Goal: Task Accomplishment & Management: Manage account settings

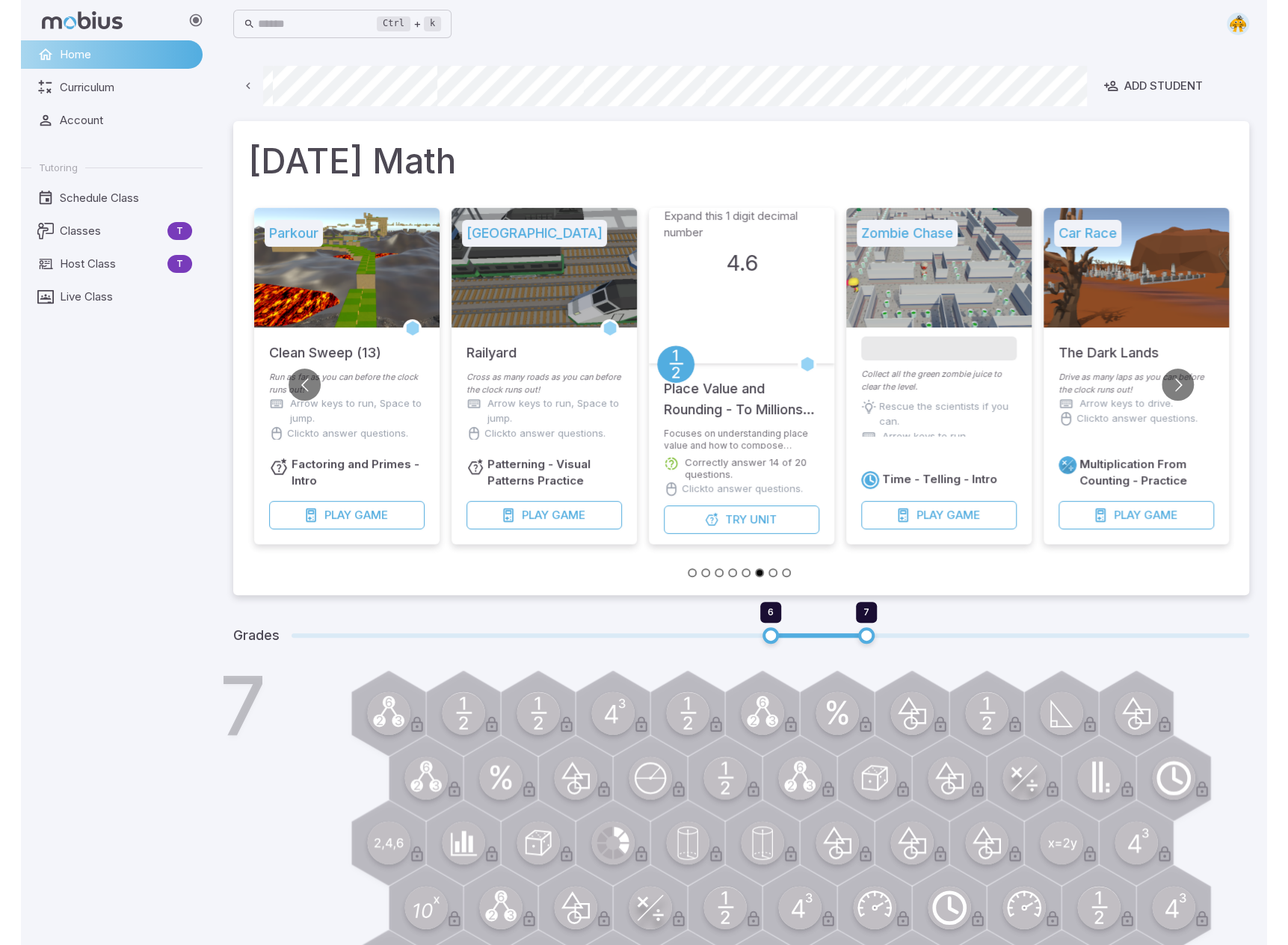
scroll to position [0, 610]
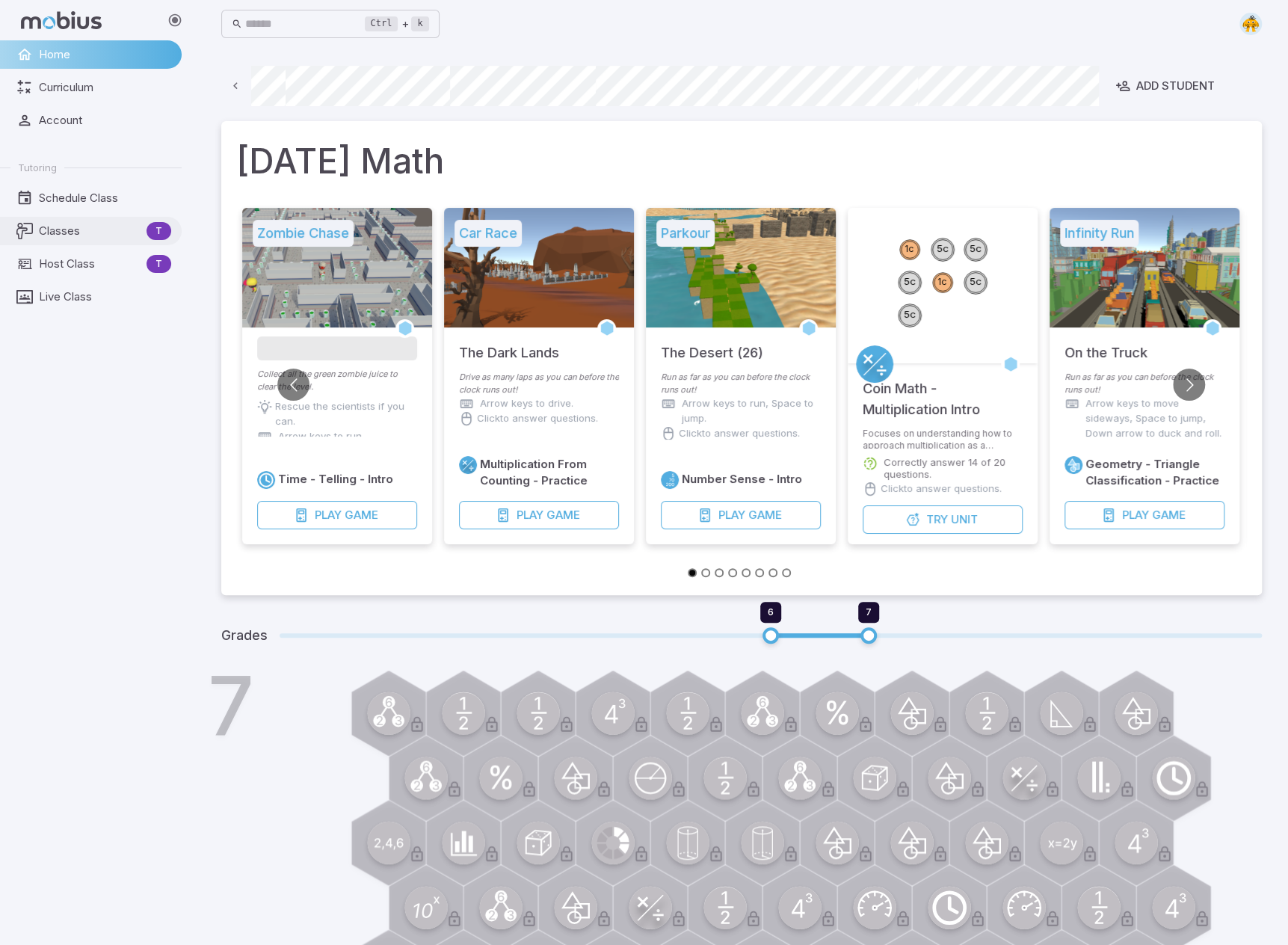
click at [57, 223] on span "Classes" at bounding box center [89, 231] width 102 height 17
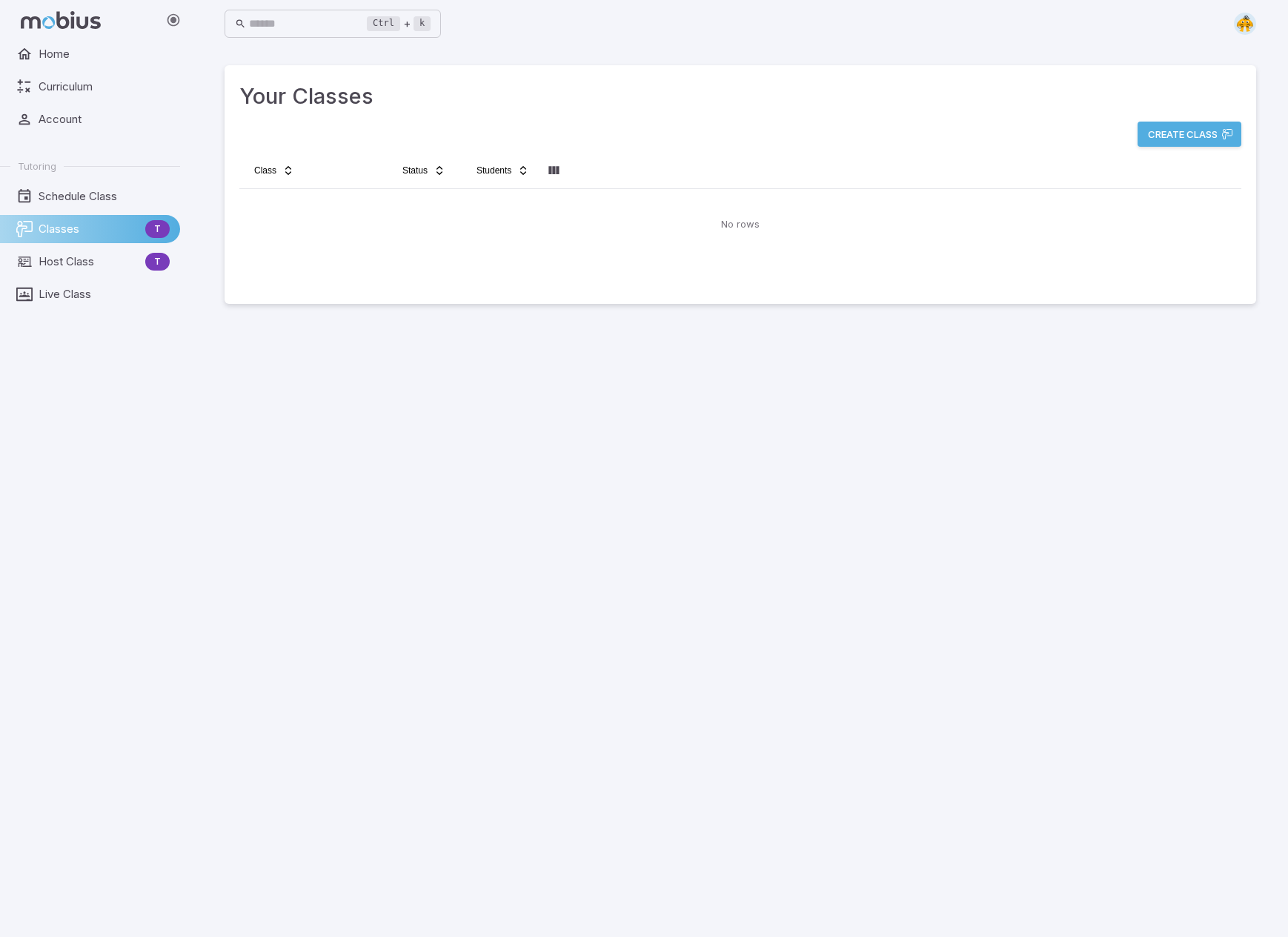
click at [832, 18] on img at bounding box center [1245, 24] width 23 height 23
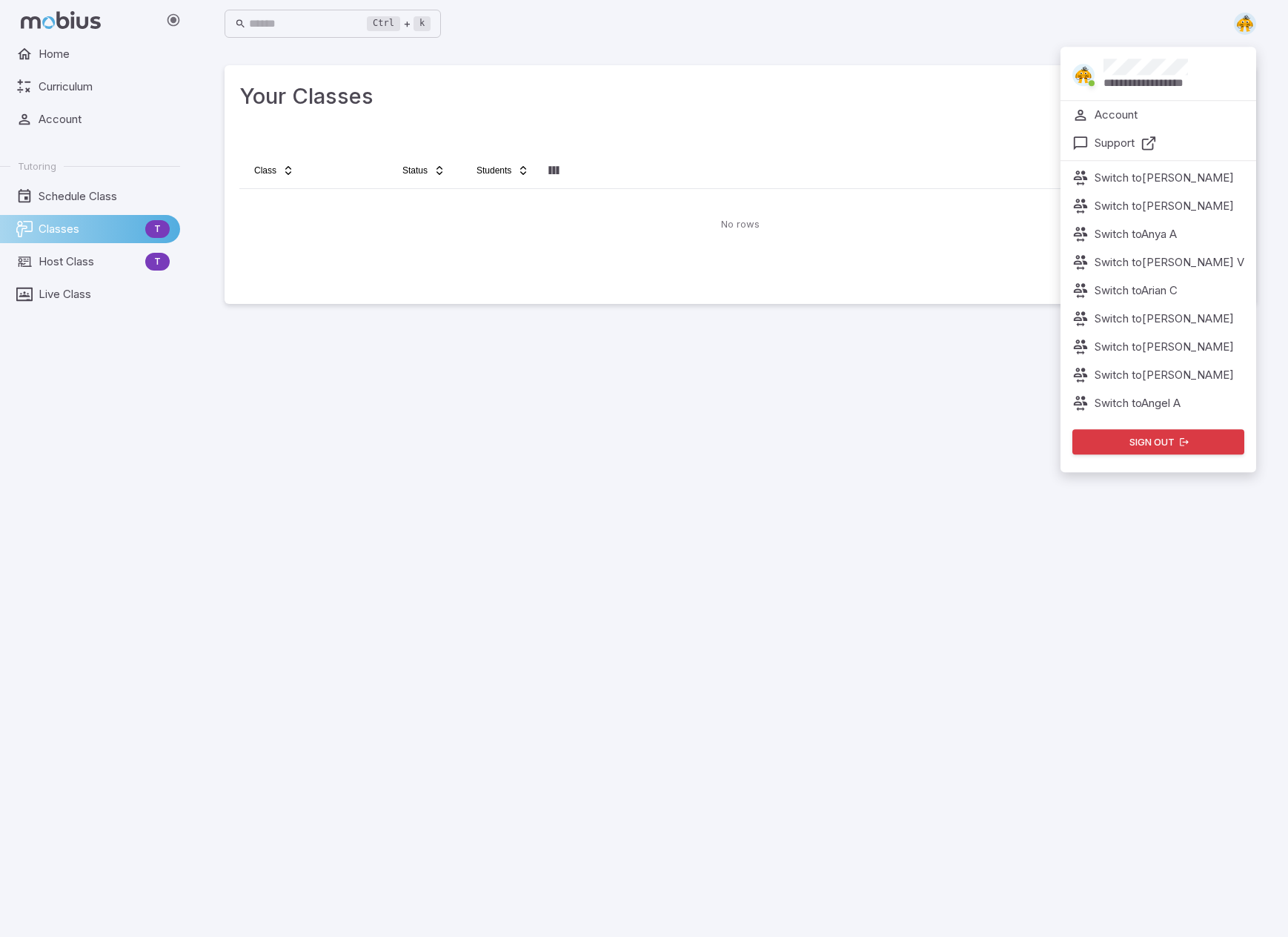
click at [719, 537] on main "Your Classes Create Class Class Status Students No rows" at bounding box center [740, 491] width 1067 height 889
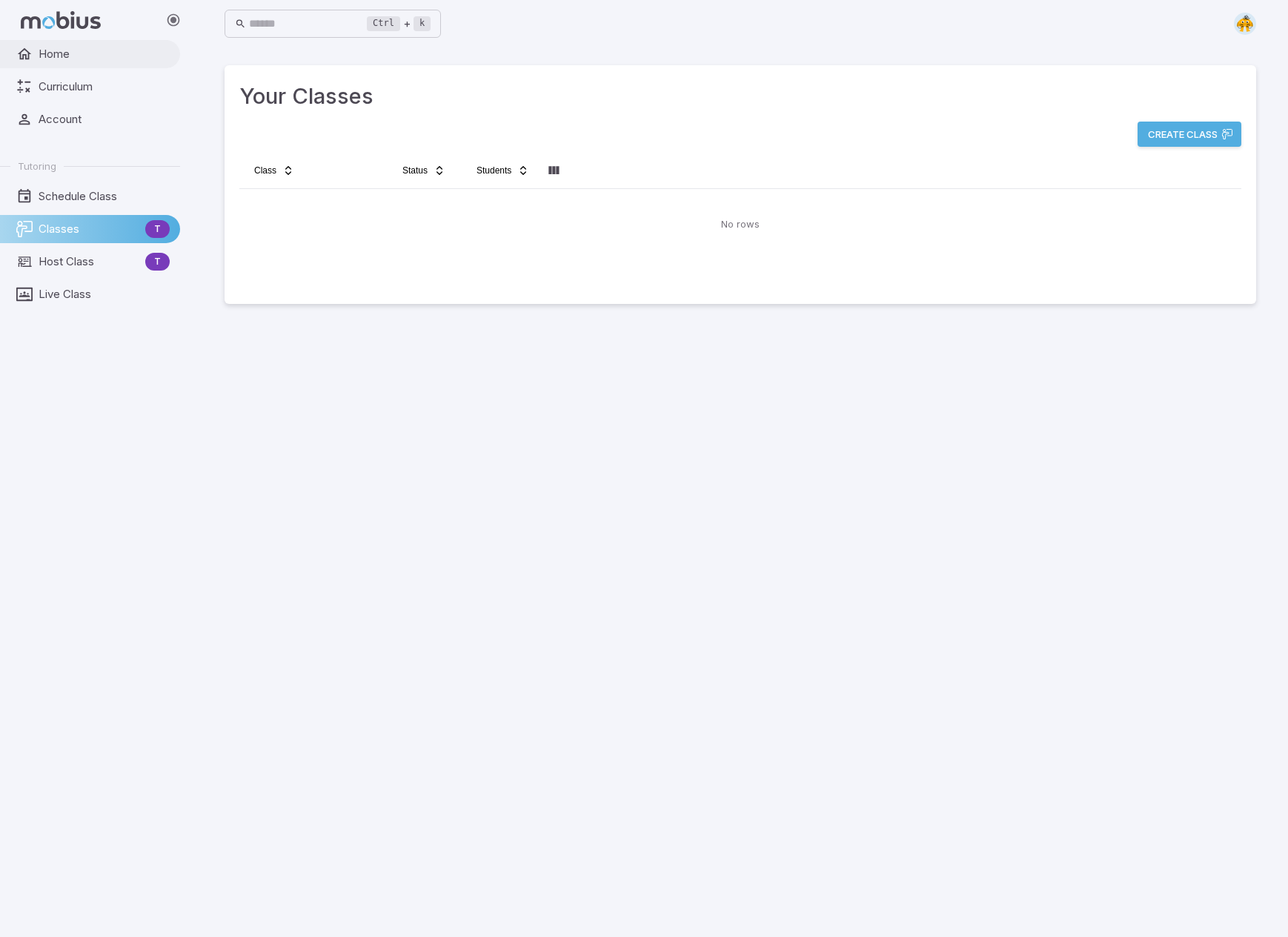
click at [65, 57] on span "Home" at bounding box center [104, 54] width 132 height 17
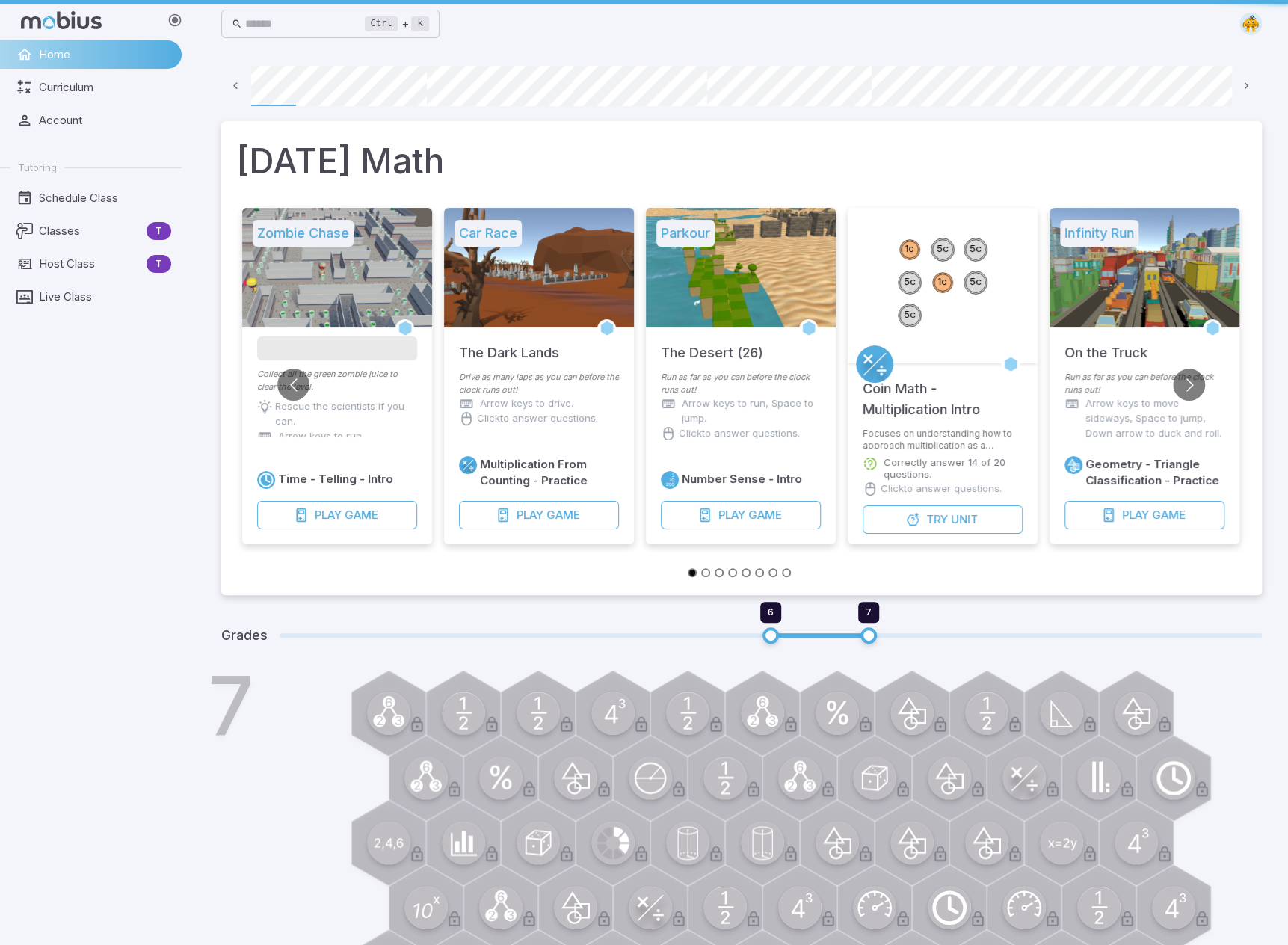
scroll to position [0, 107]
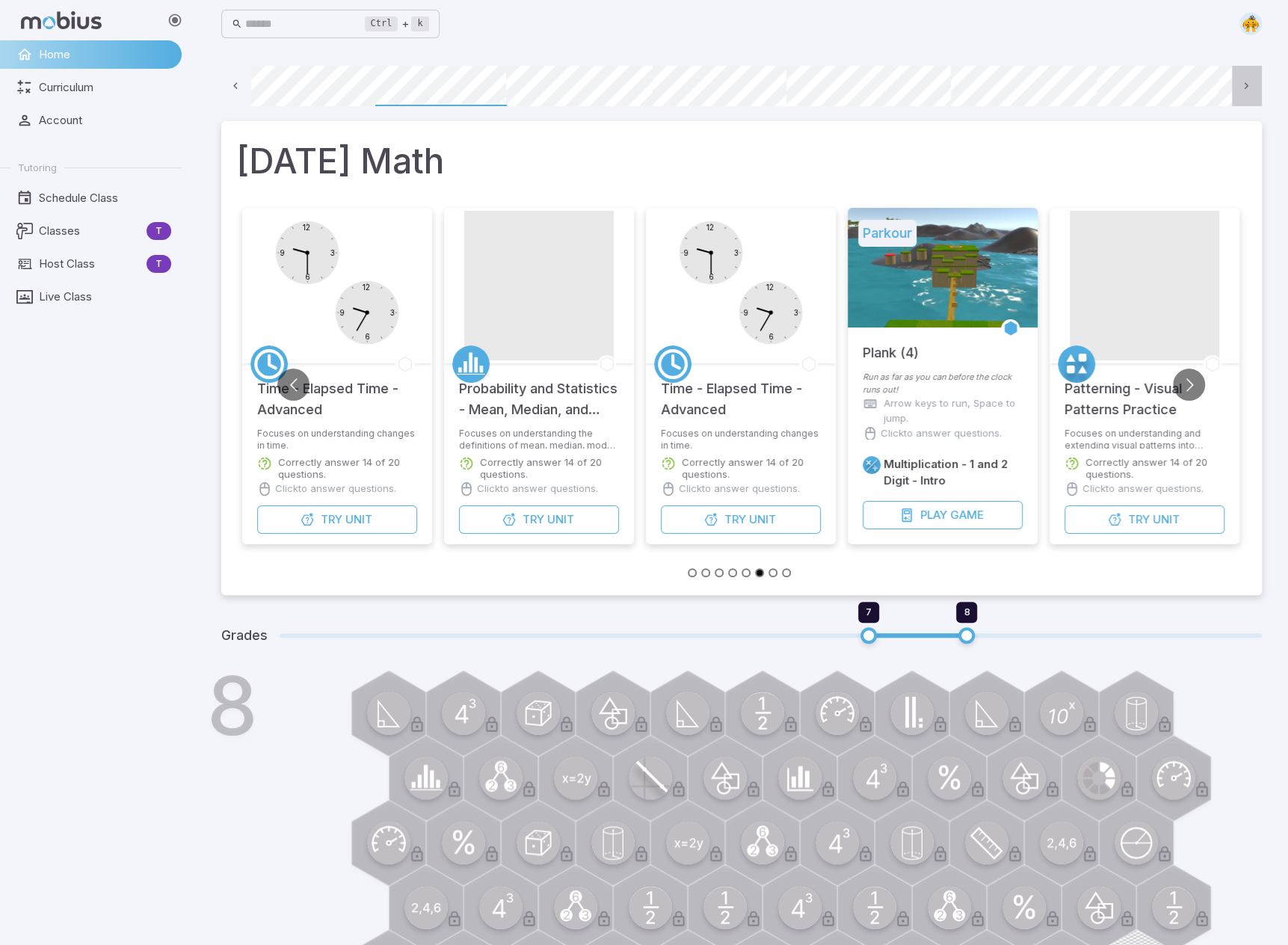
click at [839, 86] on icon at bounding box center [1246, 86] width 14 height 14
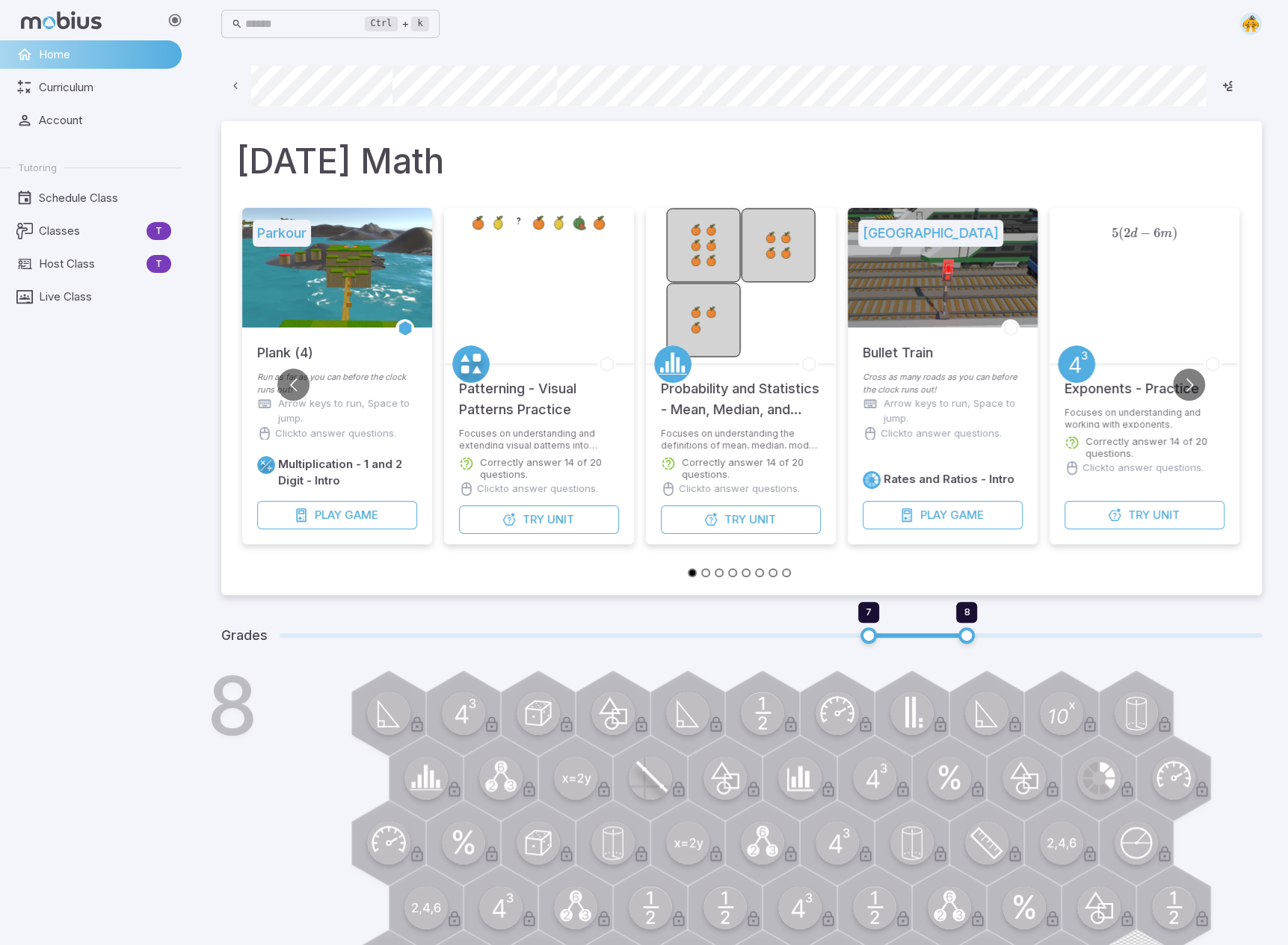
scroll to position [0, 610]
click at [234, 84] on icon at bounding box center [236, 86] width 14 height 14
click at [114, 411] on div "Home Curriculum Account Tutoring Schedule Class Classes T Host Class T Live Cla…" at bounding box center [96, 492] width 193 height 904
click at [66, 224] on span "Classes" at bounding box center [89, 231] width 102 height 17
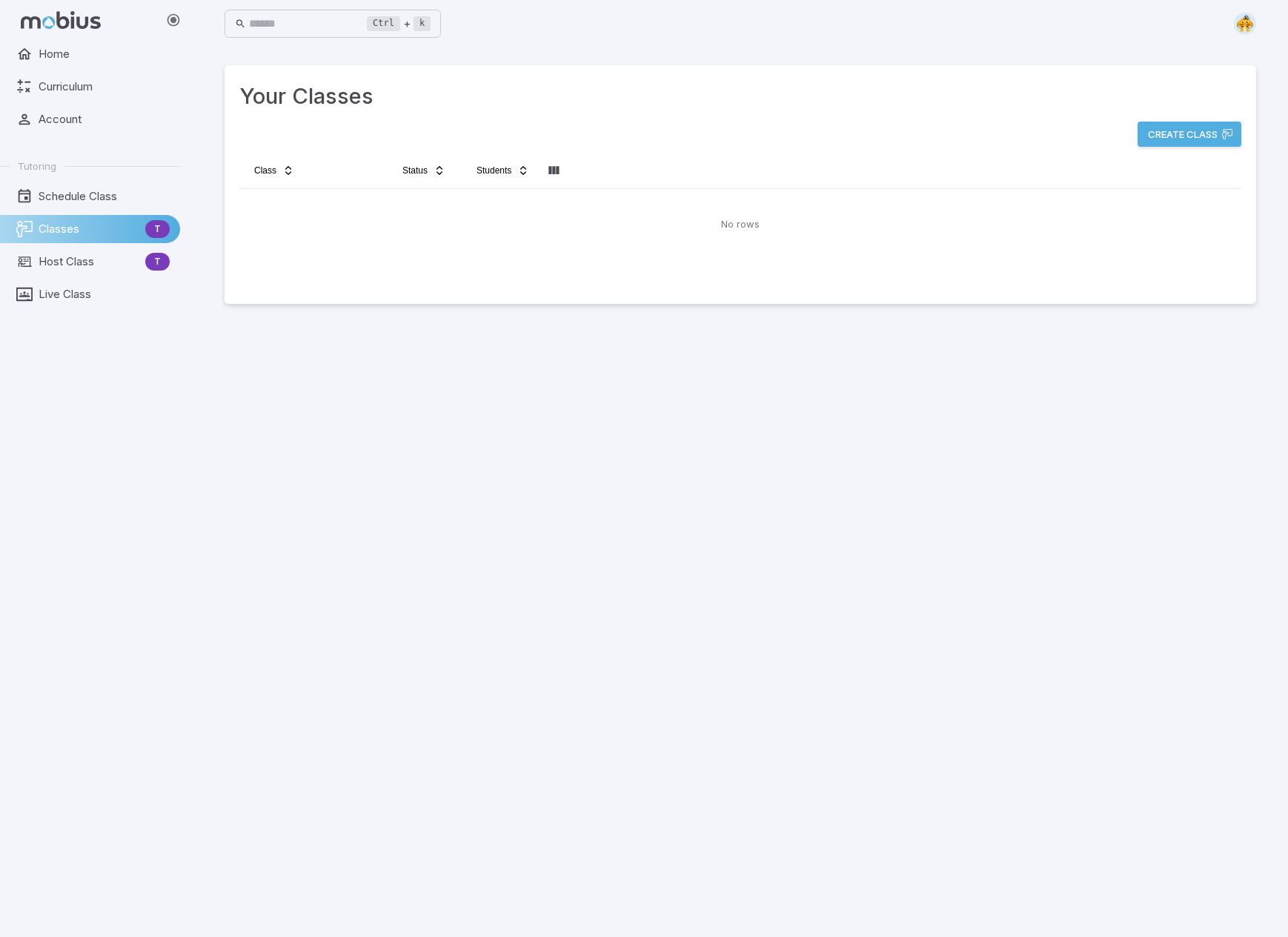
click at [832, 128] on button "Create Class" at bounding box center [1190, 135] width 104 height 26
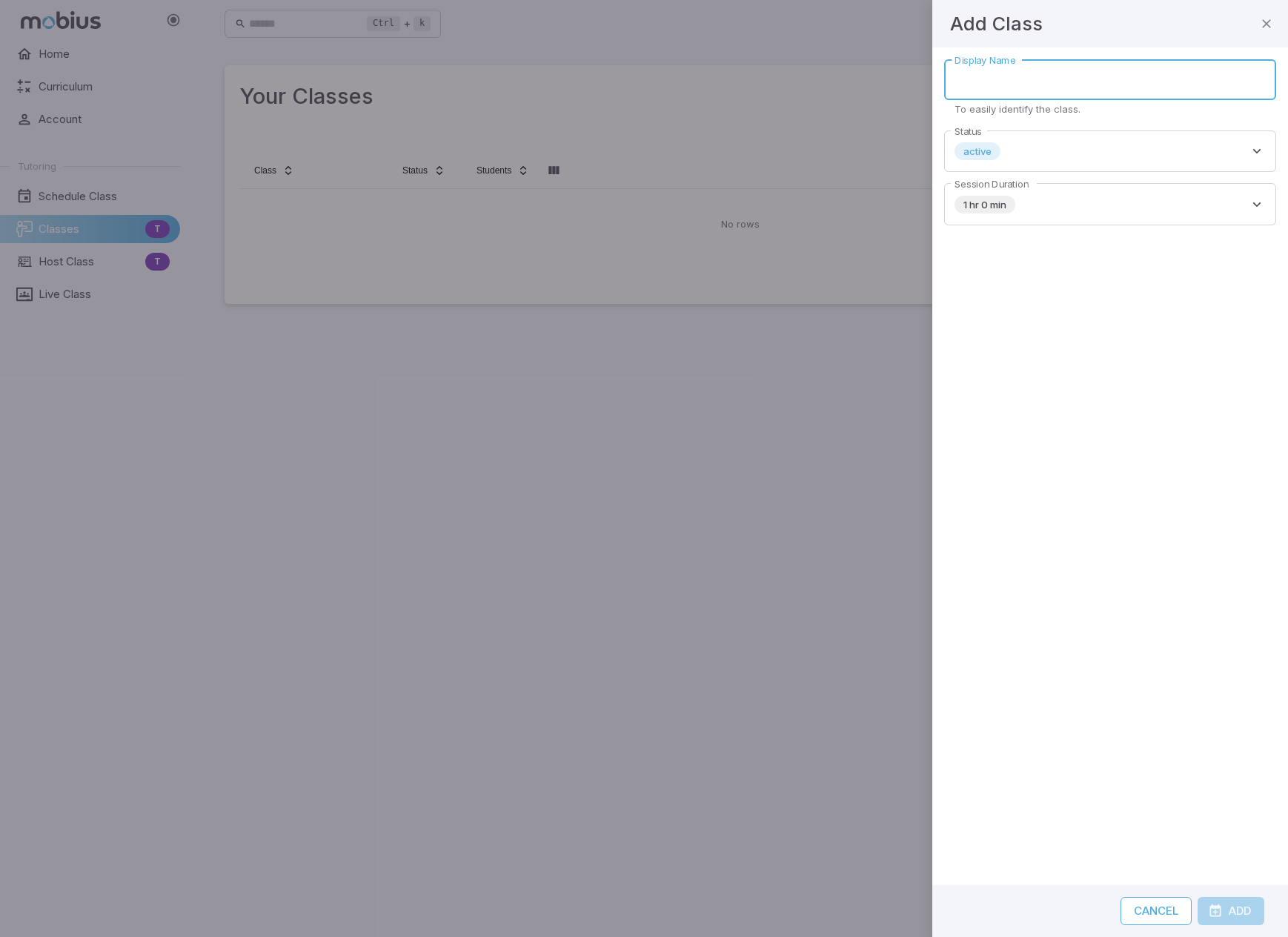
click at [832, 74] on input "Display Name" at bounding box center [1110, 80] width 332 height 41
type input "**********"
click at [832, 907] on button "Add" at bounding box center [1231, 910] width 67 height 28
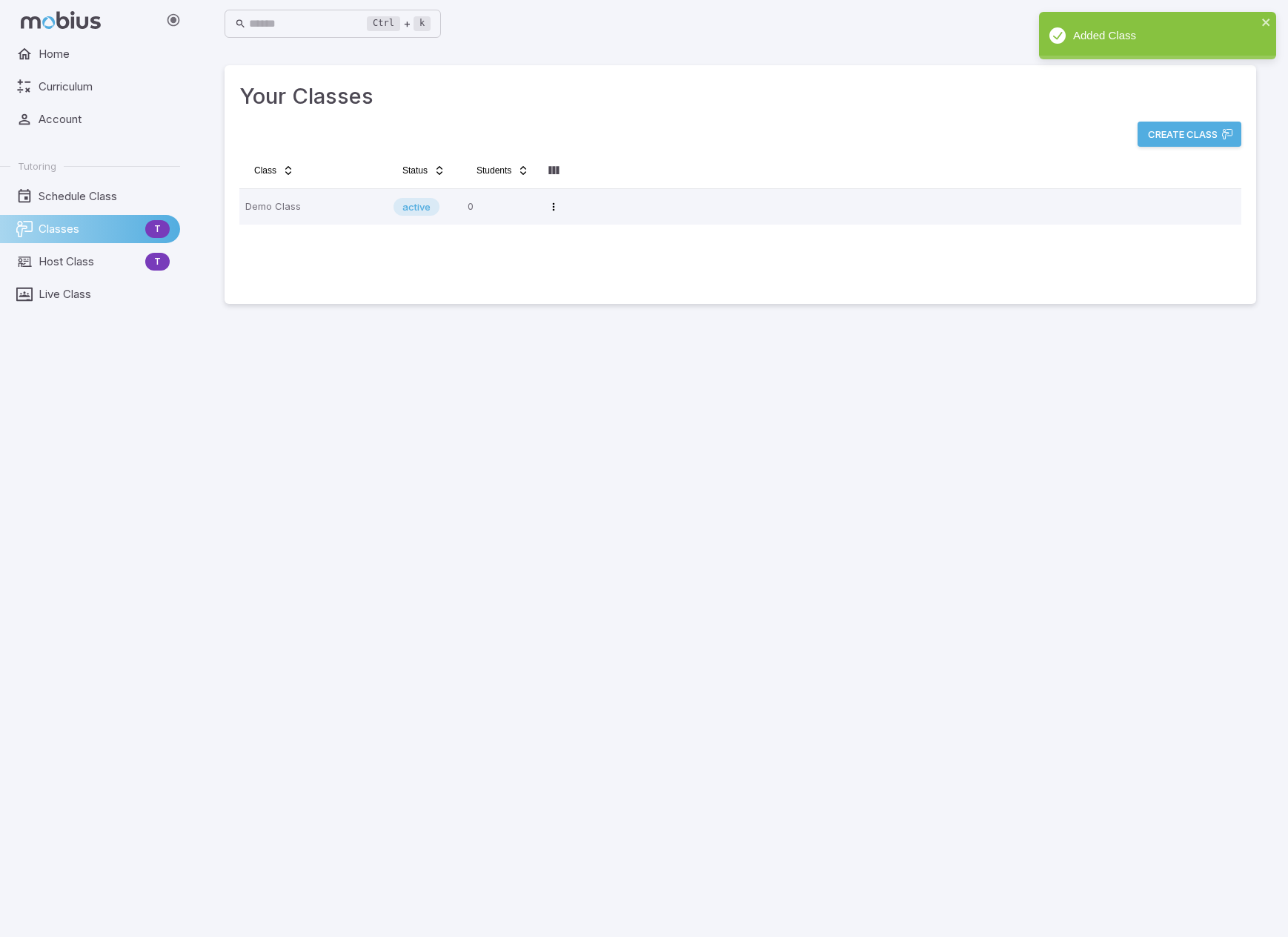
click at [736, 589] on main "Your Classes Create Class Class Status Students Demo Class active 0 Open menu" at bounding box center [740, 491] width 1067 height 889
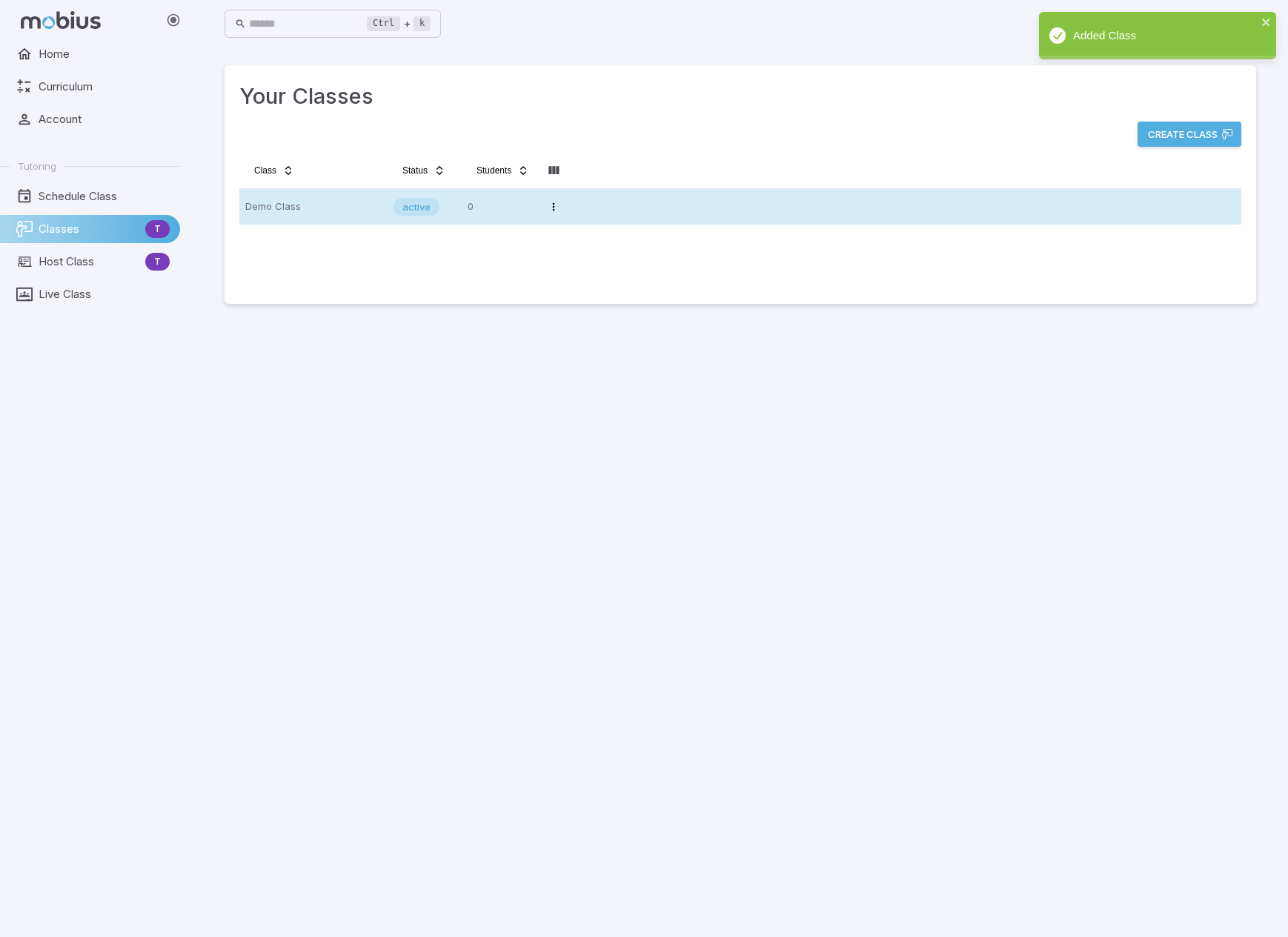
click at [366, 201] on p "Demo Class" at bounding box center [313, 207] width 136 height 24
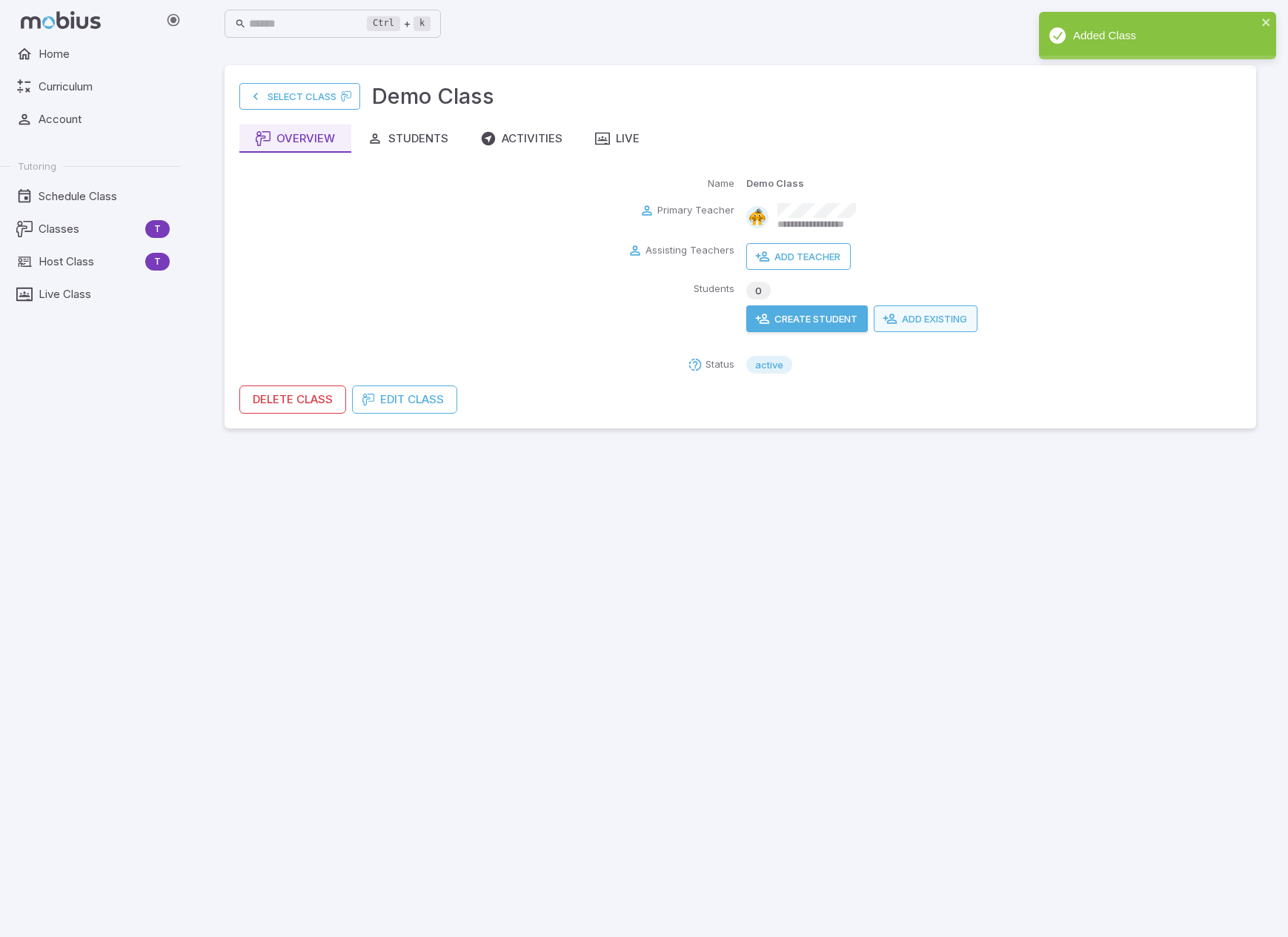
click at [832, 316] on button "Add Existing" at bounding box center [926, 319] width 104 height 27
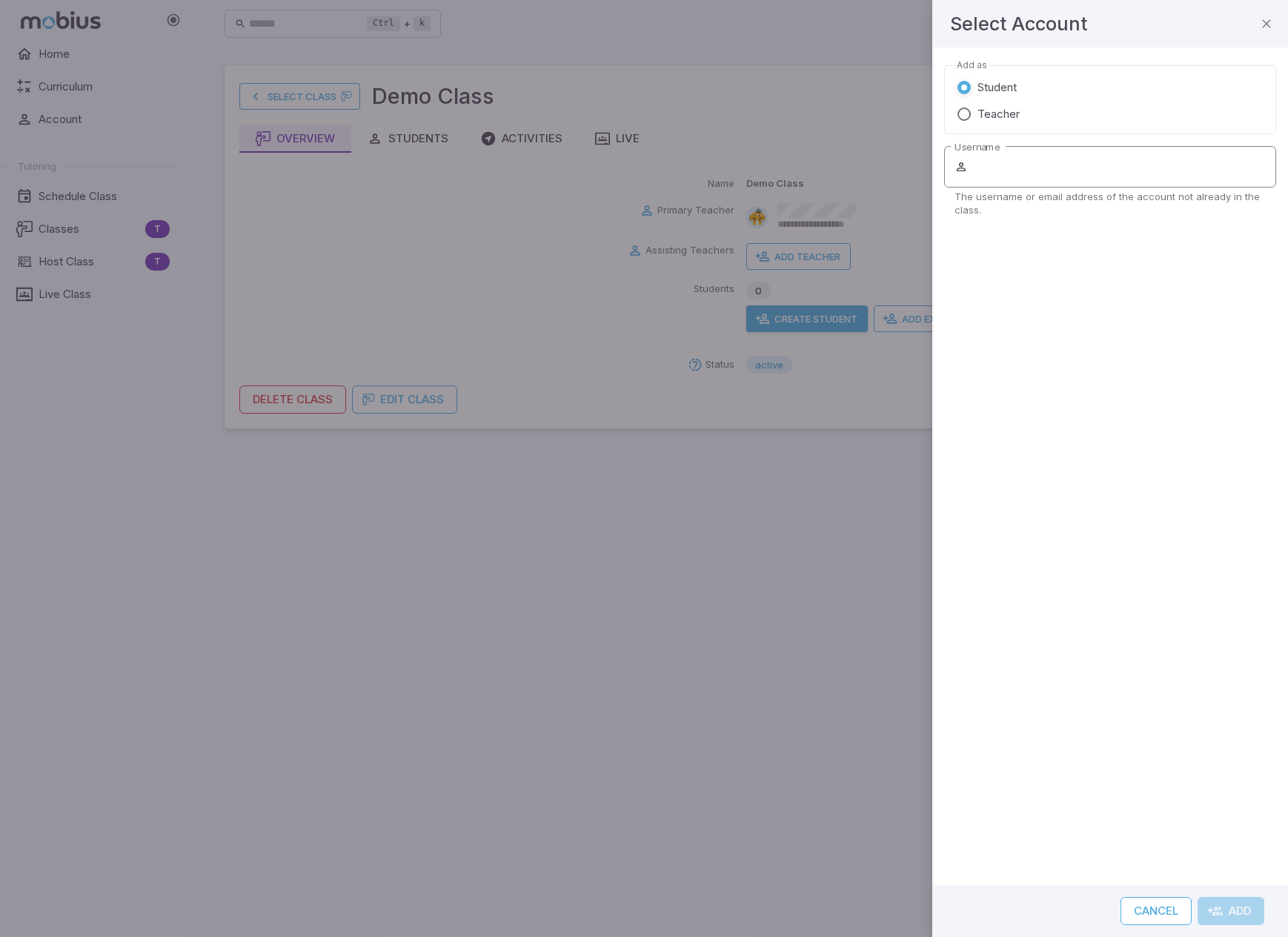
click at [832, 169] on input "Username" at bounding box center [1123, 166] width 305 height 41
type input "**********"
click at [832, 908] on button "Add" at bounding box center [1231, 910] width 67 height 28
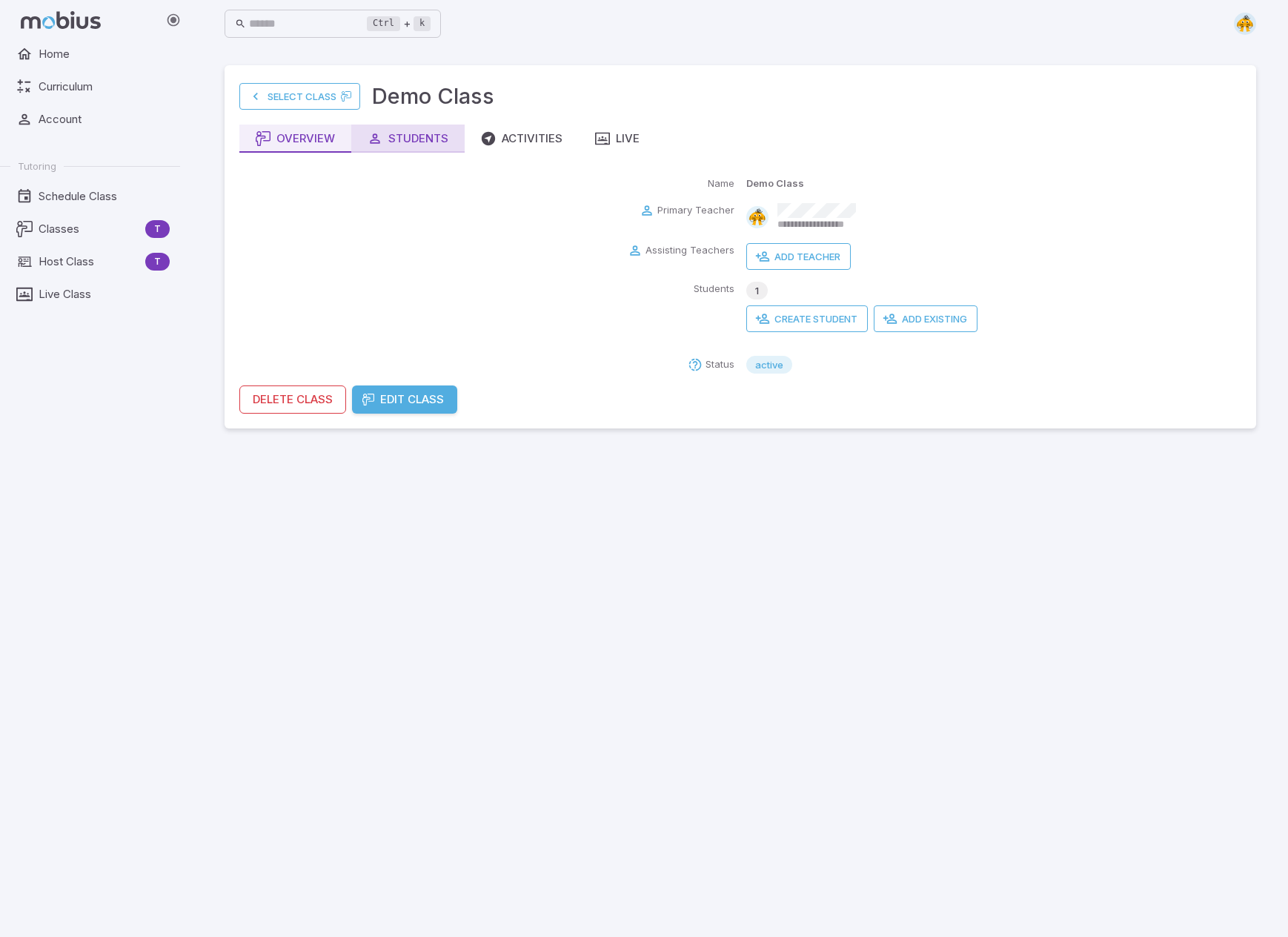
click at [428, 131] on div "Students" at bounding box center [407, 139] width 80 height 17
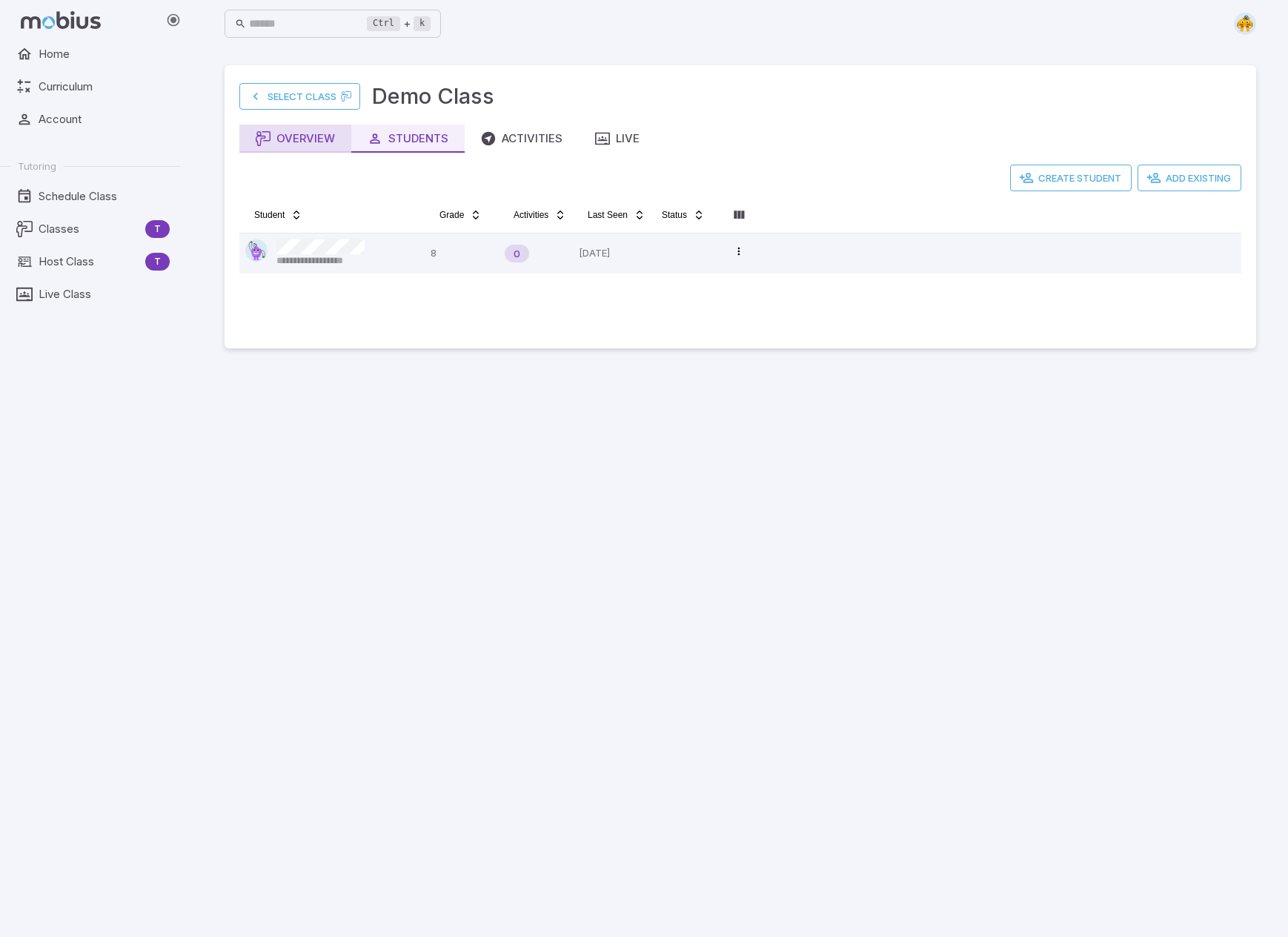
click at [280, 135] on div "Overview" at bounding box center [295, 139] width 80 height 17
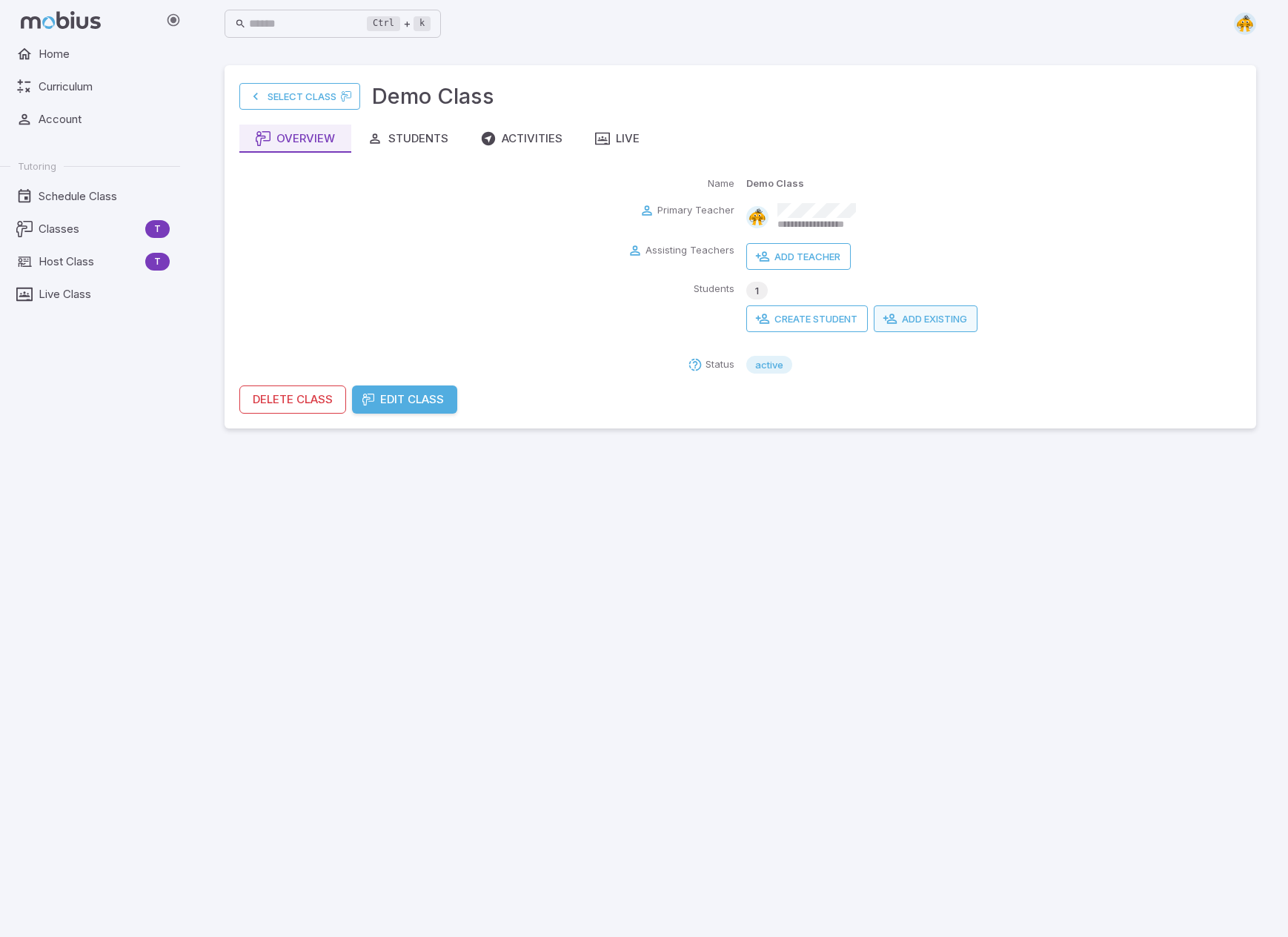
click at [832, 316] on button "Add Existing" at bounding box center [926, 319] width 104 height 27
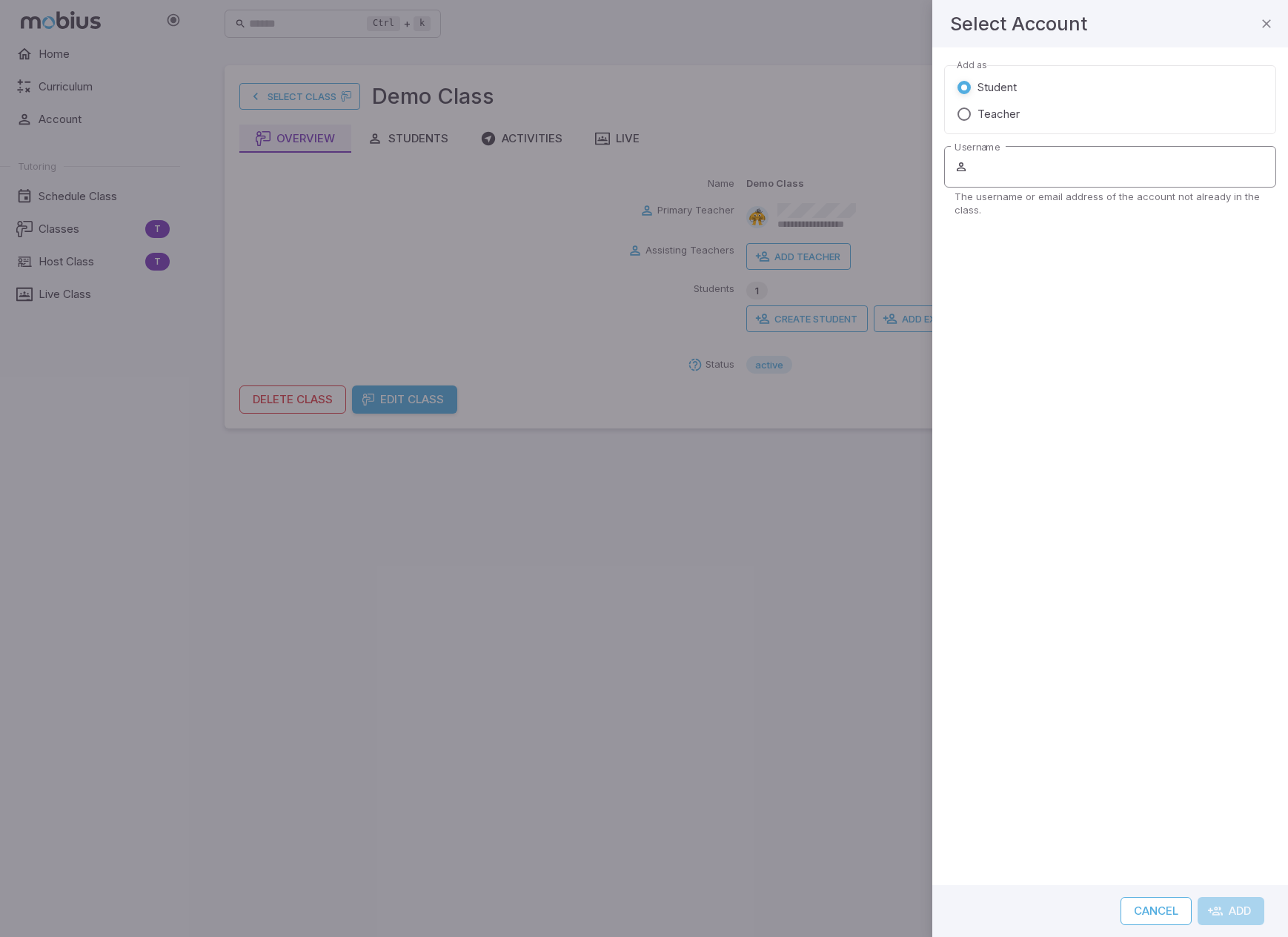
click at [832, 168] on input "Username" at bounding box center [1123, 166] width 305 height 41
type input "**********"
click at [832, 915] on button "Add" at bounding box center [1231, 910] width 67 height 28
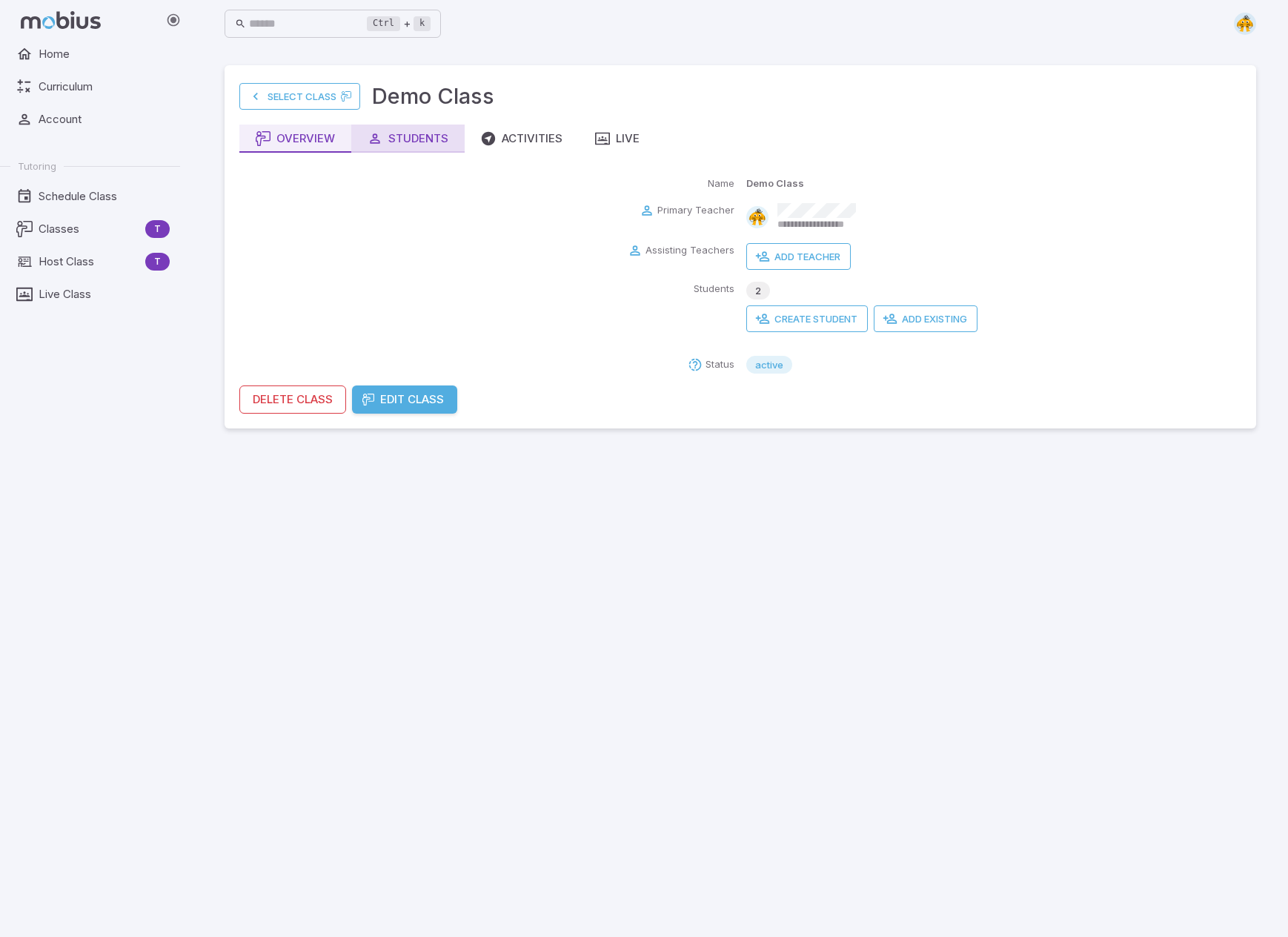
click at [428, 146] on button "Students" at bounding box center [407, 138] width 113 height 28
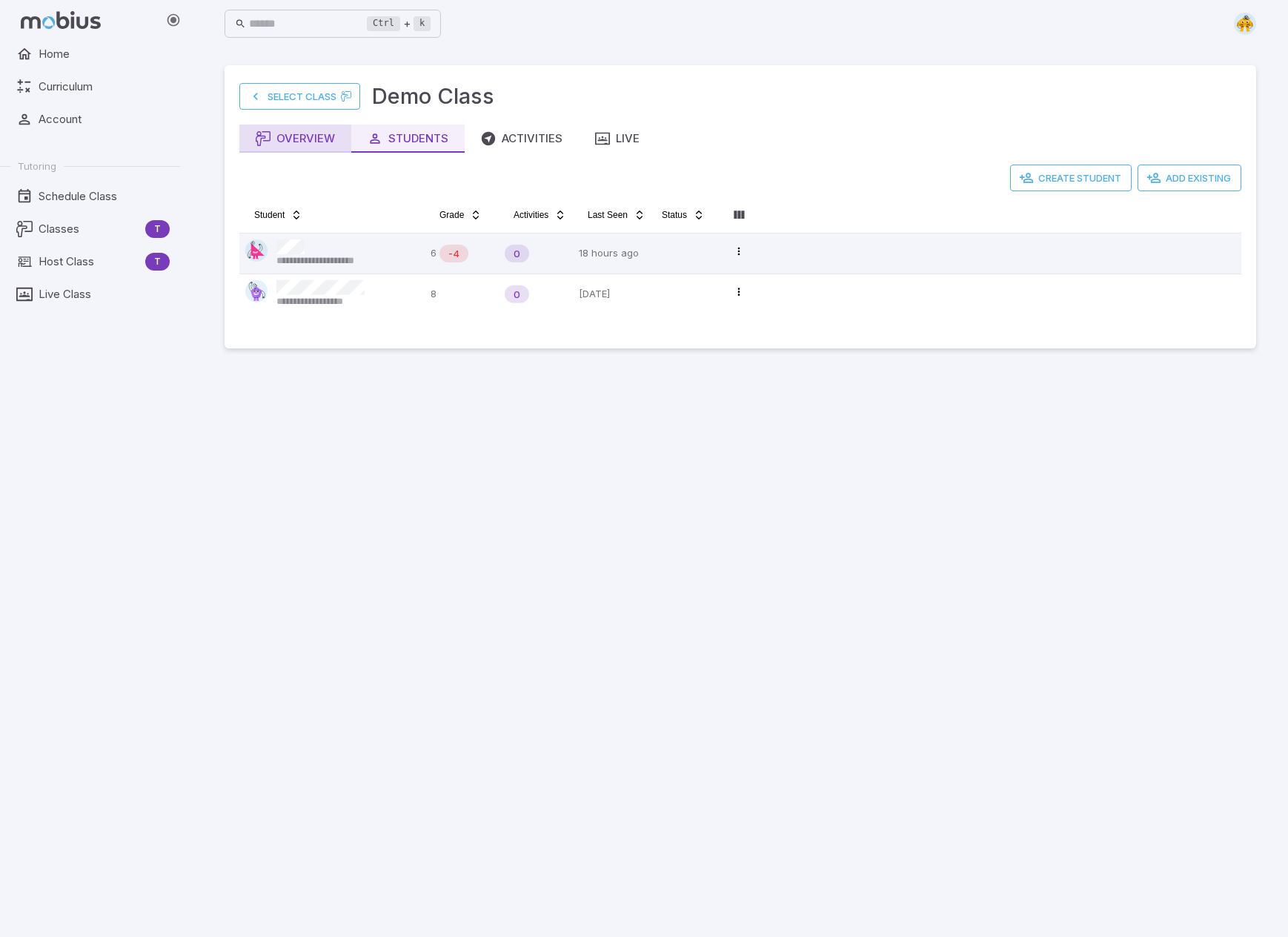
click at [280, 135] on div "Overview" at bounding box center [295, 139] width 80 height 17
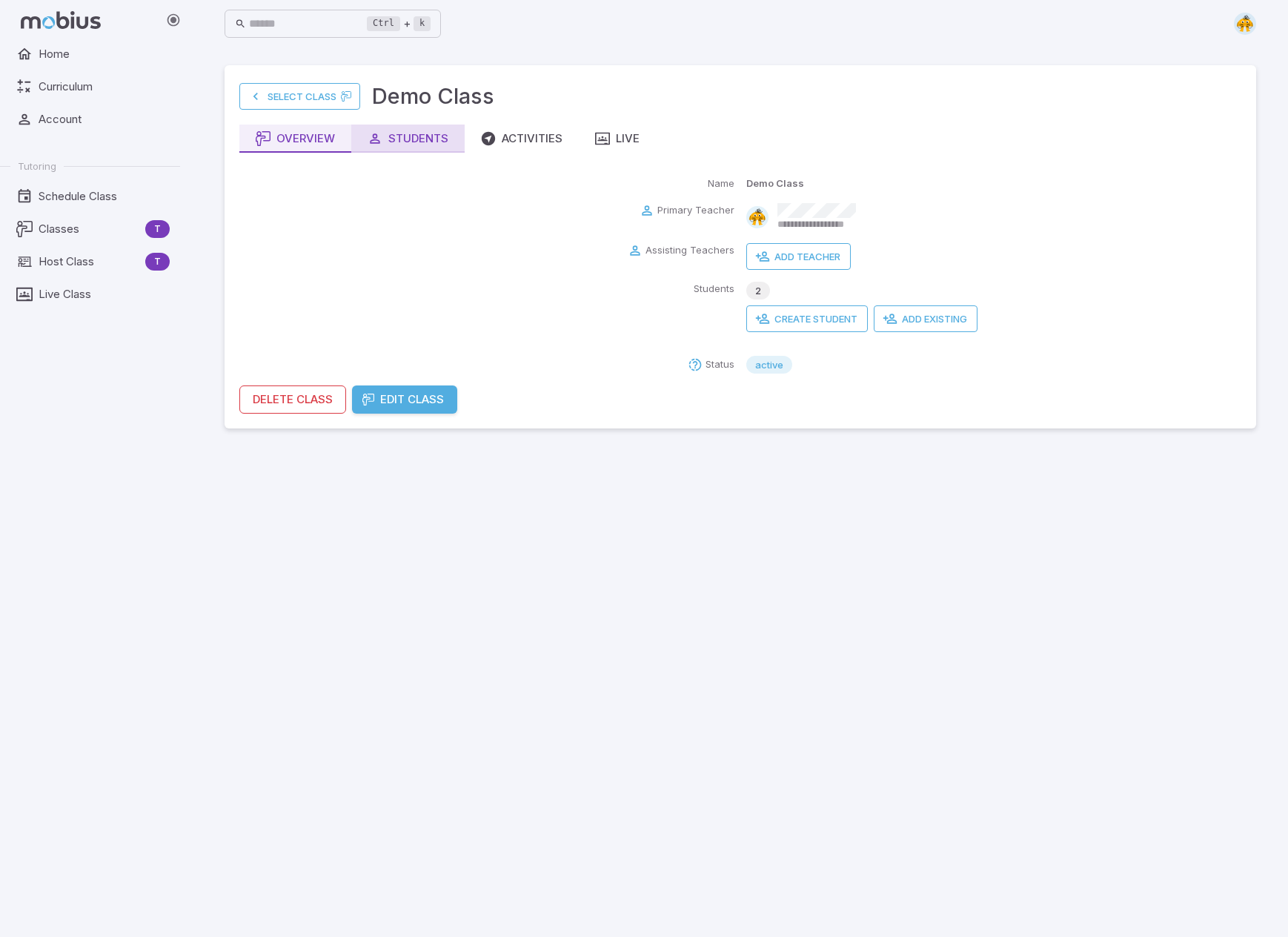
click at [418, 135] on div "Students" at bounding box center [407, 139] width 80 height 17
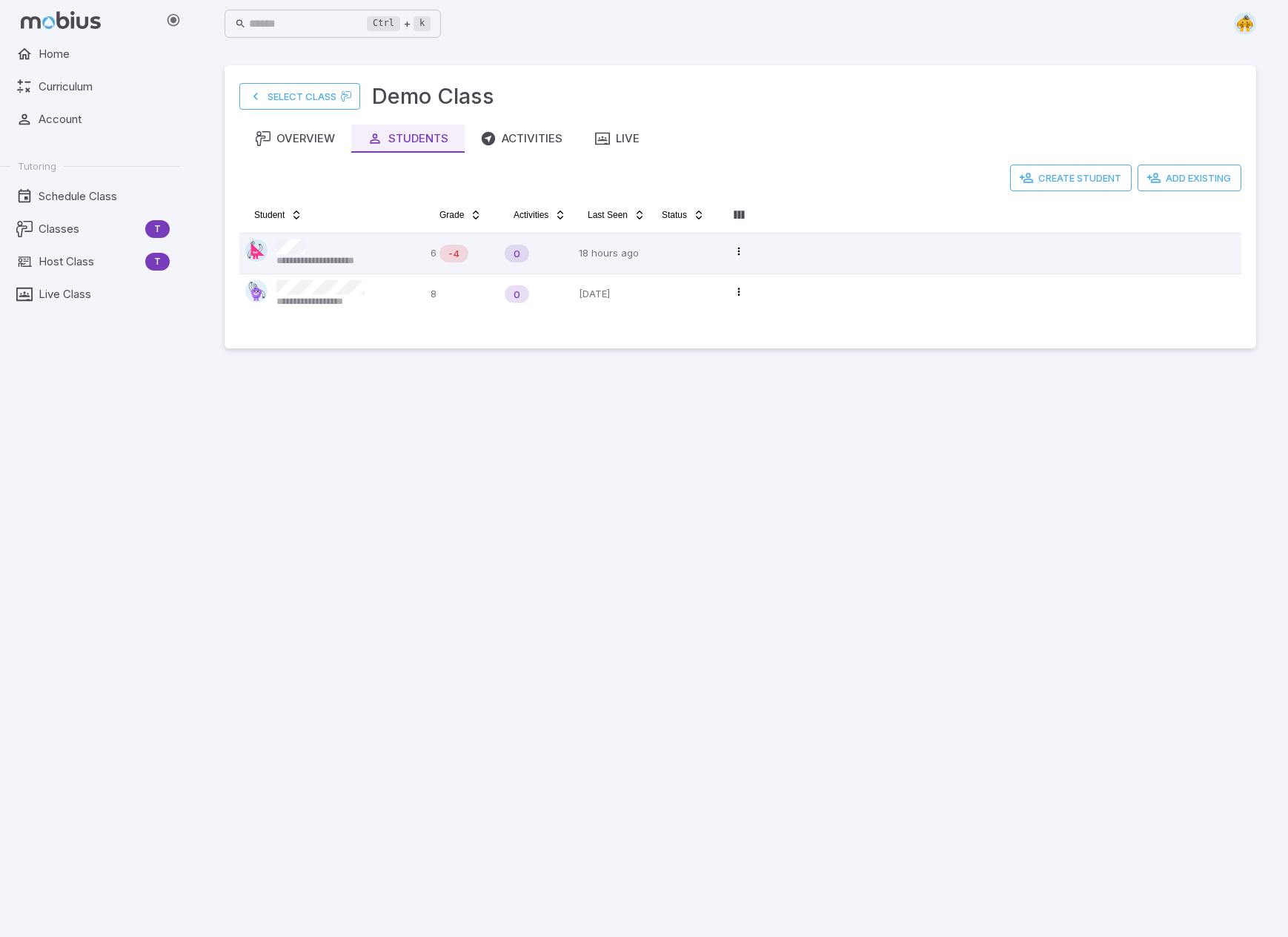
click at [334, 528] on main "**********" at bounding box center [740, 491] width 1067 height 889
click at [332, 482] on main "**********" at bounding box center [740, 491] width 1067 height 889
click at [295, 136] on div "Overview" at bounding box center [295, 139] width 80 height 17
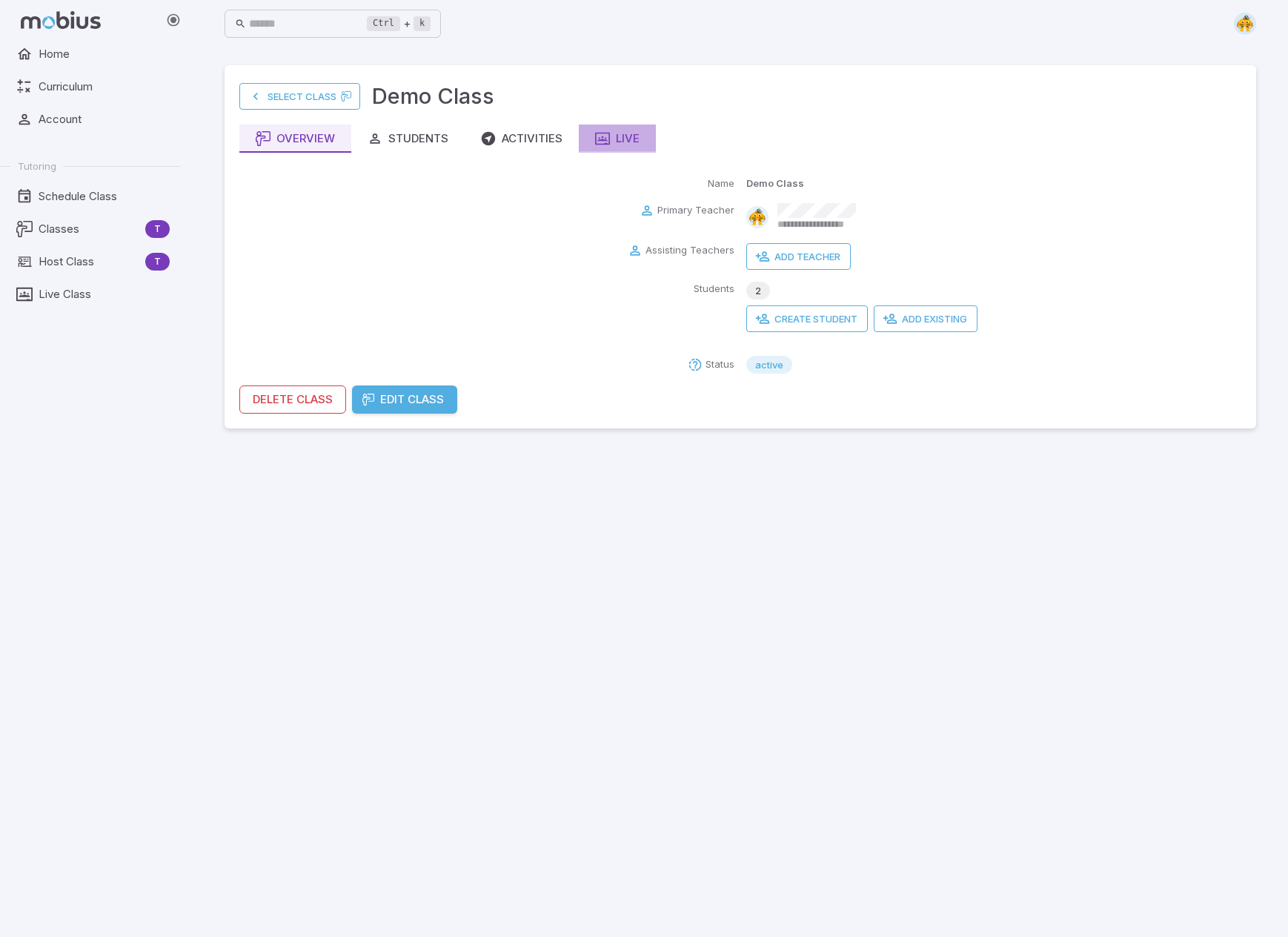
click at [624, 138] on div "Live" at bounding box center [617, 139] width 44 height 17
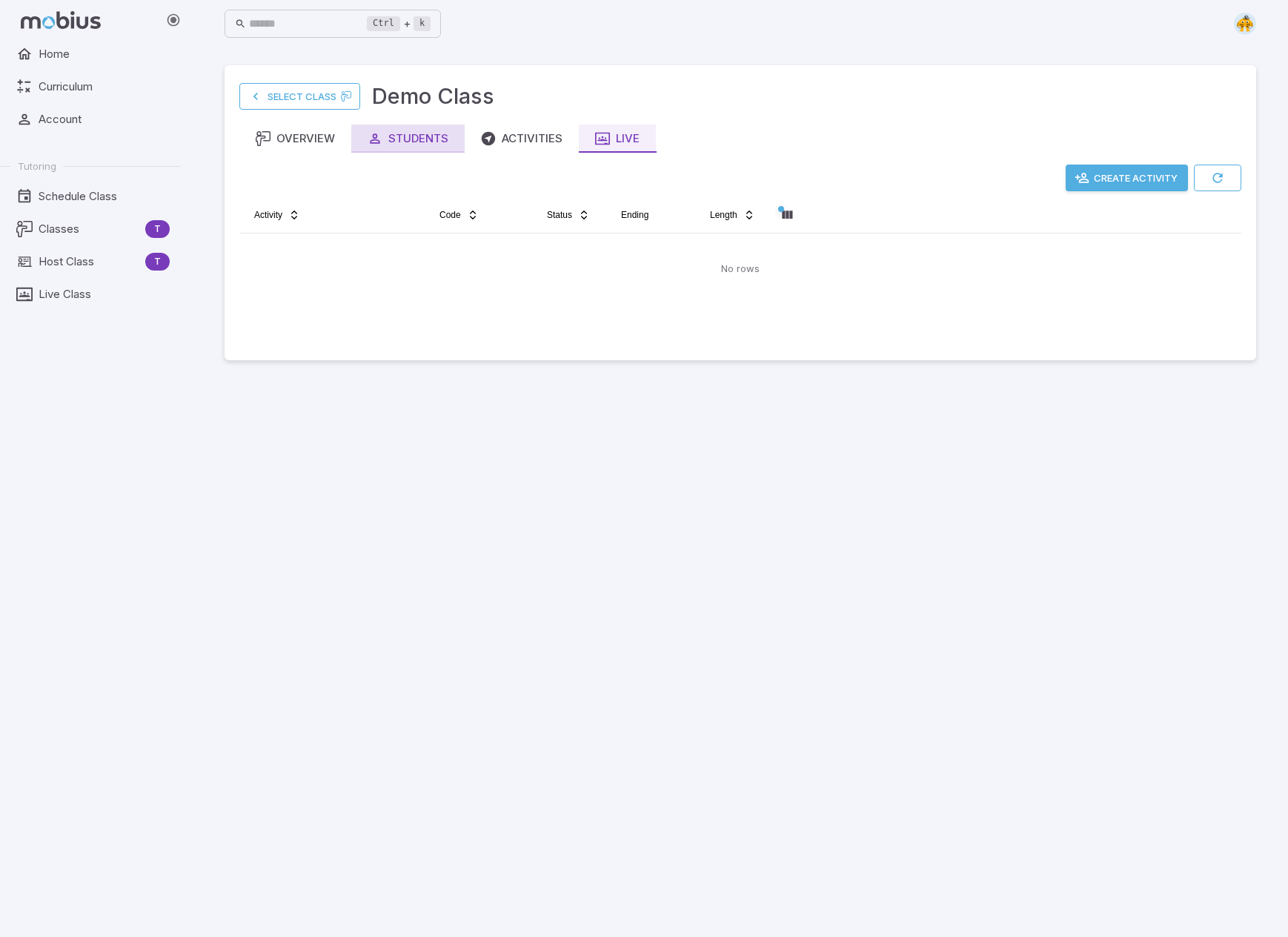
click at [395, 141] on div "Students" at bounding box center [407, 139] width 80 height 17
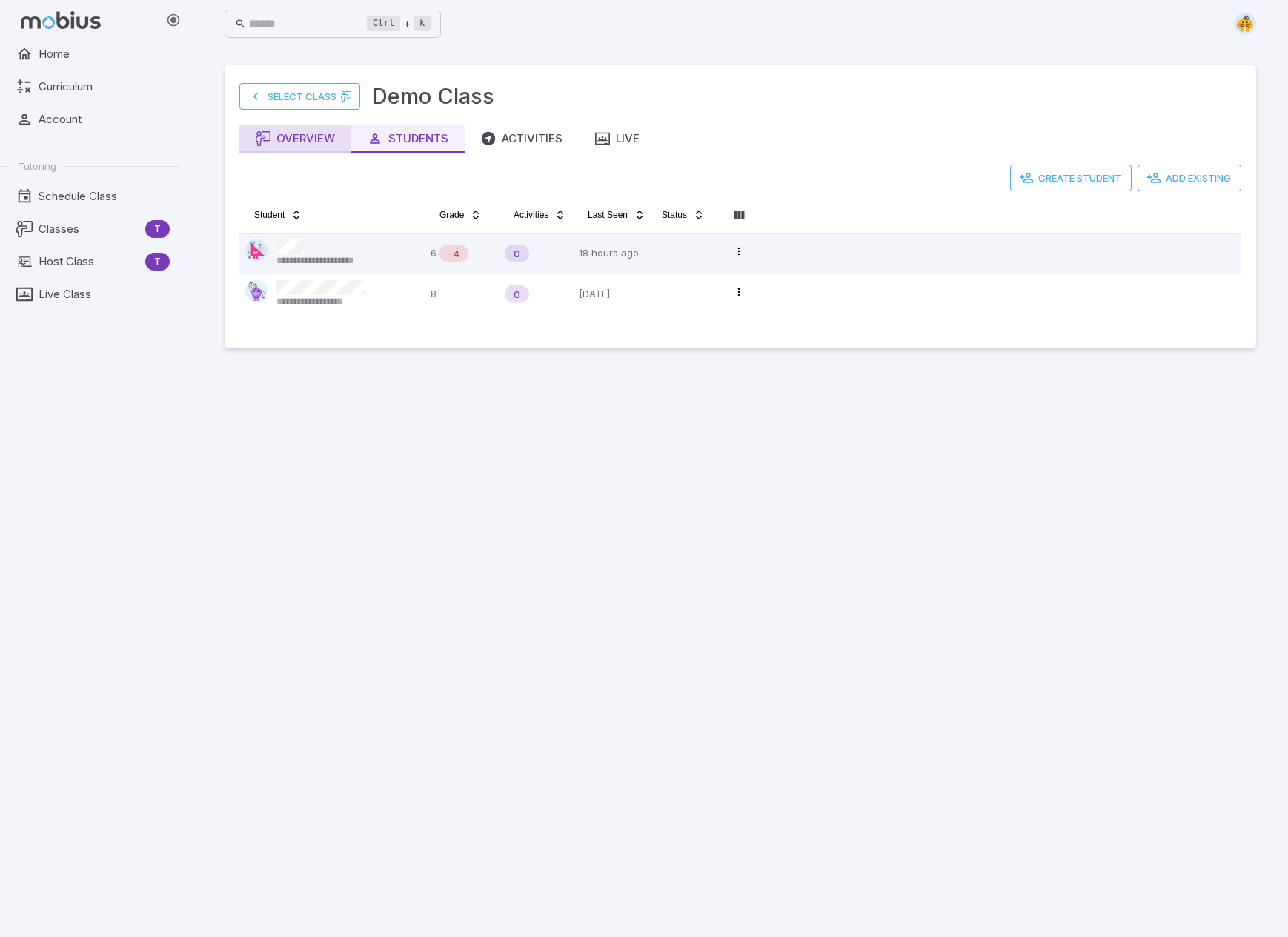
click at [298, 135] on div "Overview" at bounding box center [295, 139] width 80 height 17
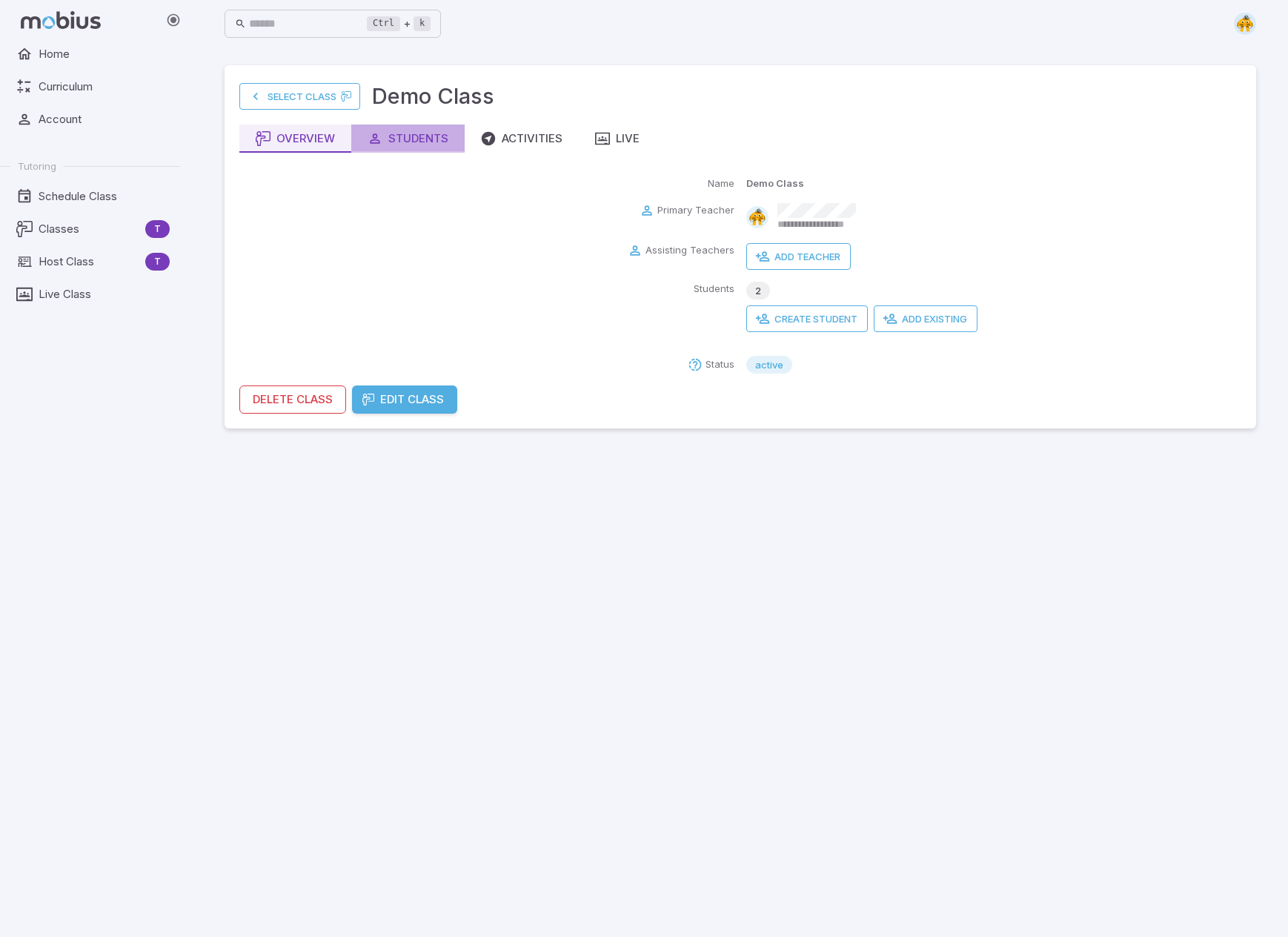
click at [387, 137] on div "Students" at bounding box center [407, 139] width 80 height 17
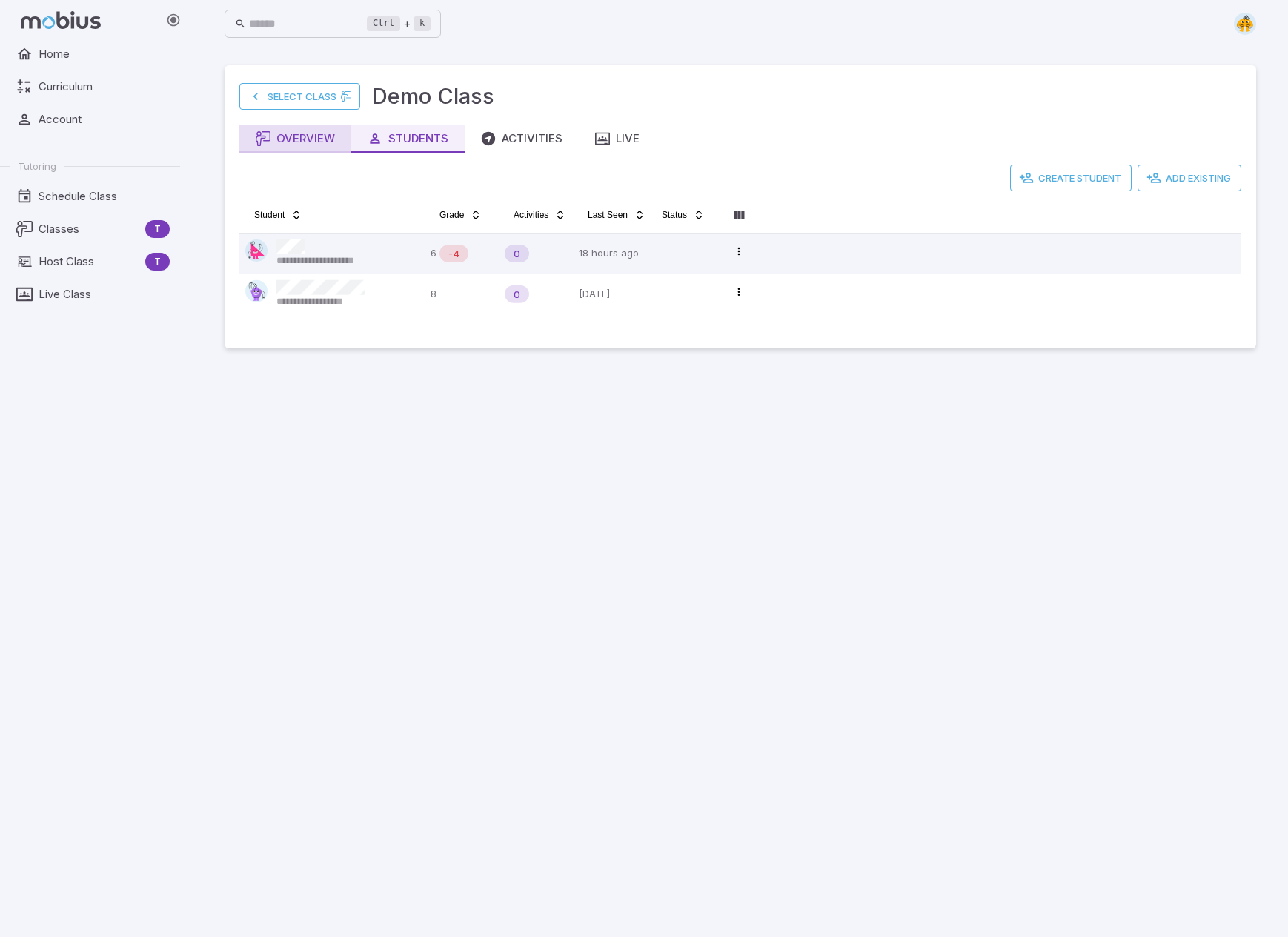
click at [286, 133] on div "Overview" at bounding box center [295, 139] width 80 height 17
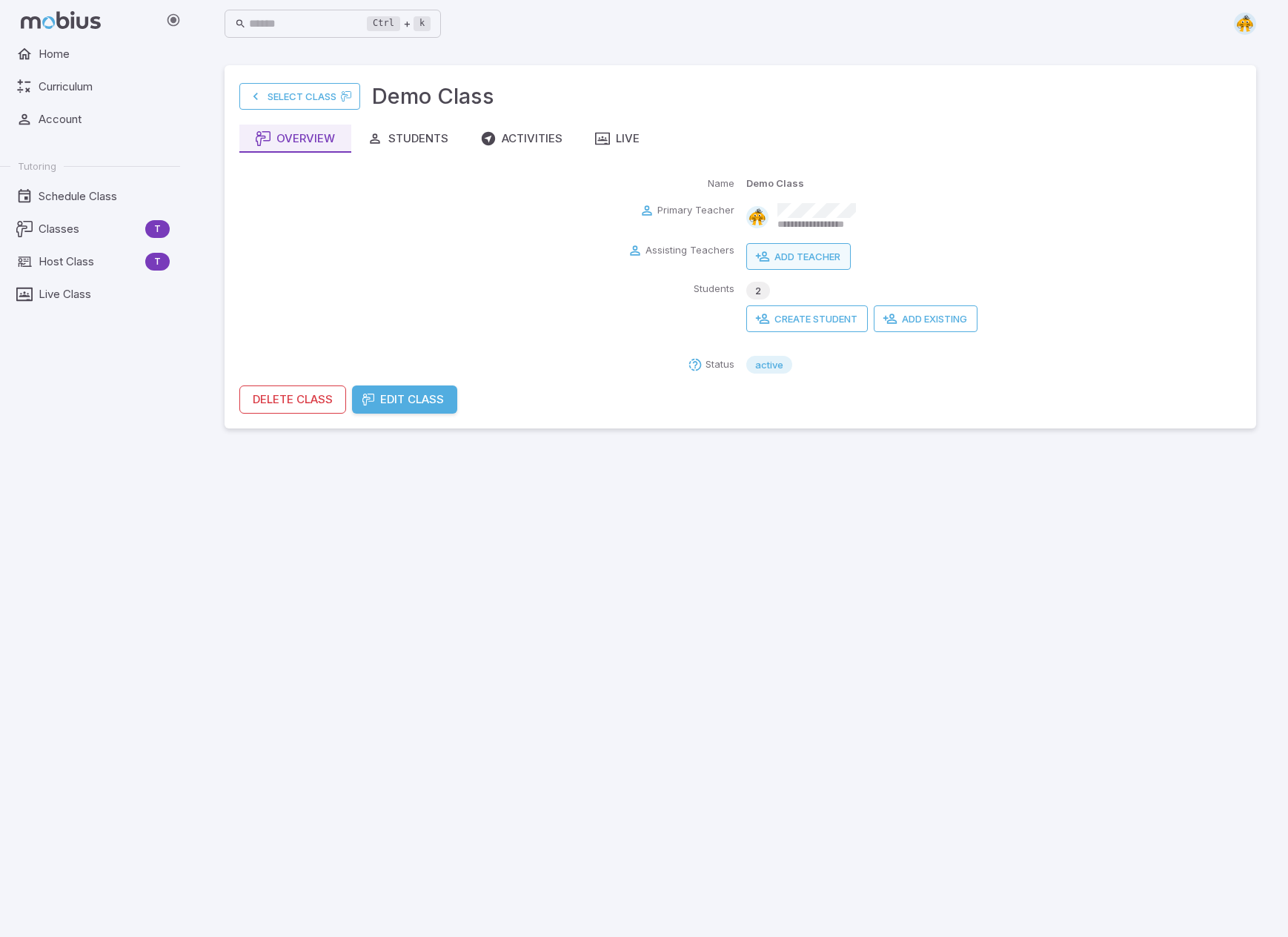
click at [807, 256] on button "Add Teacher" at bounding box center [798, 256] width 104 height 27
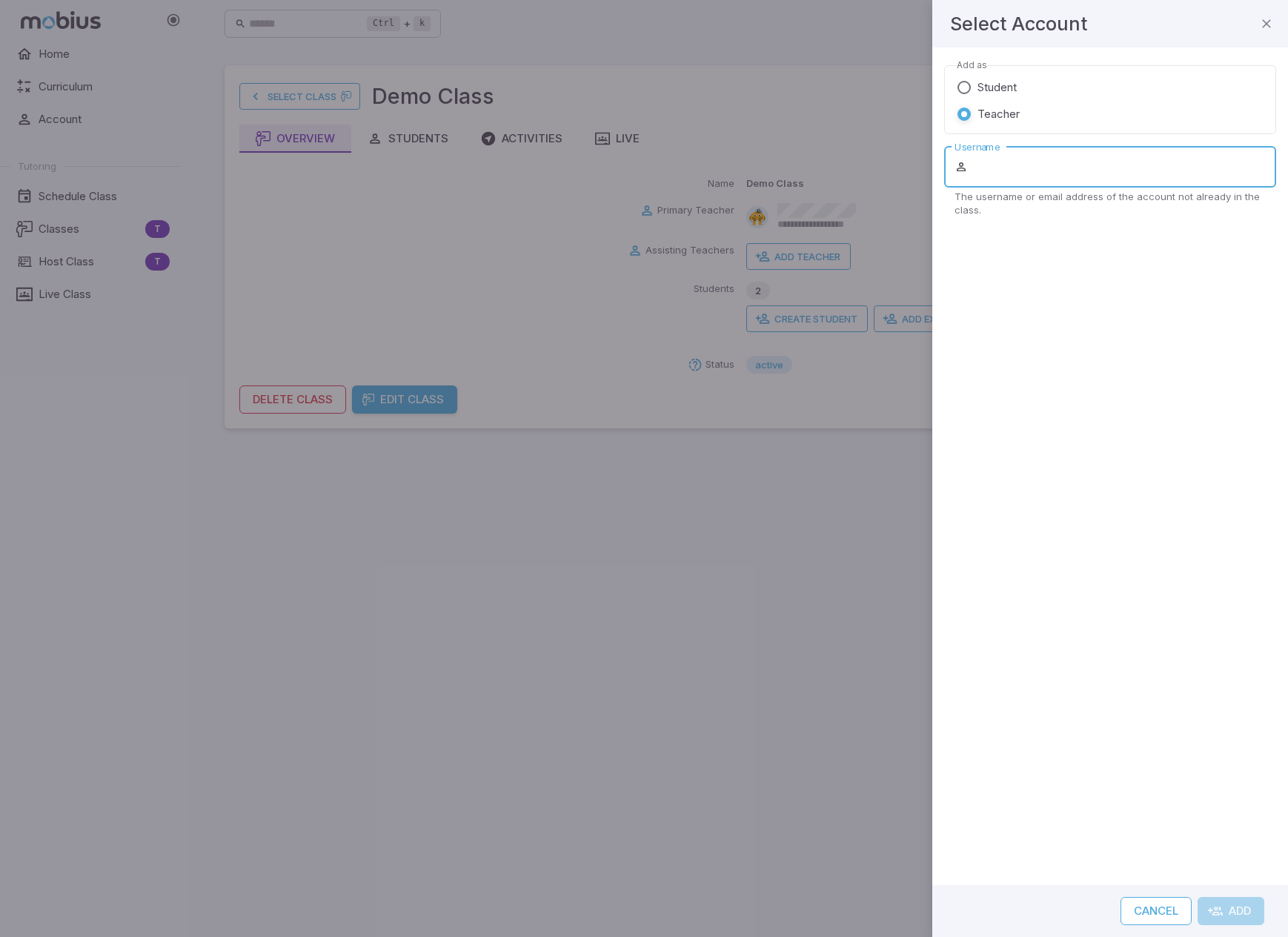
click at [832, 160] on input "Username" at bounding box center [1123, 166] width 305 height 41
type input "**********"
drag, startPoint x: 1234, startPoint y: 908, endPoint x: 1229, endPoint y: 901, distance: 8.6
click at [832, 908] on button "Add" at bounding box center [1231, 910] width 67 height 28
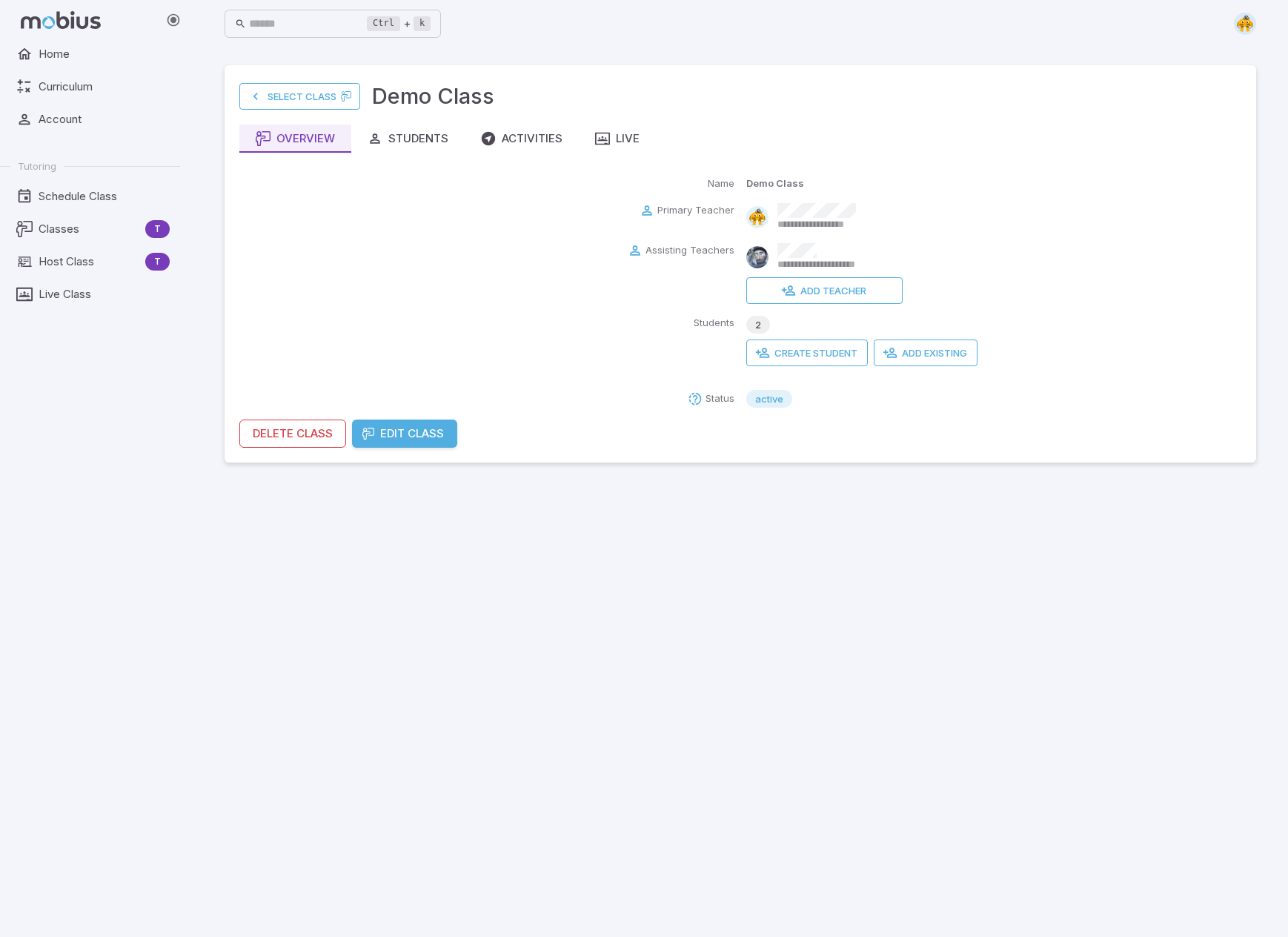
click at [793, 678] on main "**********" at bounding box center [740, 491] width 1067 height 889
click at [605, 143] on icon "button" at bounding box center [603, 139] width 15 height 15
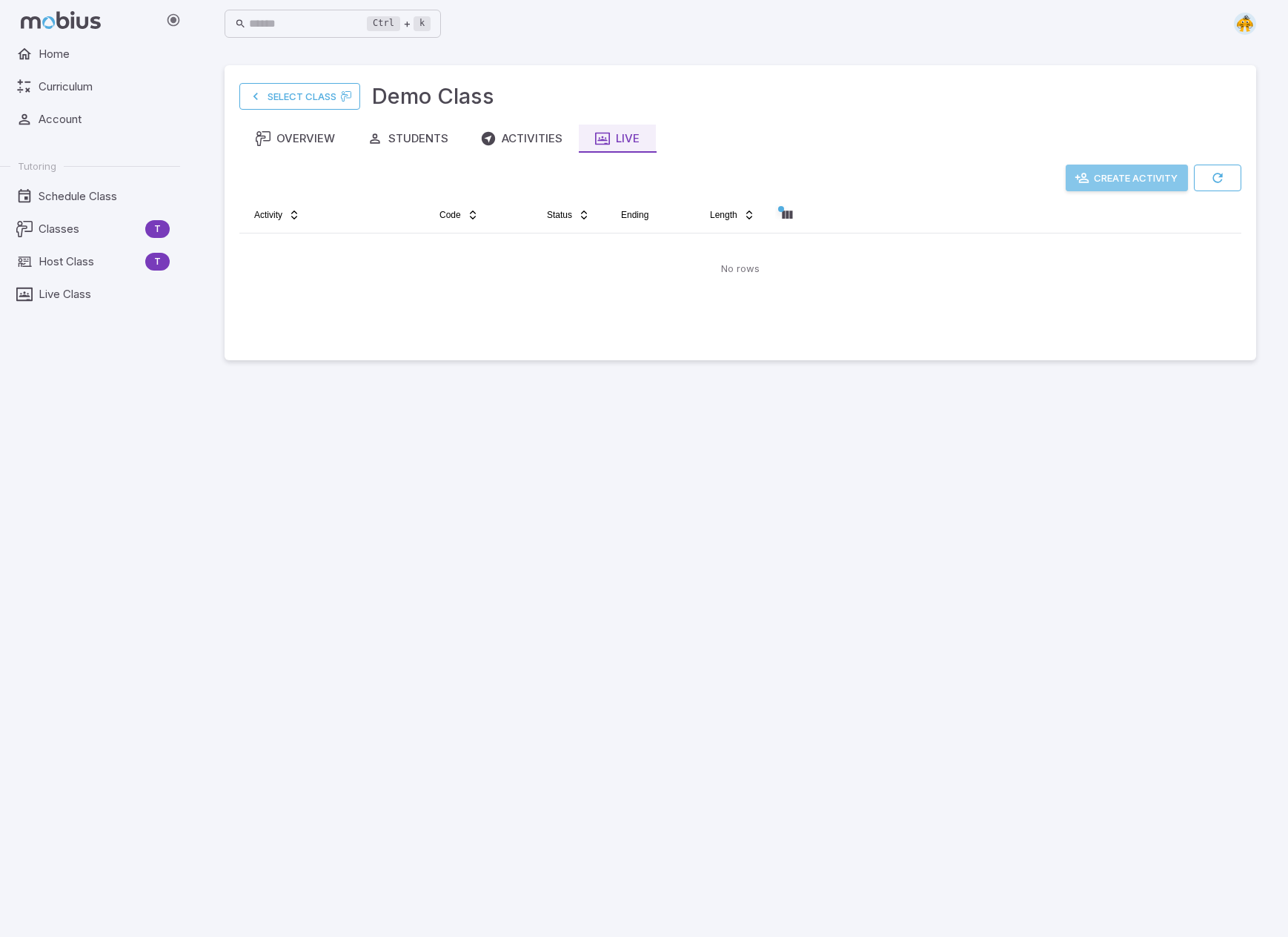
click at [832, 175] on button "Create Activity" at bounding box center [1126, 178] width 122 height 27
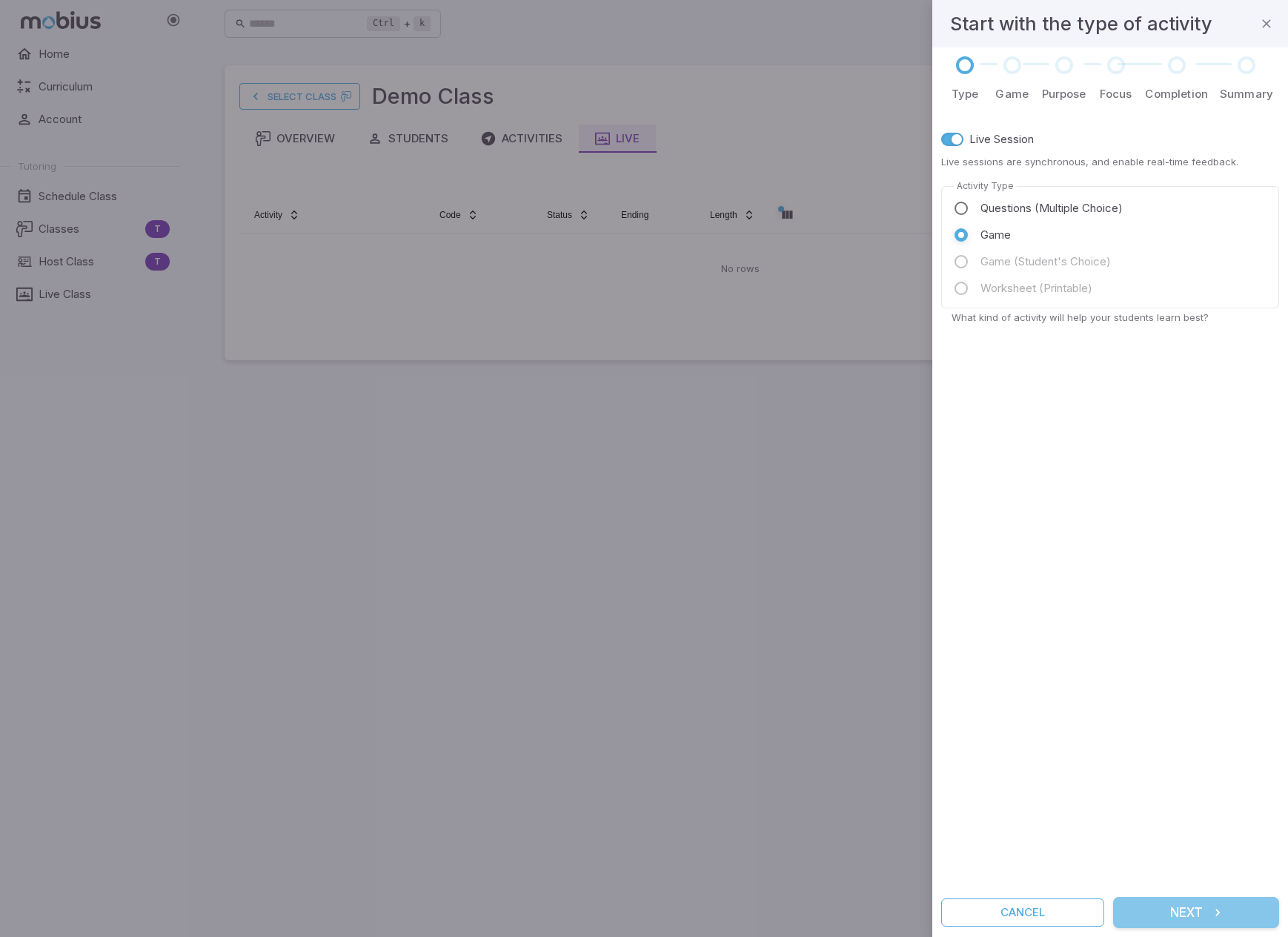
click at [832, 908] on button "Next" at bounding box center [1196, 911] width 166 height 31
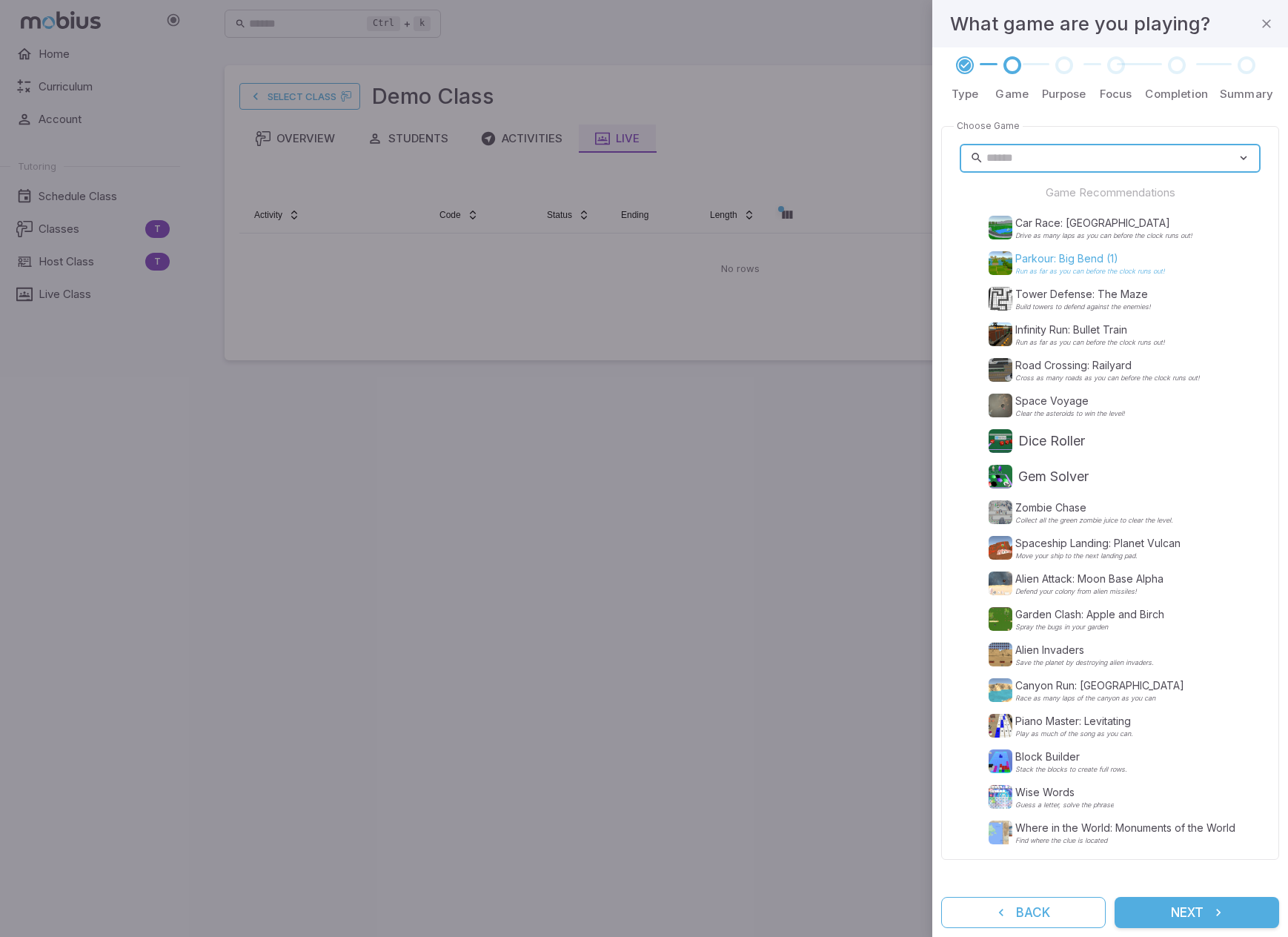
click at [832, 261] on p "Parkour: Big Bend (1)" at bounding box center [1090, 258] width 150 height 15
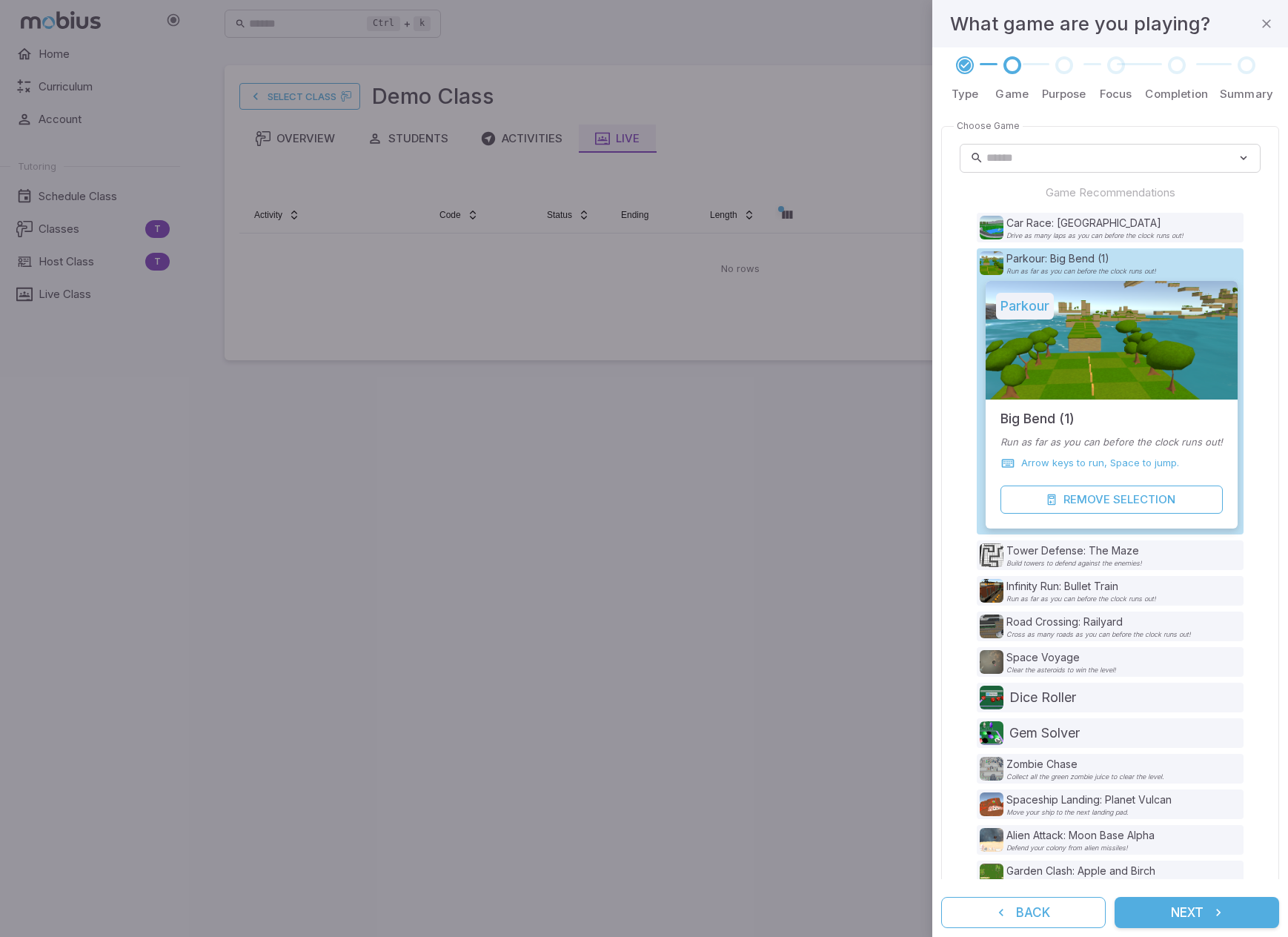
click at [832, 914] on button "Next" at bounding box center [1196, 911] width 165 height 31
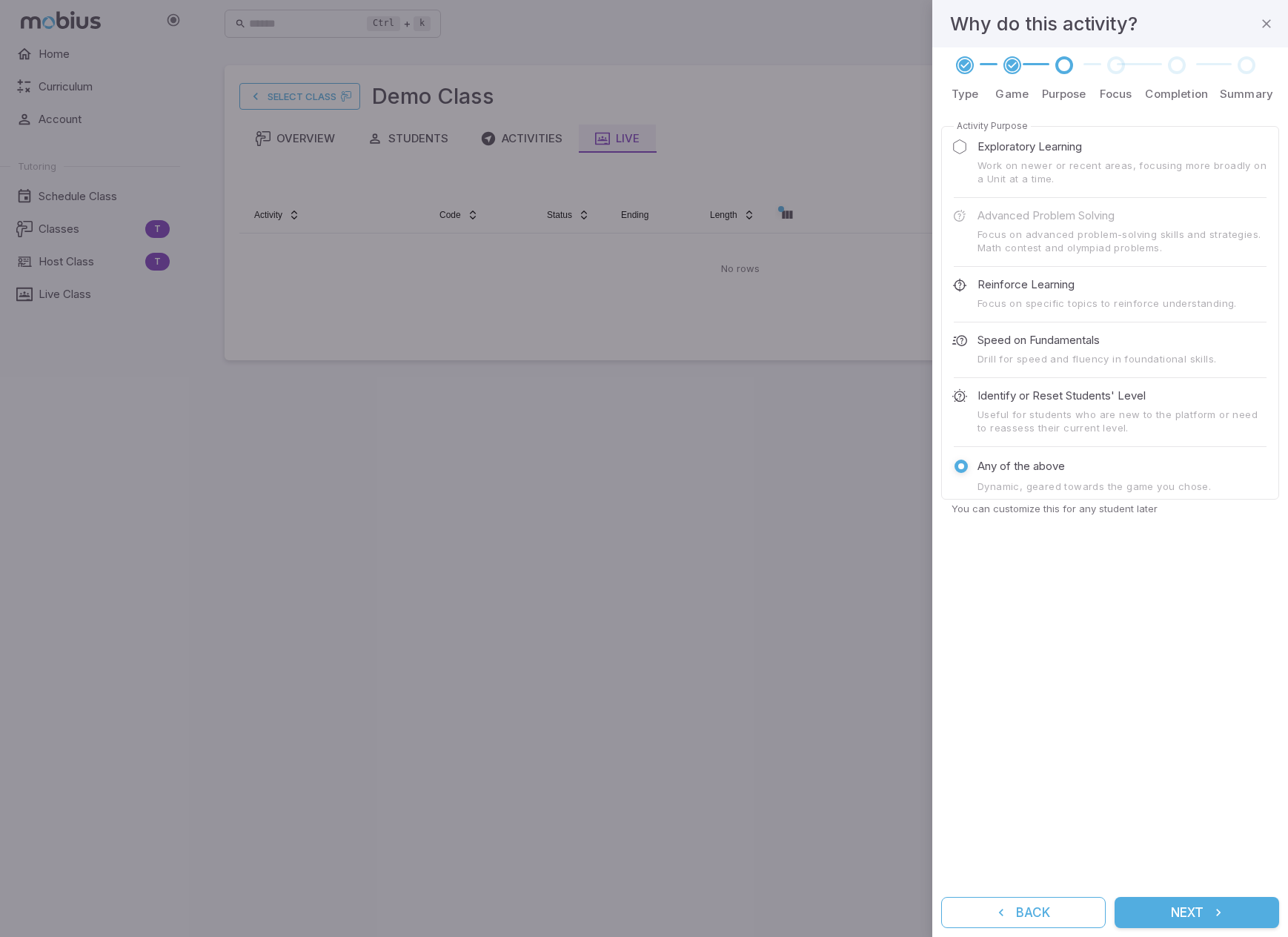
click at [832, 909] on button "Next" at bounding box center [1196, 911] width 165 height 31
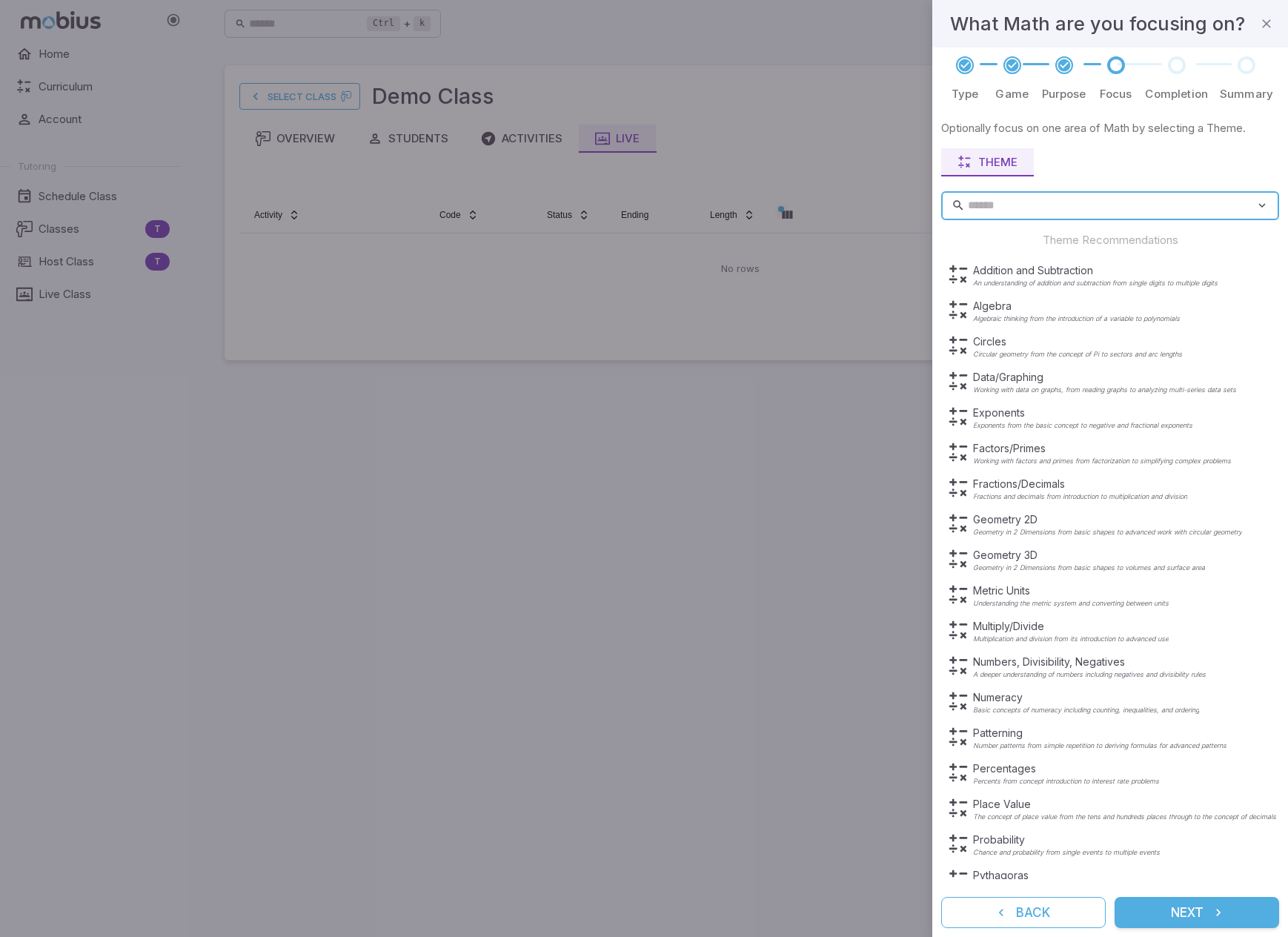
click at [832, 909] on button "Next" at bounding box center [1196, 911] width 165 height 31
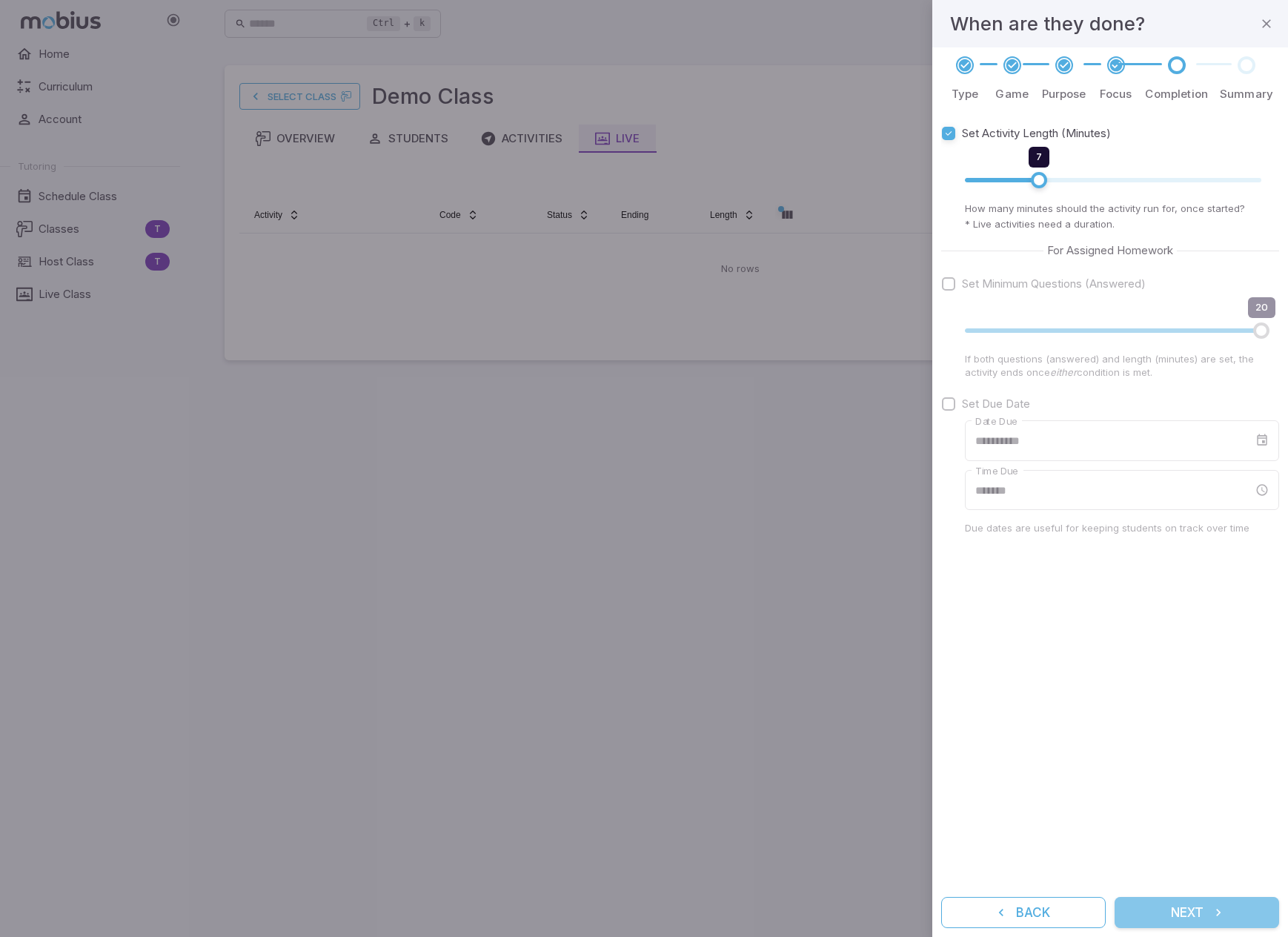
click at [832, 906] on icon "submit" at bounding box center [1218, 912] width 15 height 15
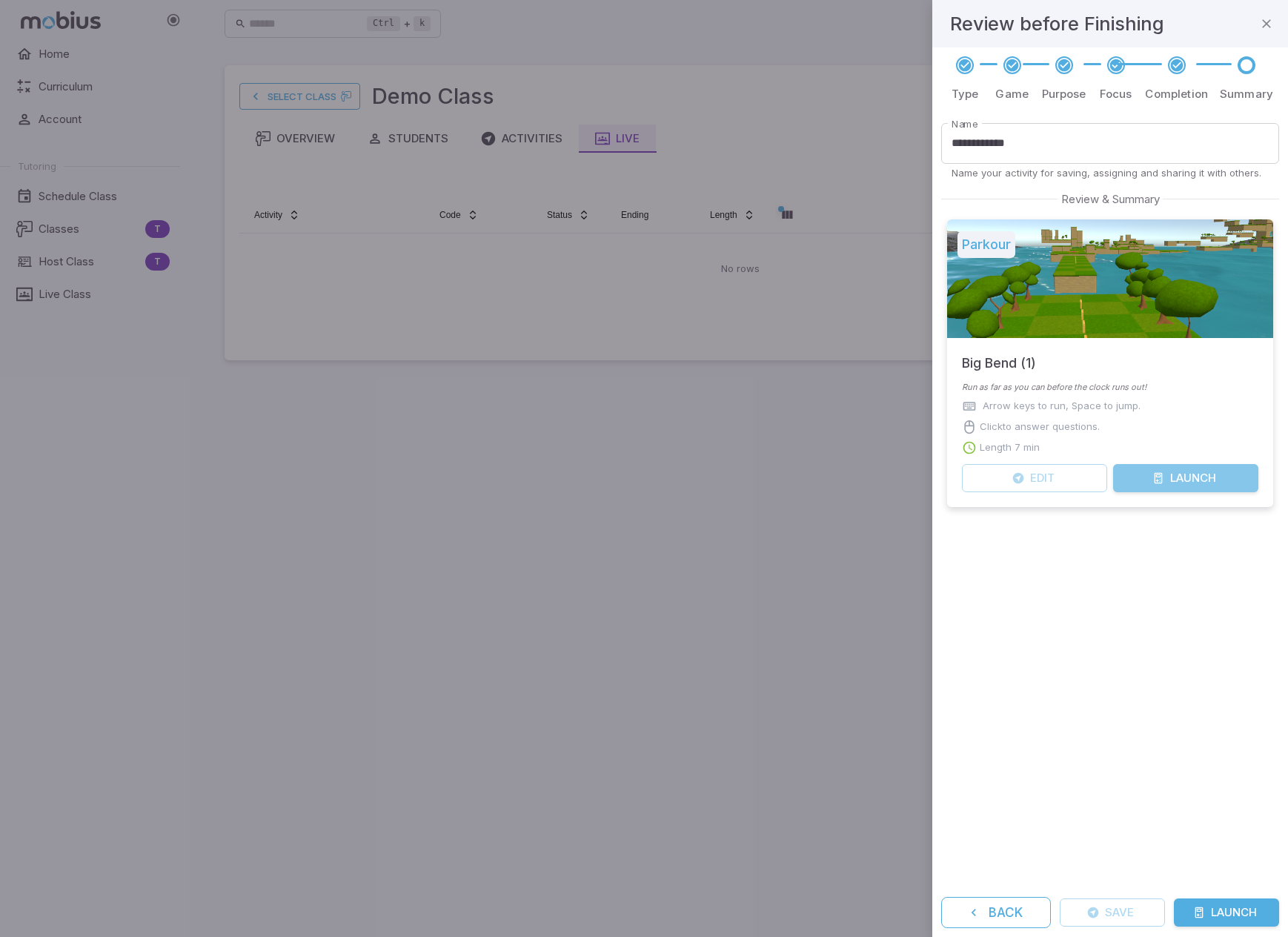
click at [832, 479] on button "Launch" at bounding box center [1185, 477] width 145 height 28
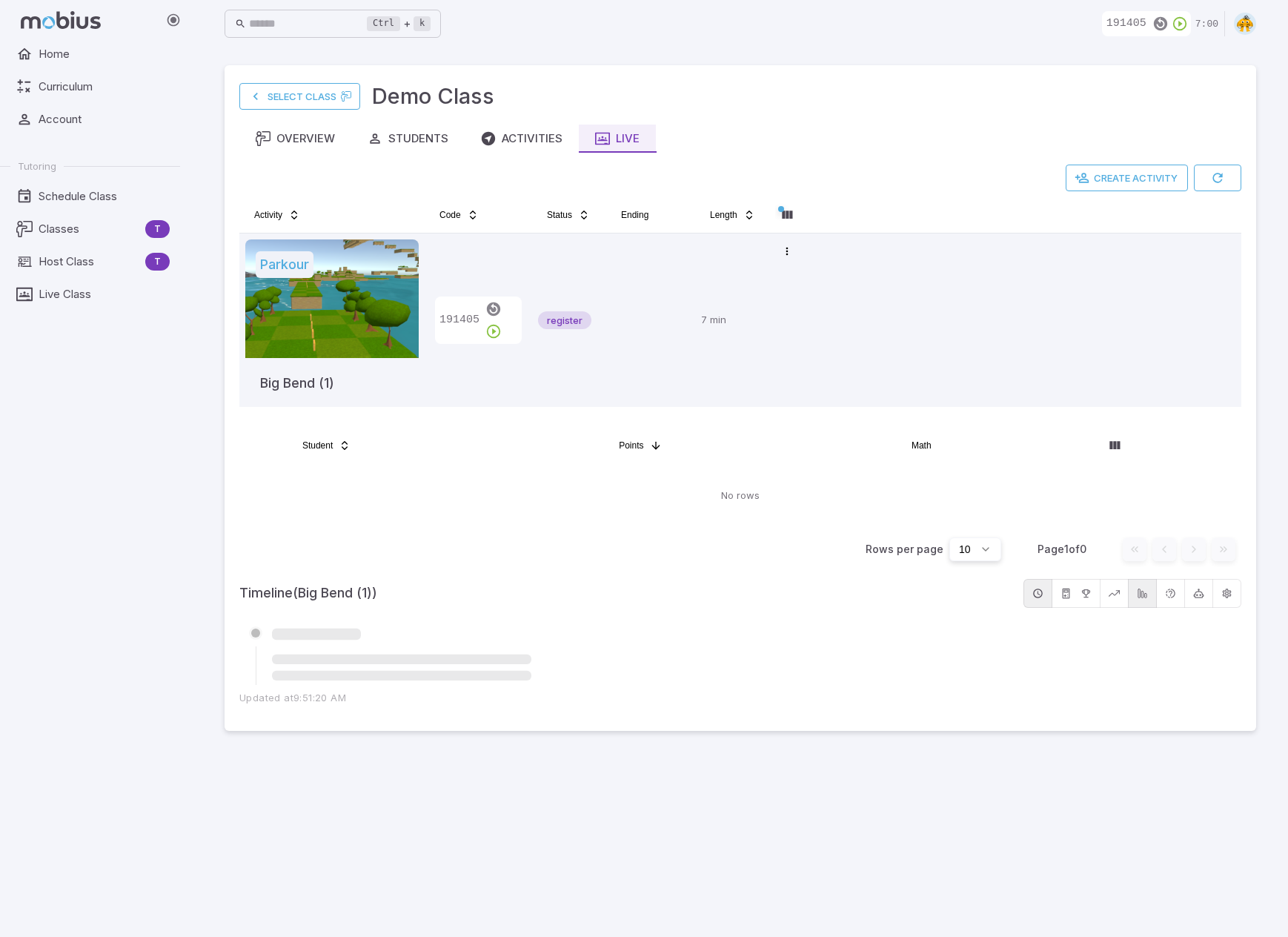
click at [591, 833] on main "Select Class Demo Class Overview Students Activities Live Create Activity Activ…" at bounding box center [740, 491] width 1067 height 889
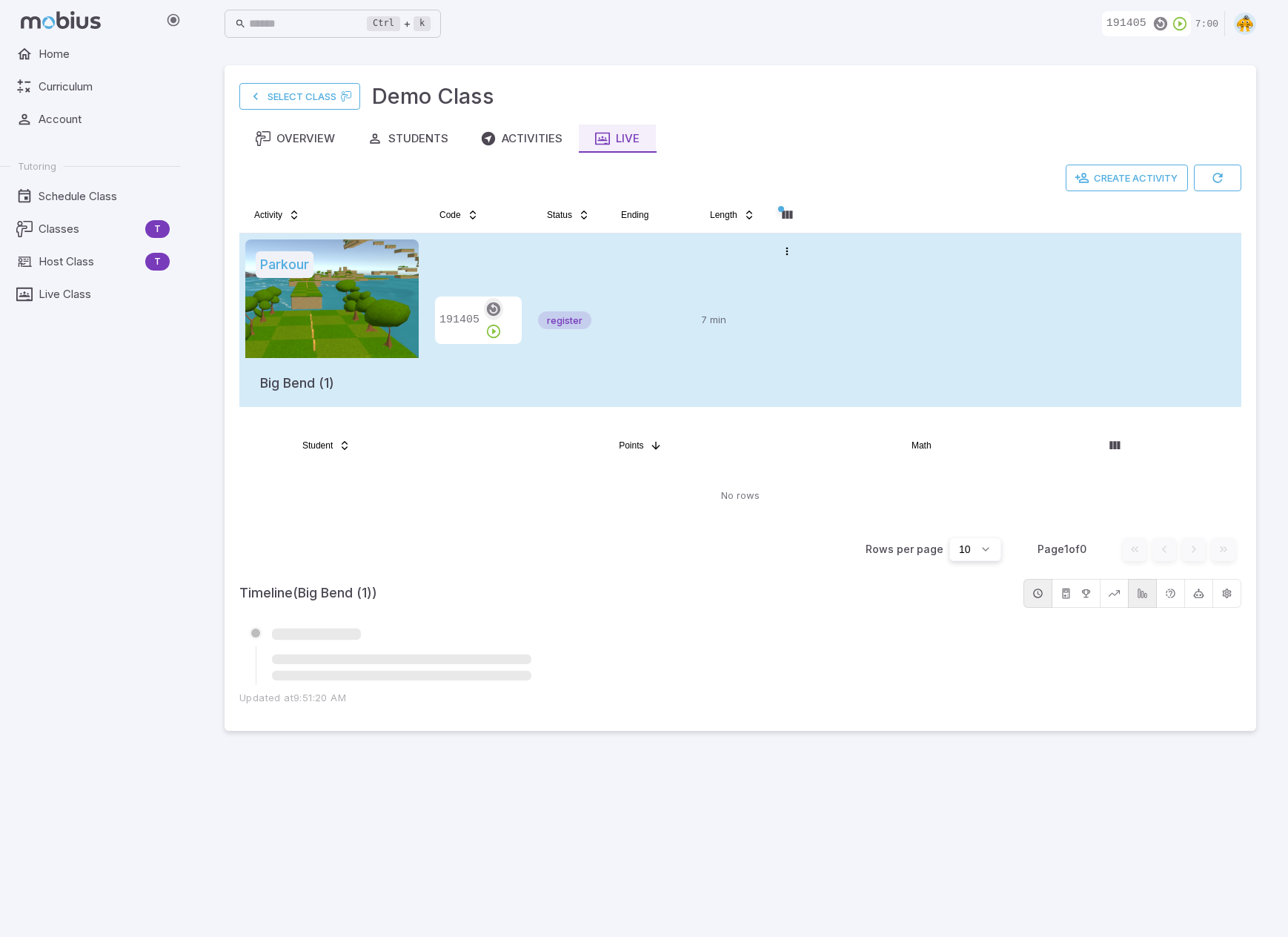
click at [492, 317] on icon "button" at bounding box center [494, 309] width 17 height 17
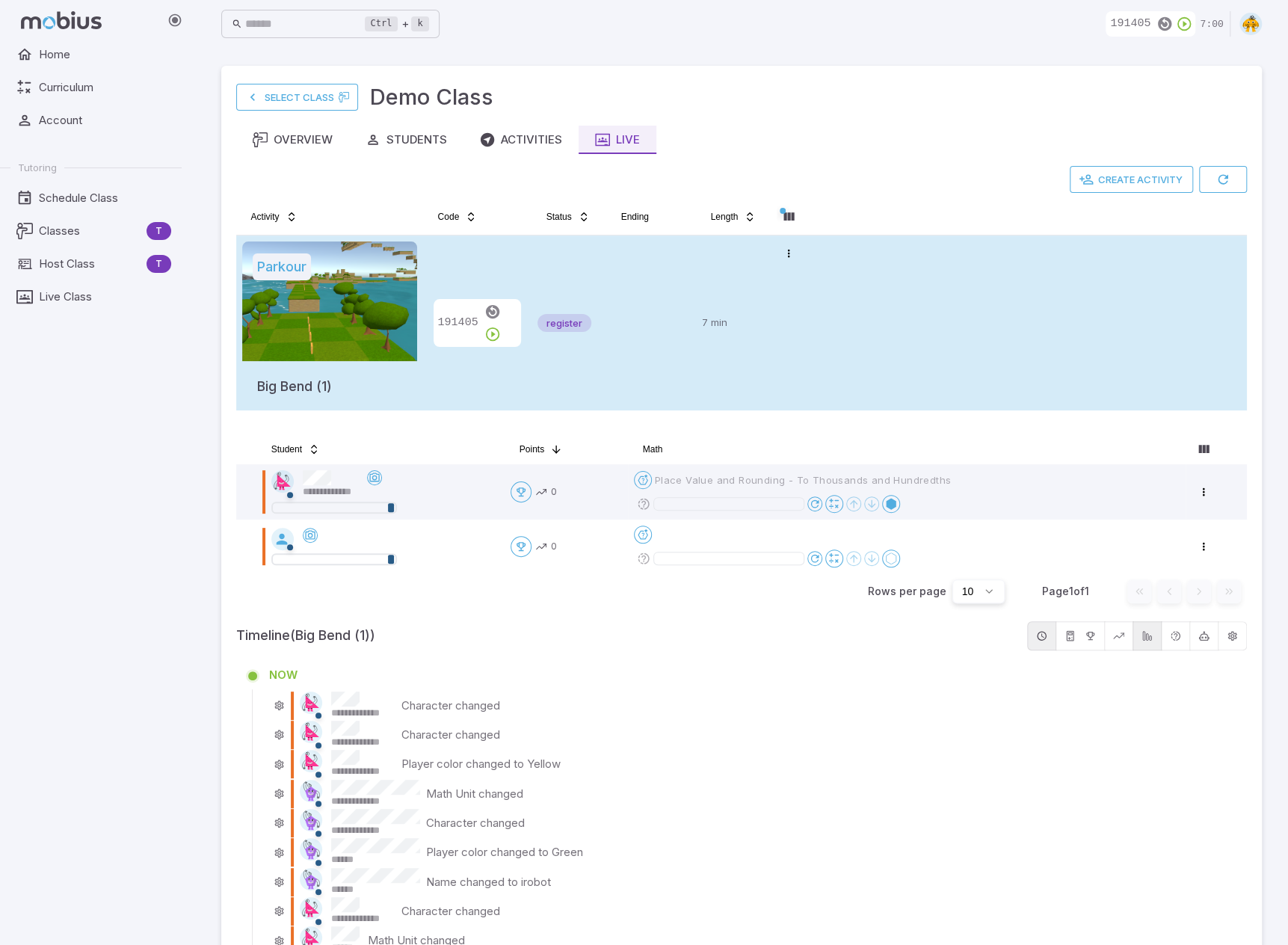
click at [839, 325] on tr "Parkour Big Bend (1) 191405 register 7 min Open menu" at bounding box center [741, 323] width 1011 height 175
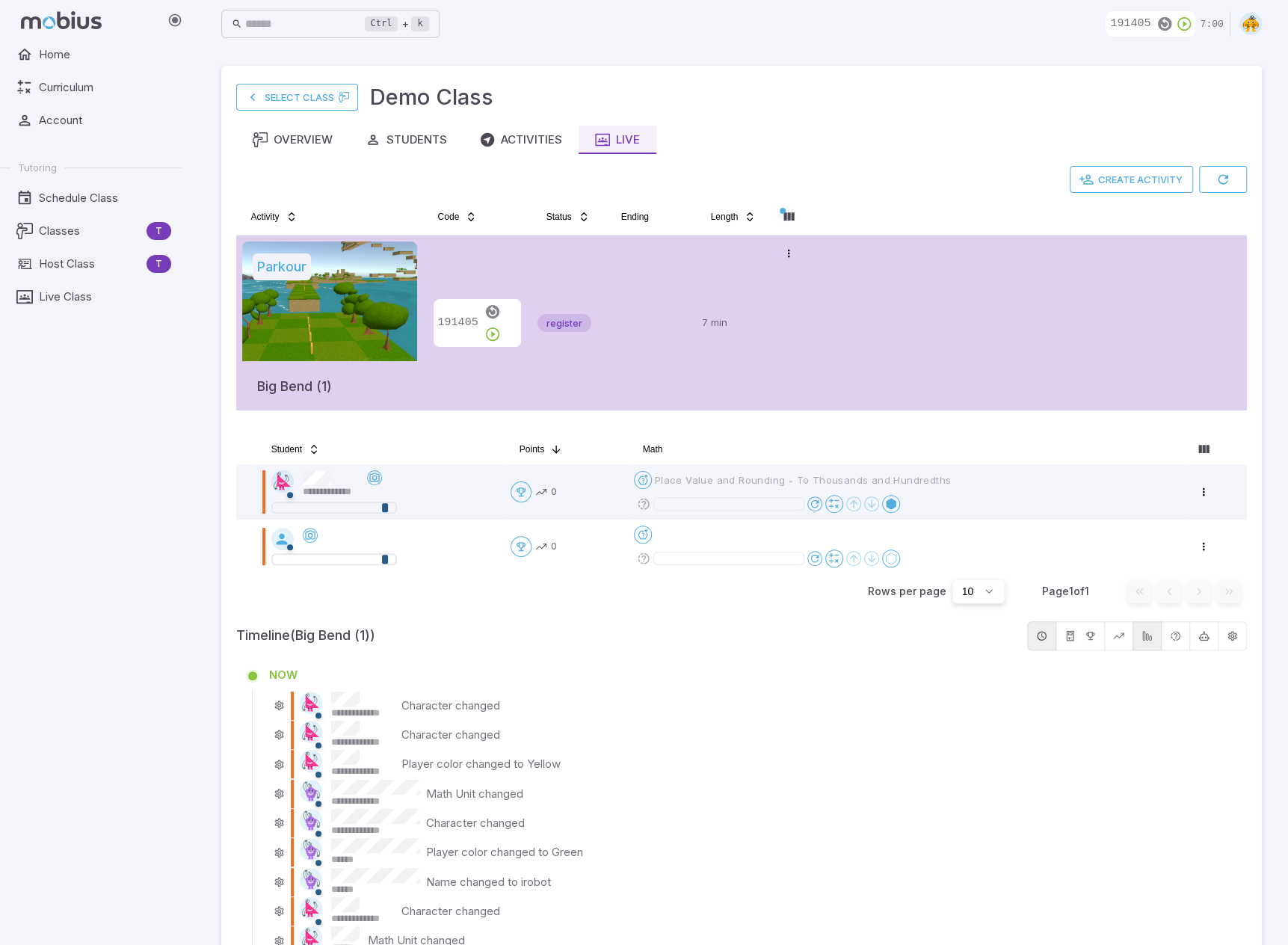
click at [653, 285] on td at bounding box center [651, 323] width 89 height 175
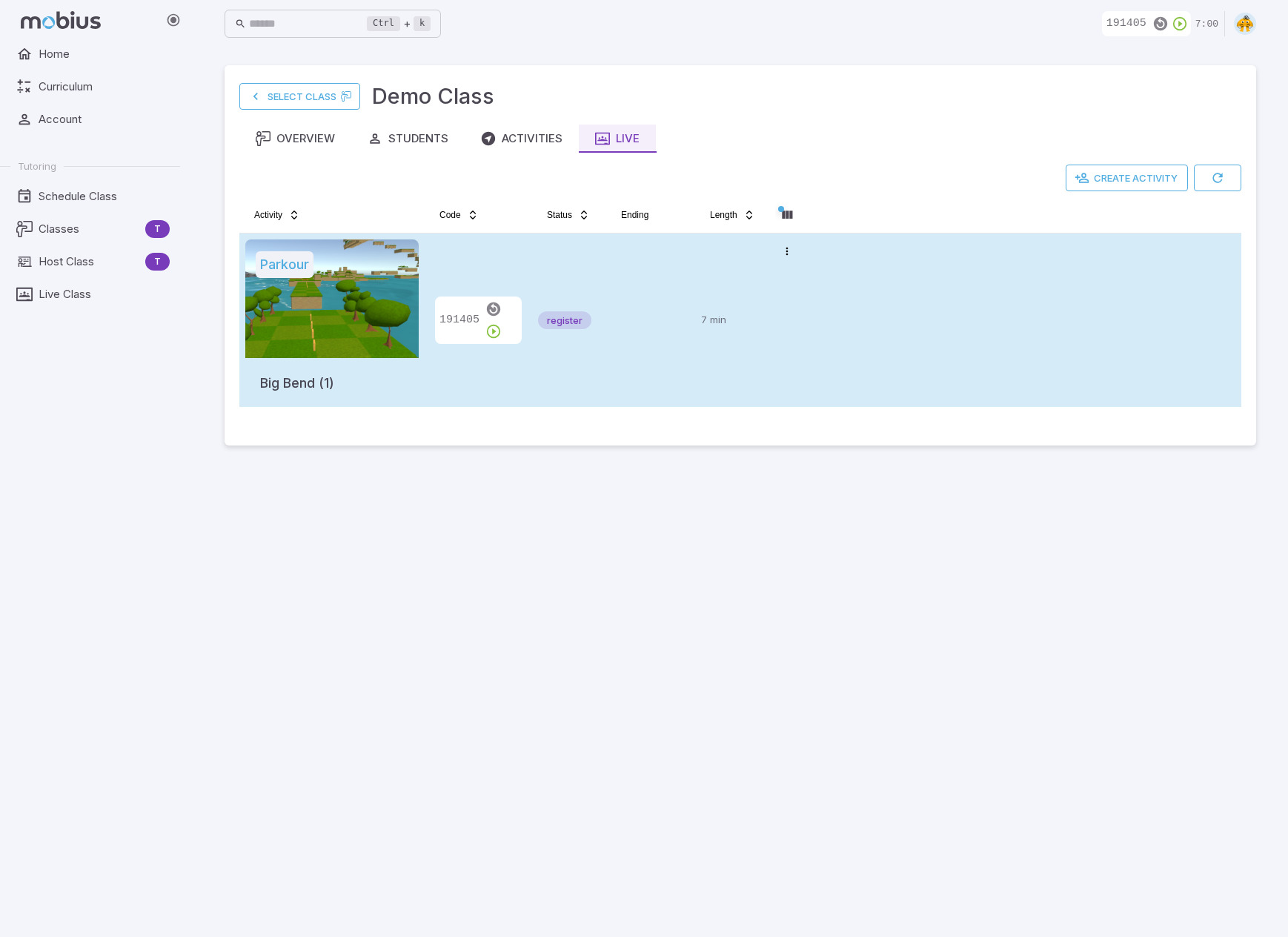
click at [654, 280] on td at bounding box center [651, 320] width 89 height 174
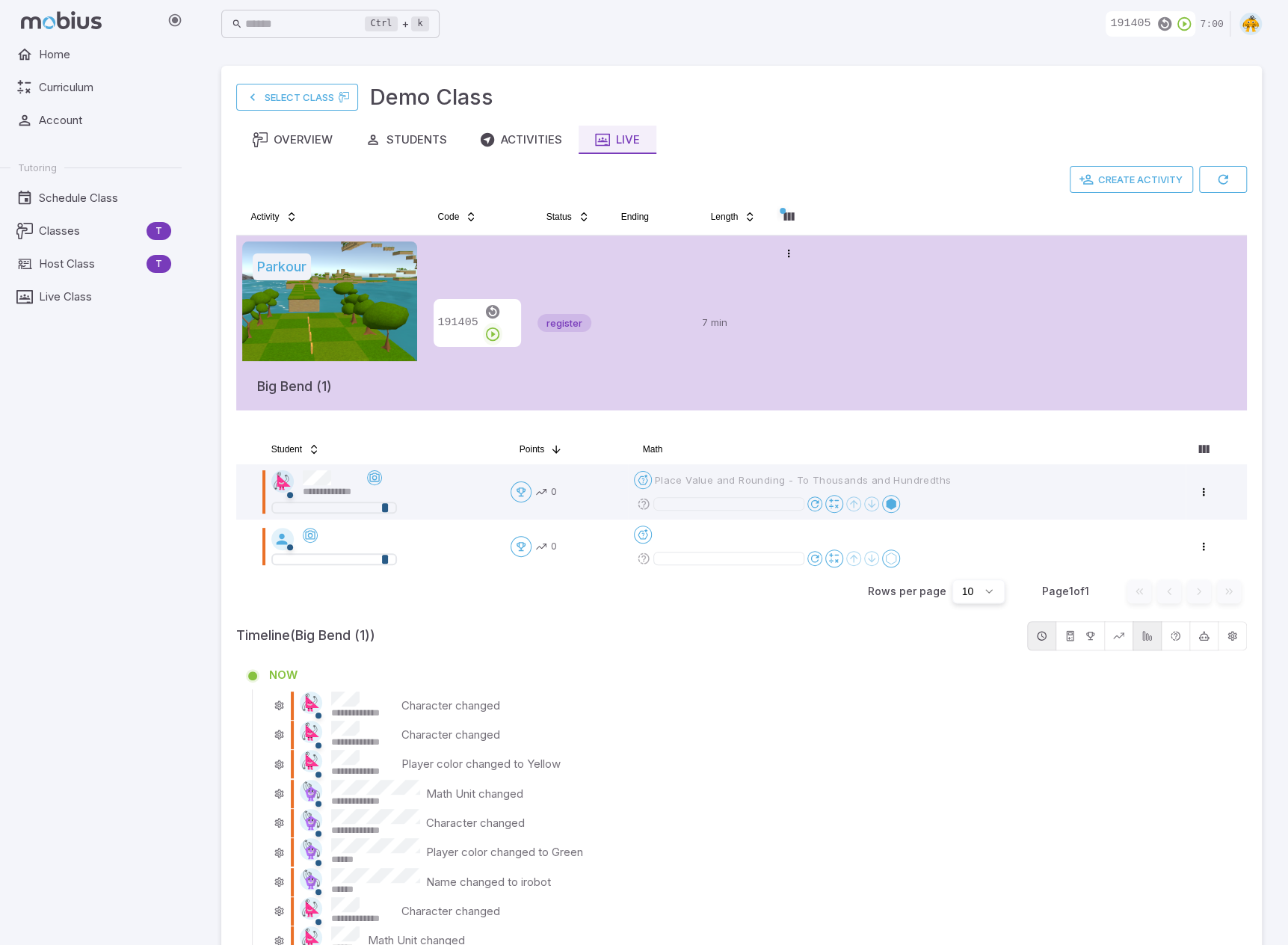
click at [501, 326] on icon "button" at bounding box center [493, 334] width 17 height 17
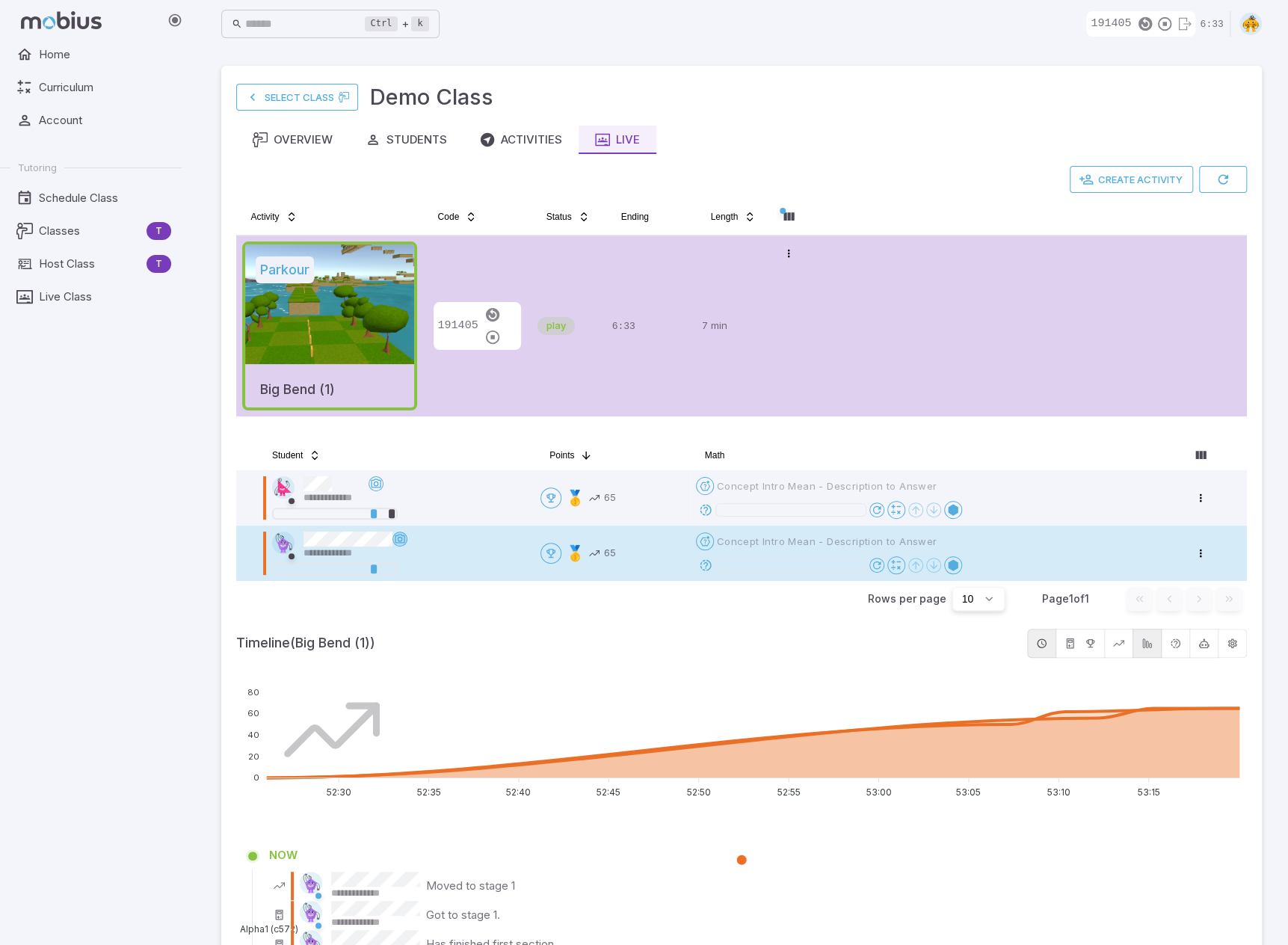
click at [399, 538] on icon at bounding box center [400, 539] width 12 height 12
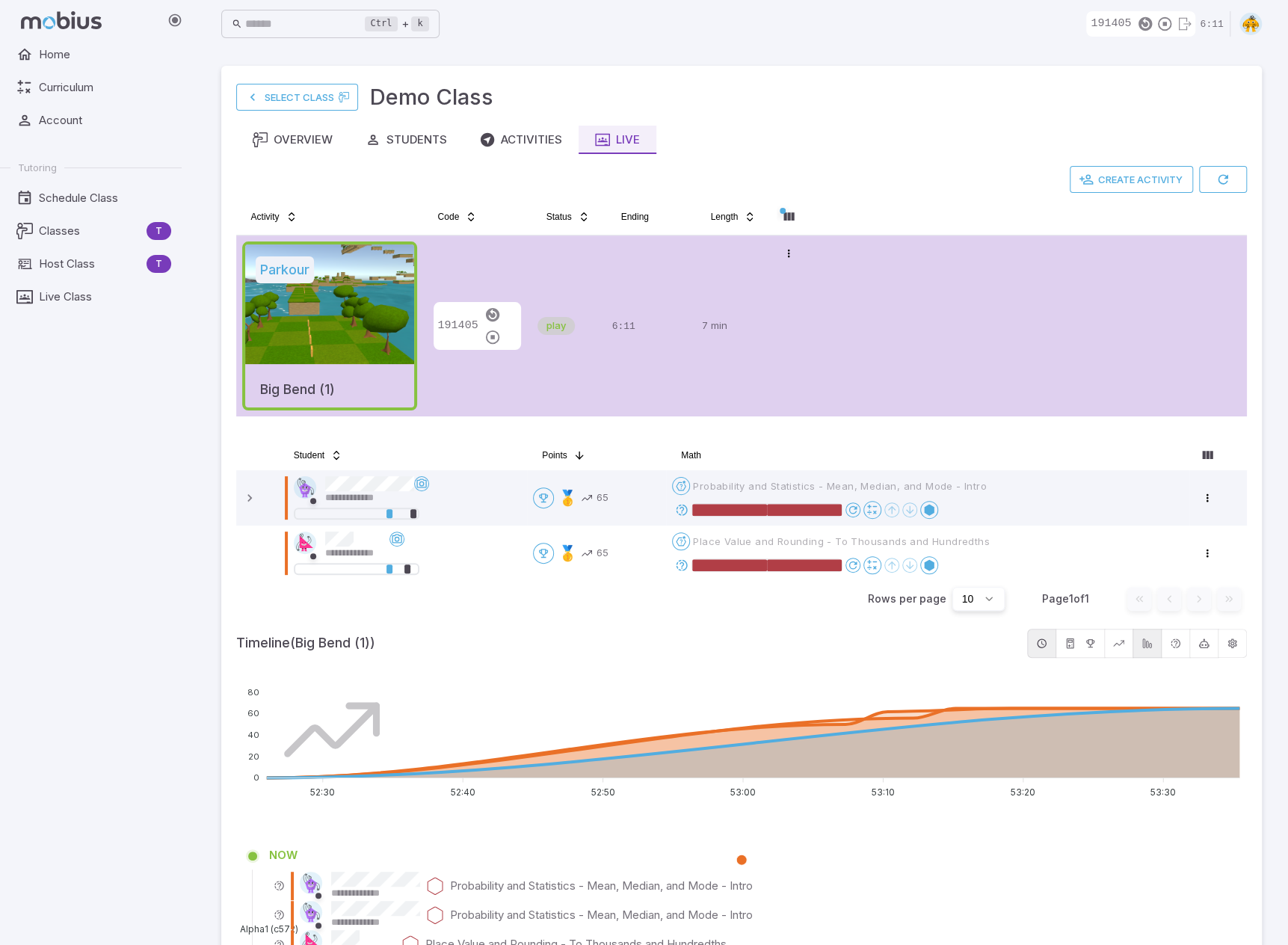
click at [688, 508] on icon at bounding box center [682, 510] width 14 height 14
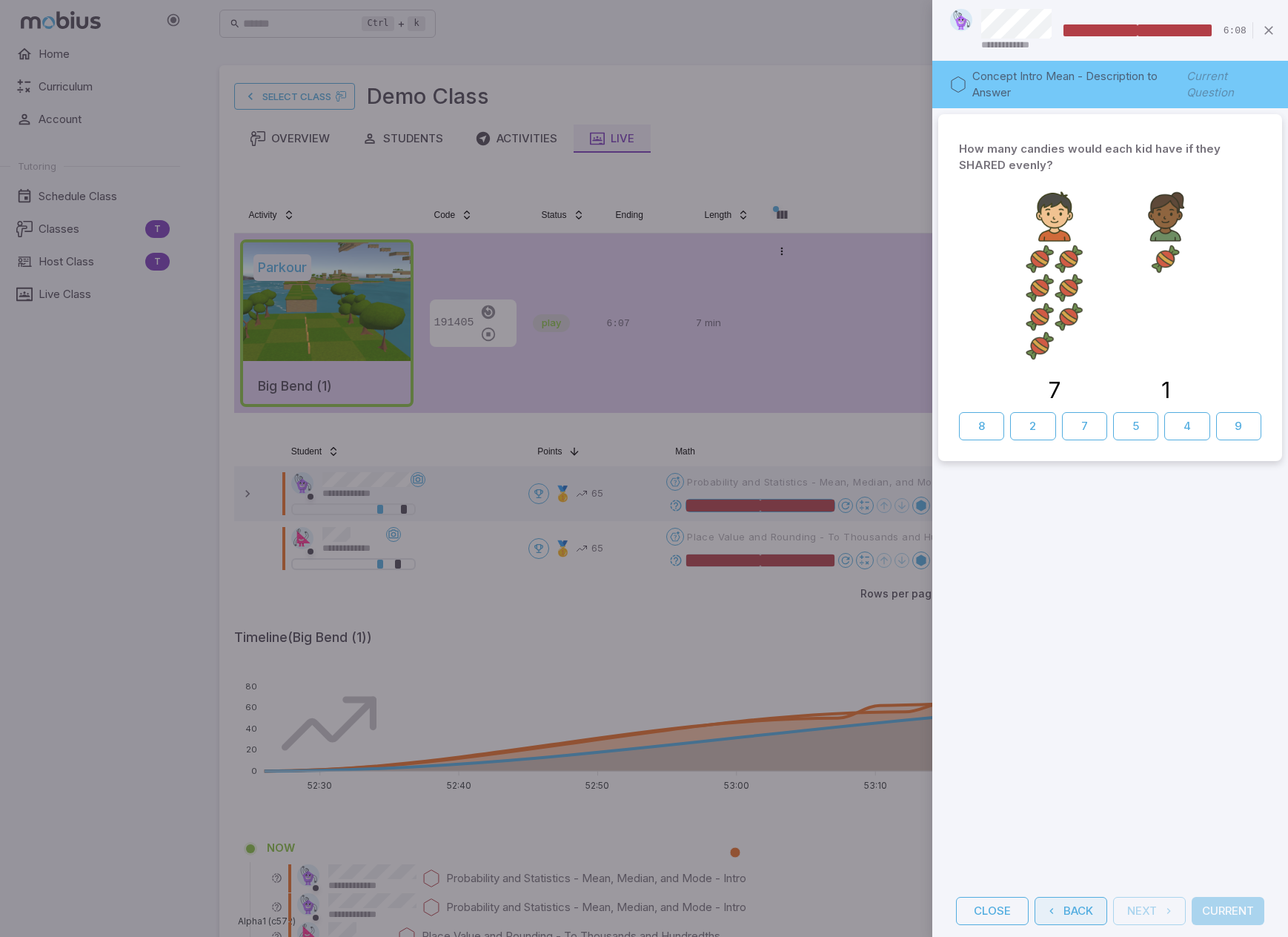
click at [832, 900] on button "Back" at bounding box center [1071, 910] width 73 height 28
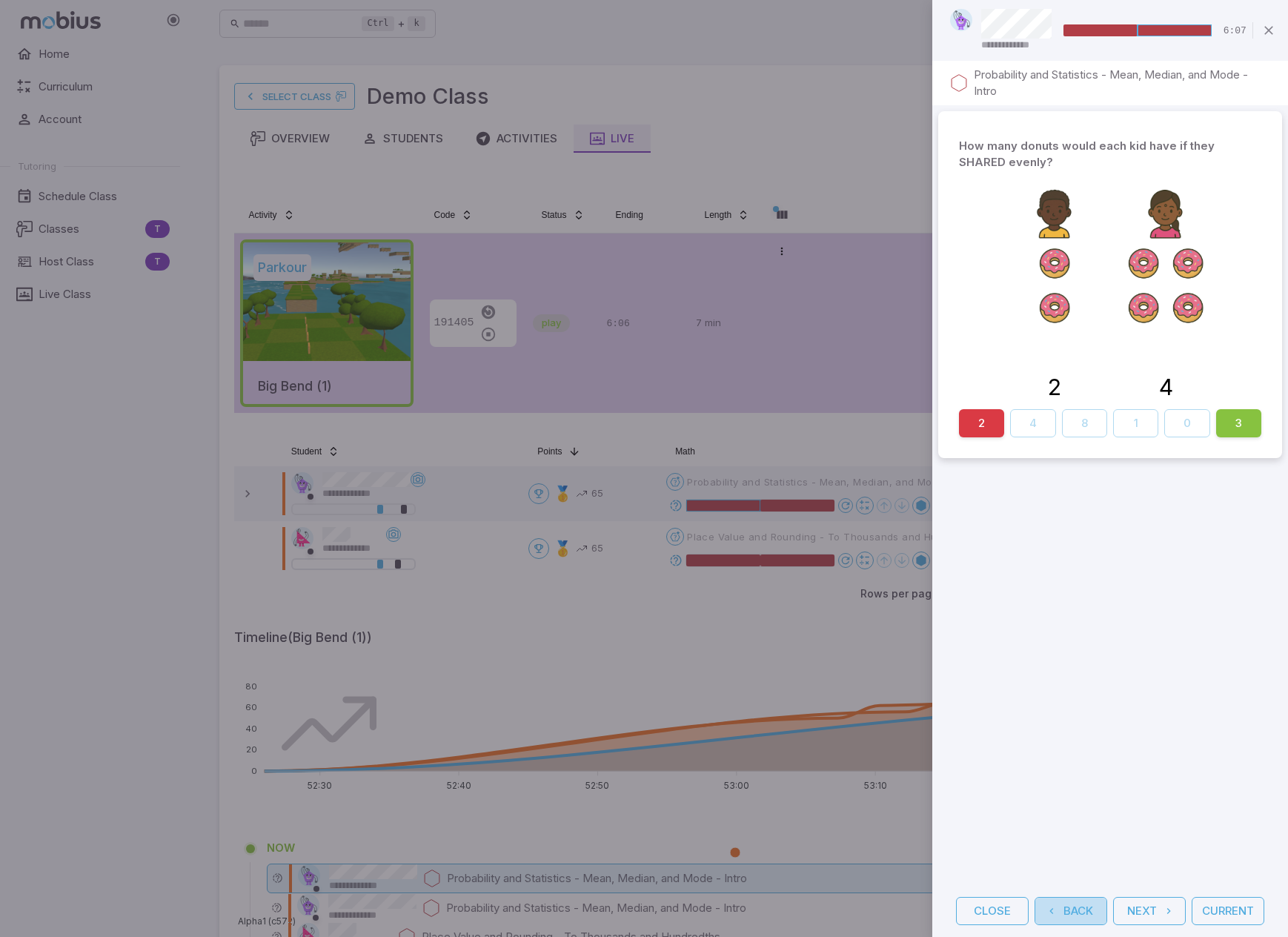
click at [832, 910] on button "Back" at bounding box center [1071, 910] width 73 height 28
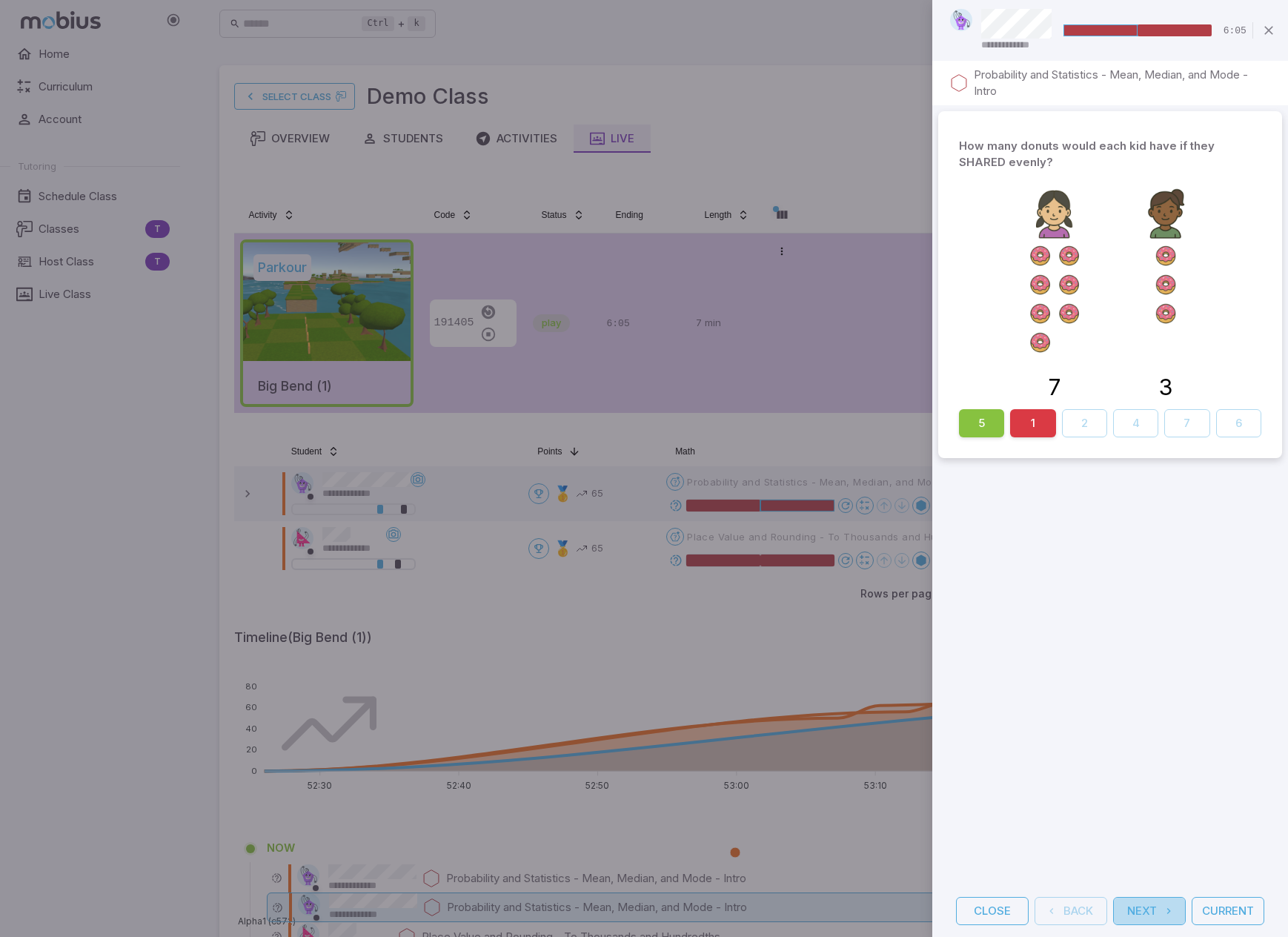
click at [832, 923] on button "Next" at bounding box center [1149, 910] width 73 height 28
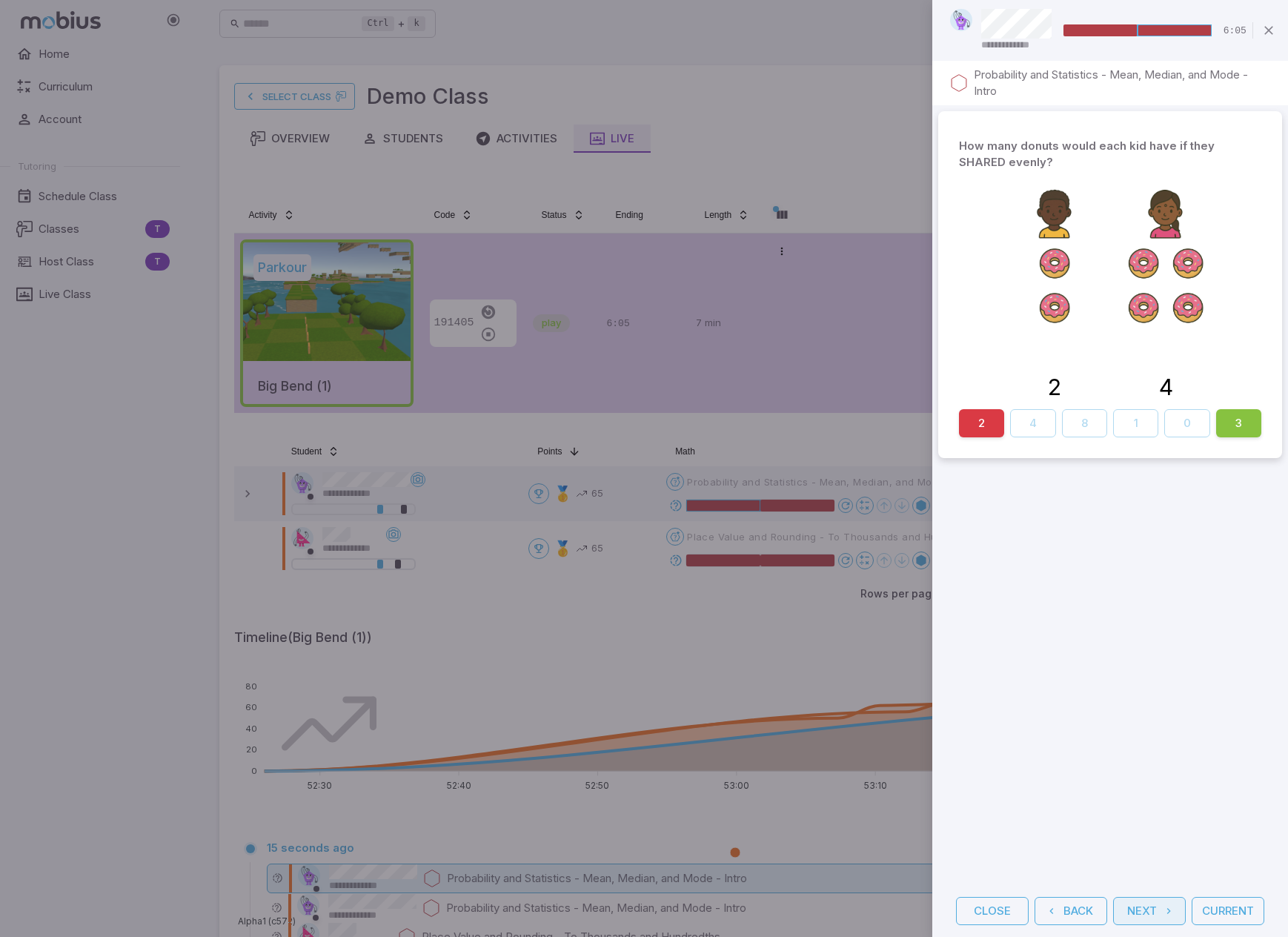
click at [832, 923] on button "Next" at bounding box center [1149, 910] width 73 height 28
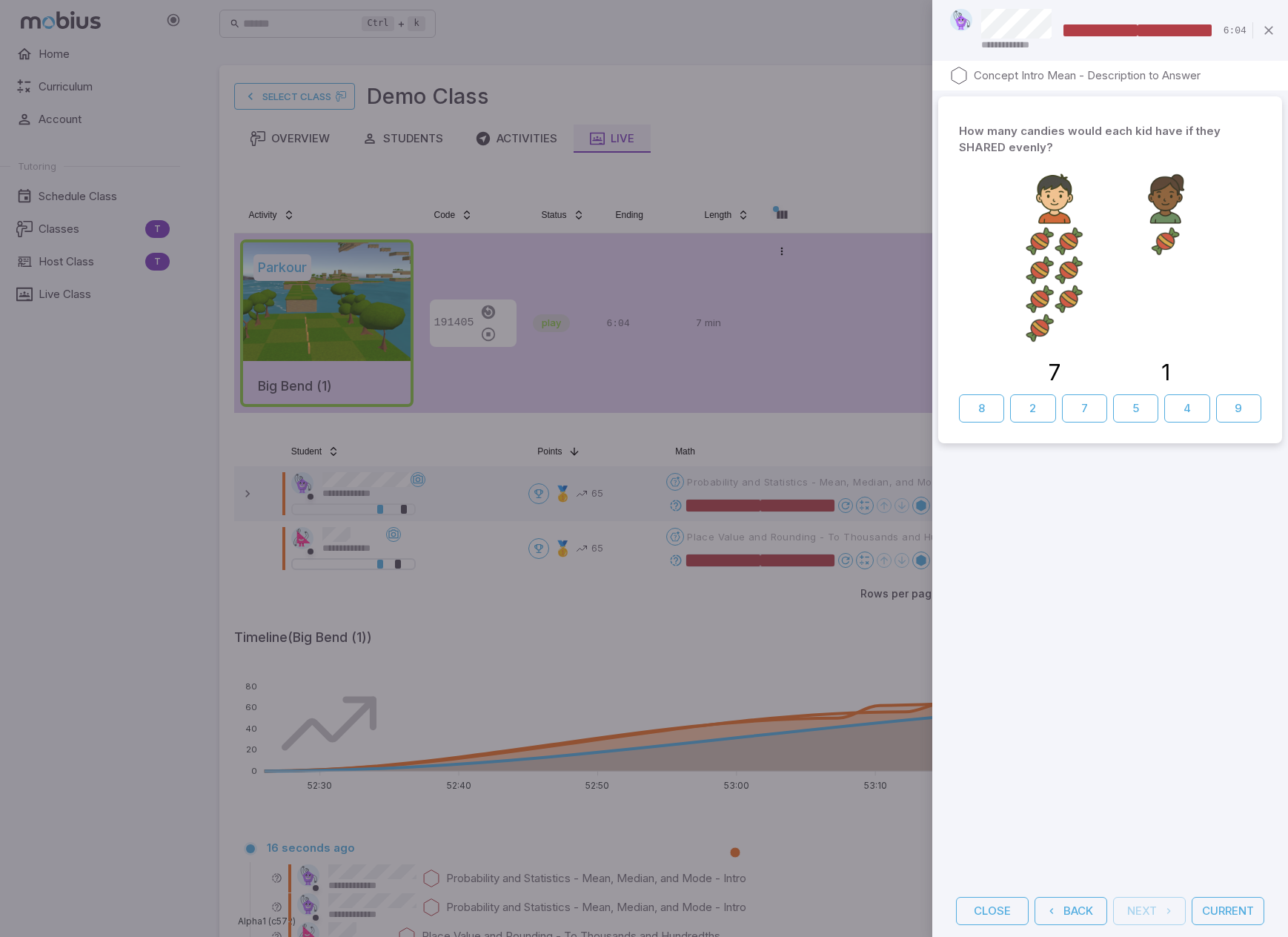
click at [832, 905] on button "Current" at bounding box center [1228, 910] width 73 height 28
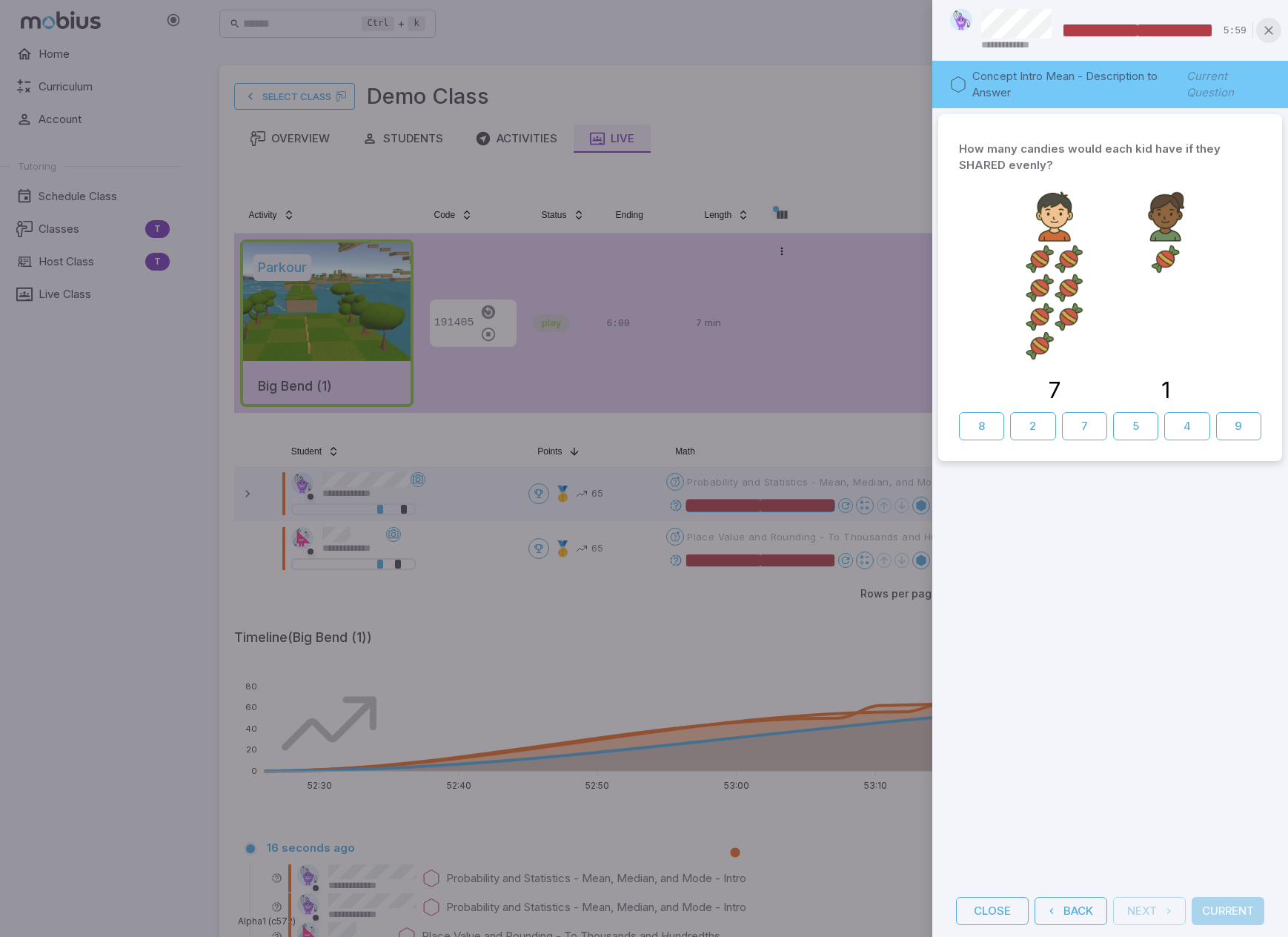
click at [832, 26] on icon "button" at bounding box center [1269, 31] width 15 height 15
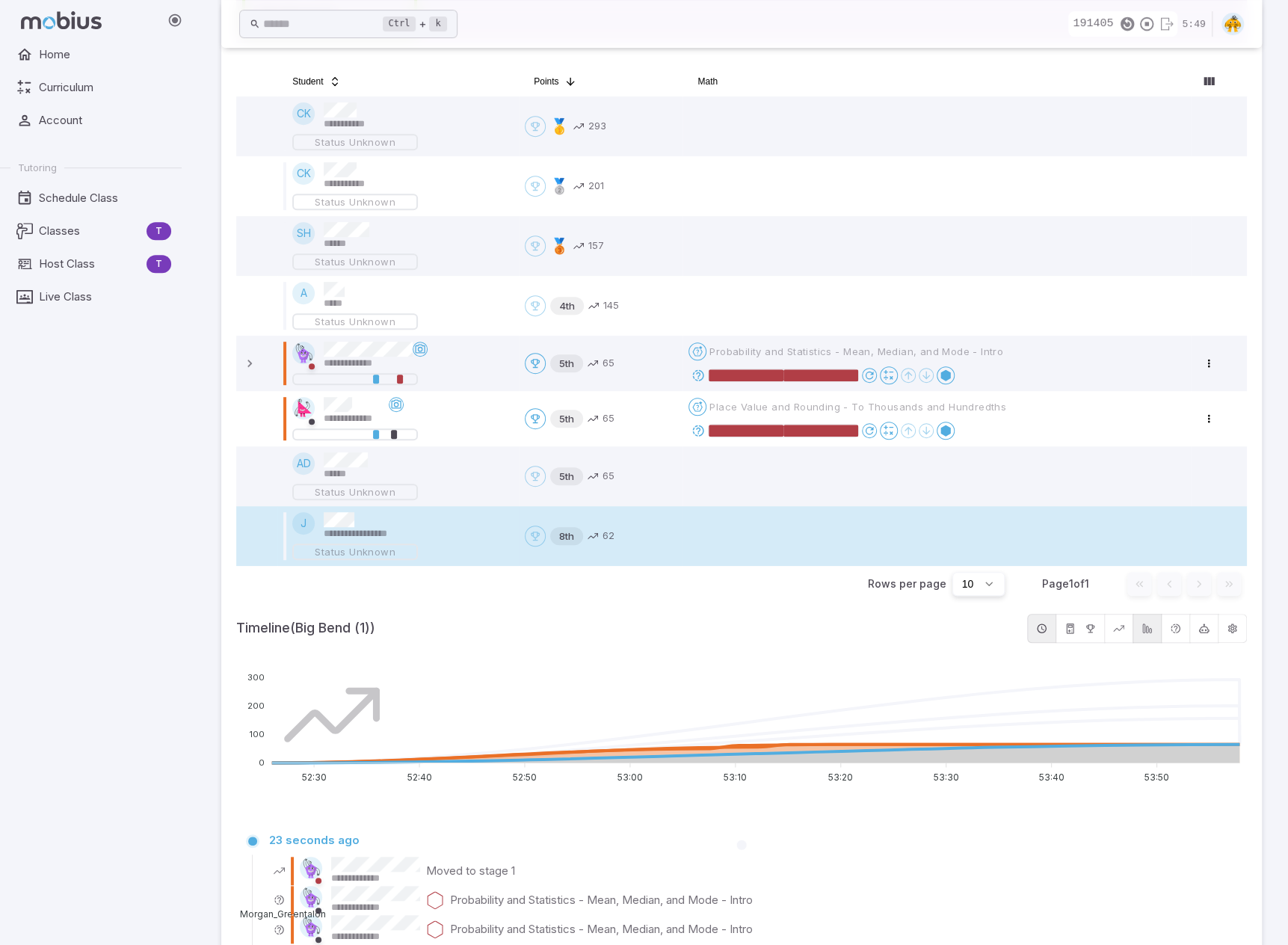
scroll to position [299, 0]
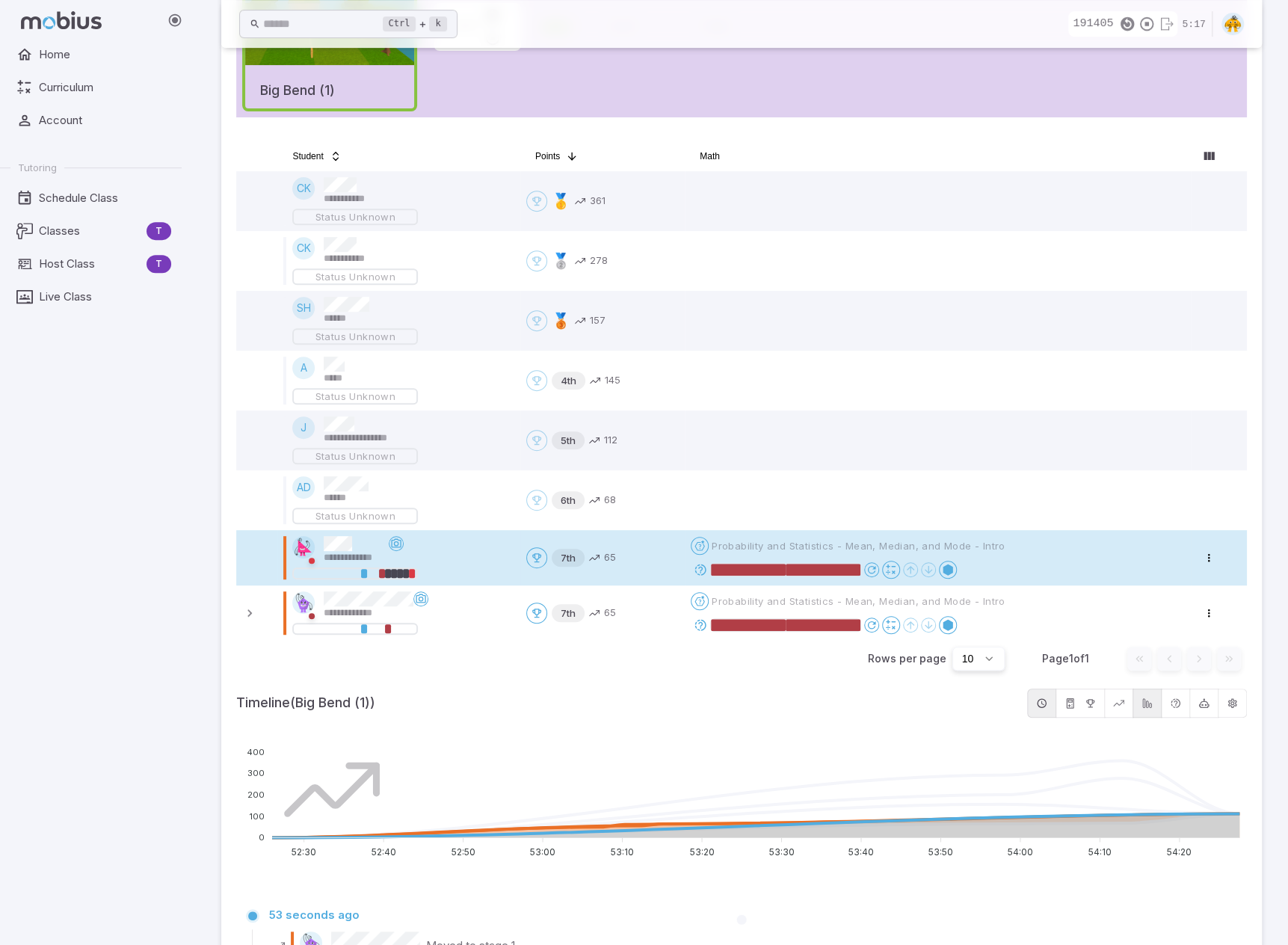
click at [704, 568] on icon at bounding box center [700, 570] width 14 height 14
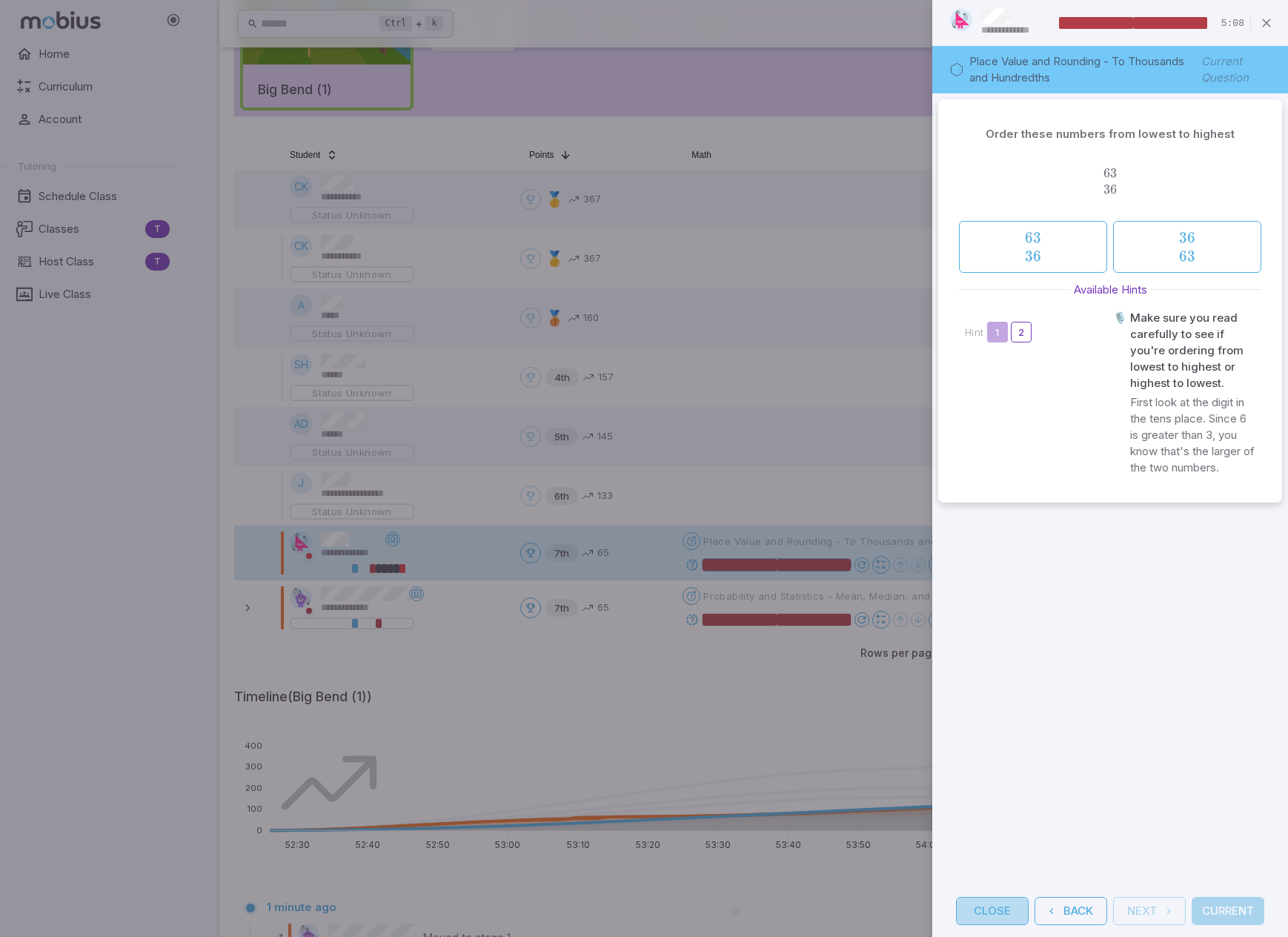
click at [832, 911] on button "Close" at bounding box center [992, 910] width 73 height 28
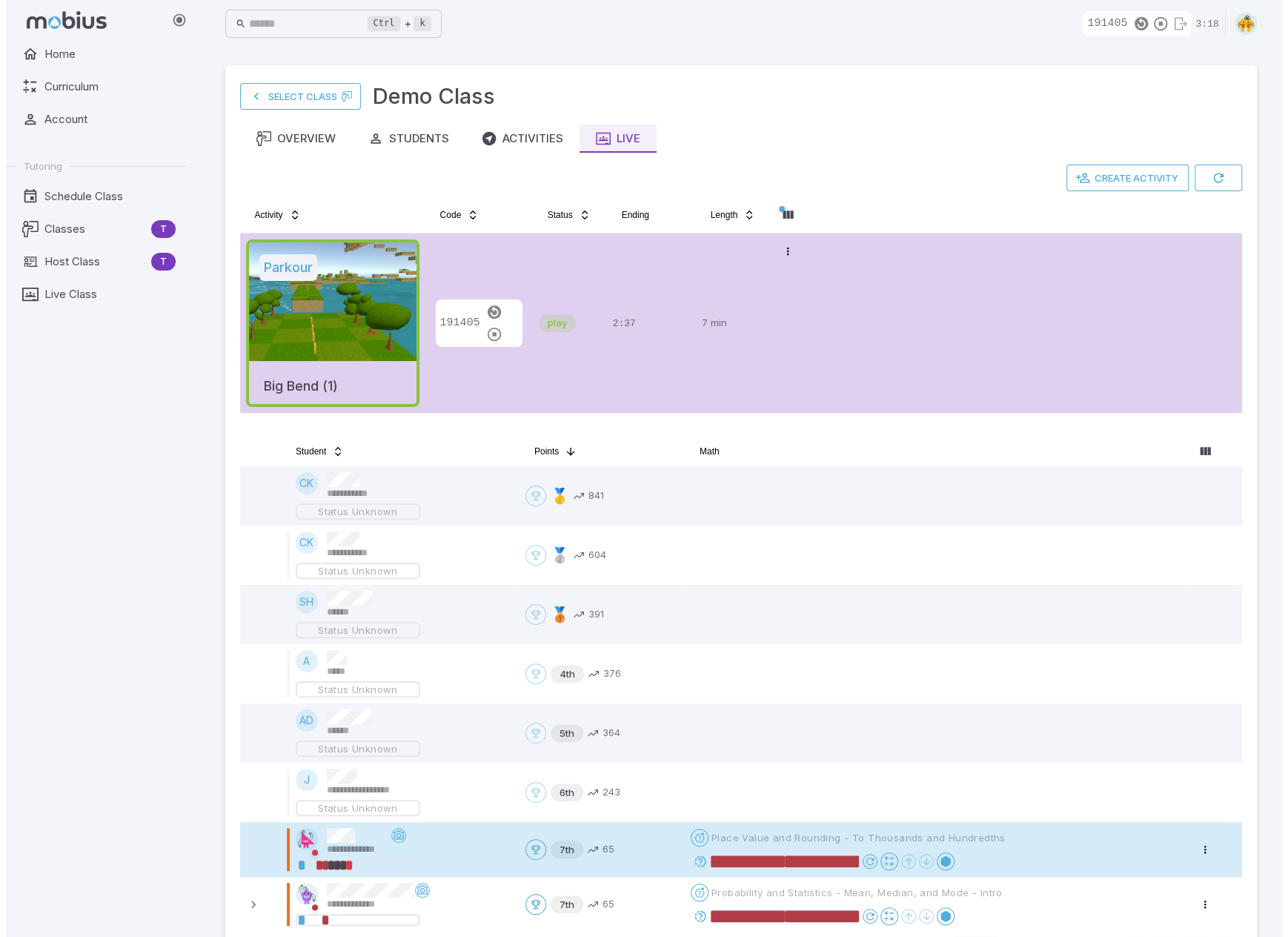
scroll to position [0, 0]
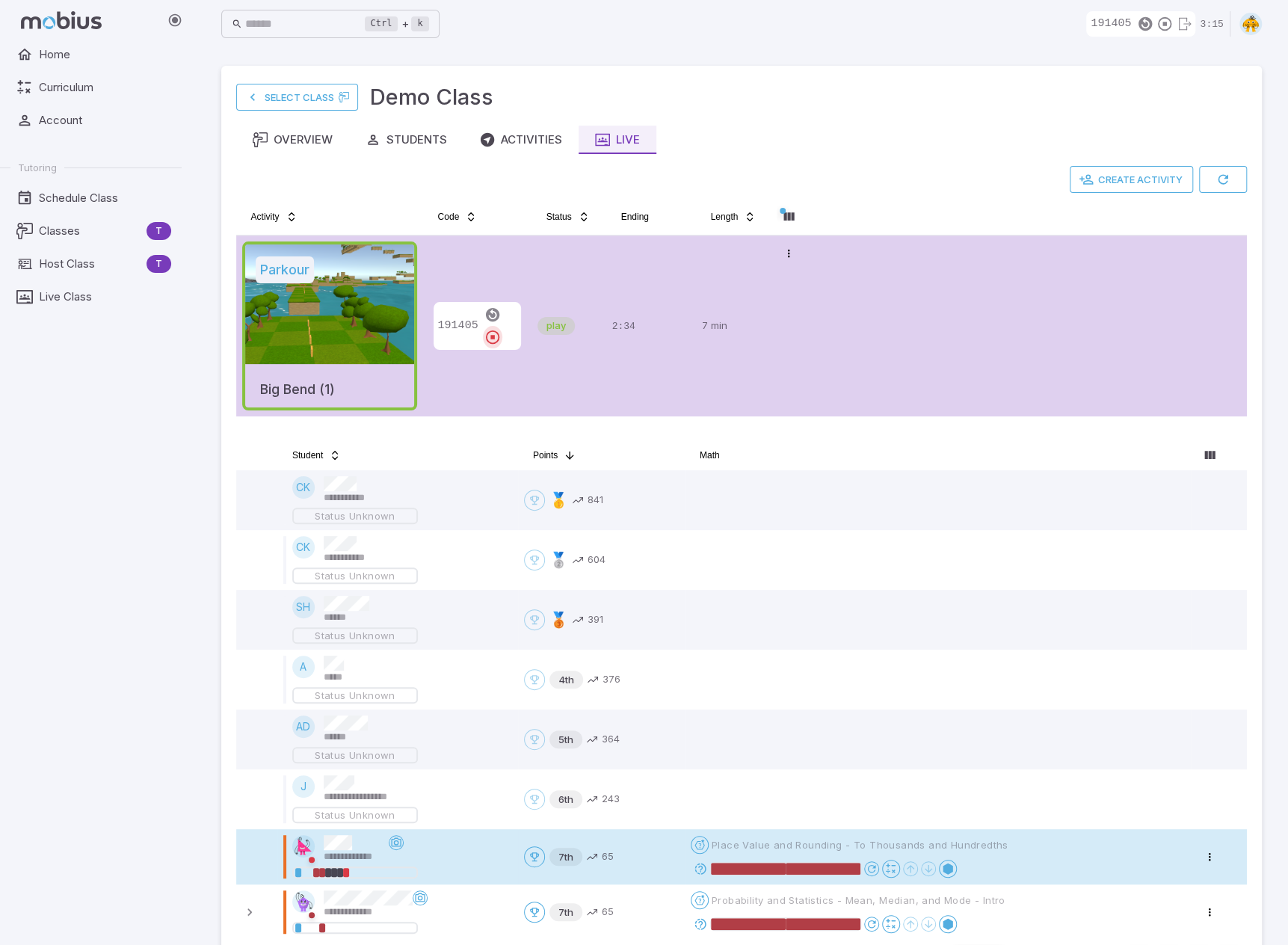
click at [501, 330] on icon "button" at bounding box center [493, 337] width 17 height 17
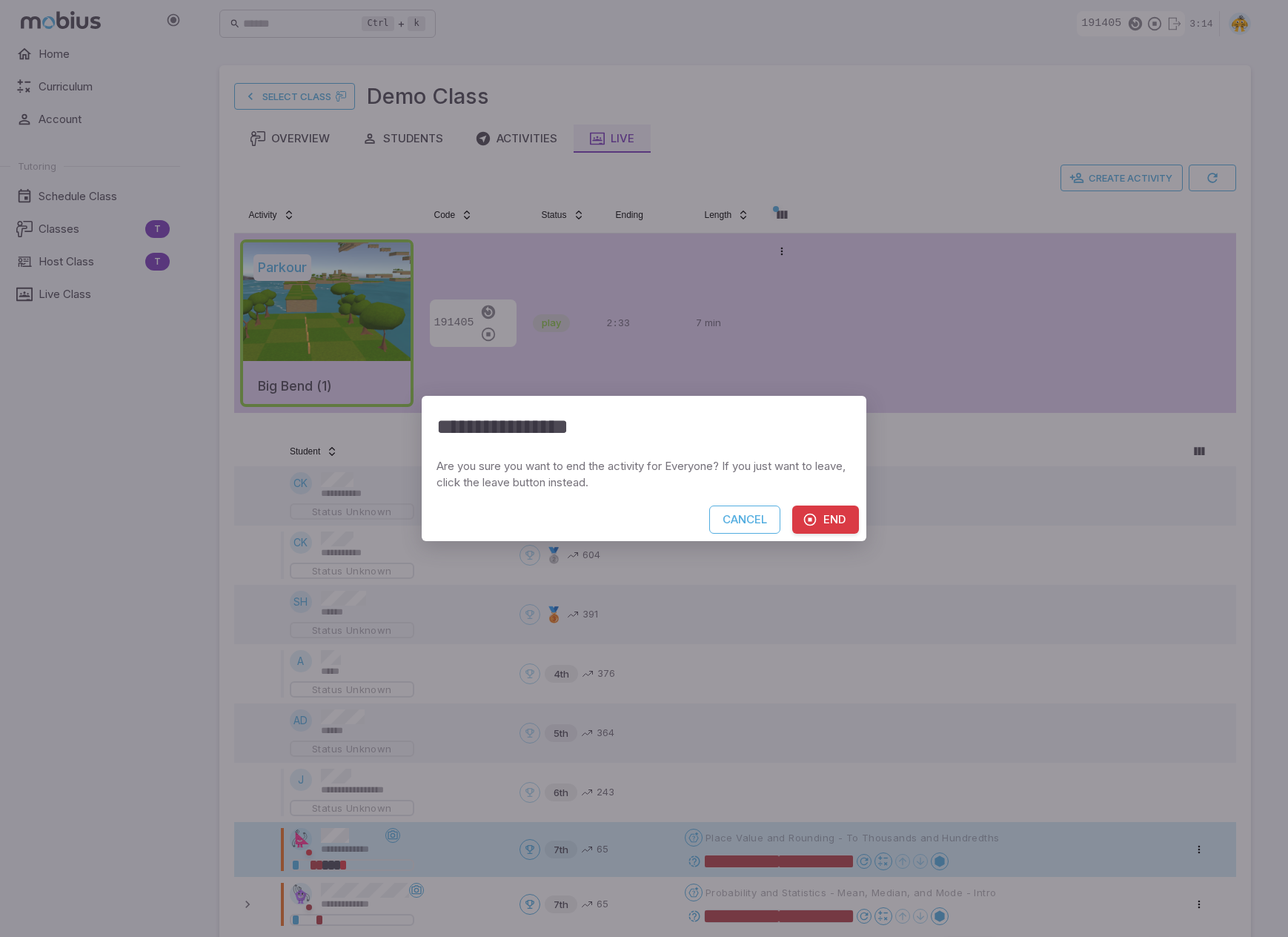
click at [823, 509] on button "End" at bounding box center [825, 519] width 67 height 28
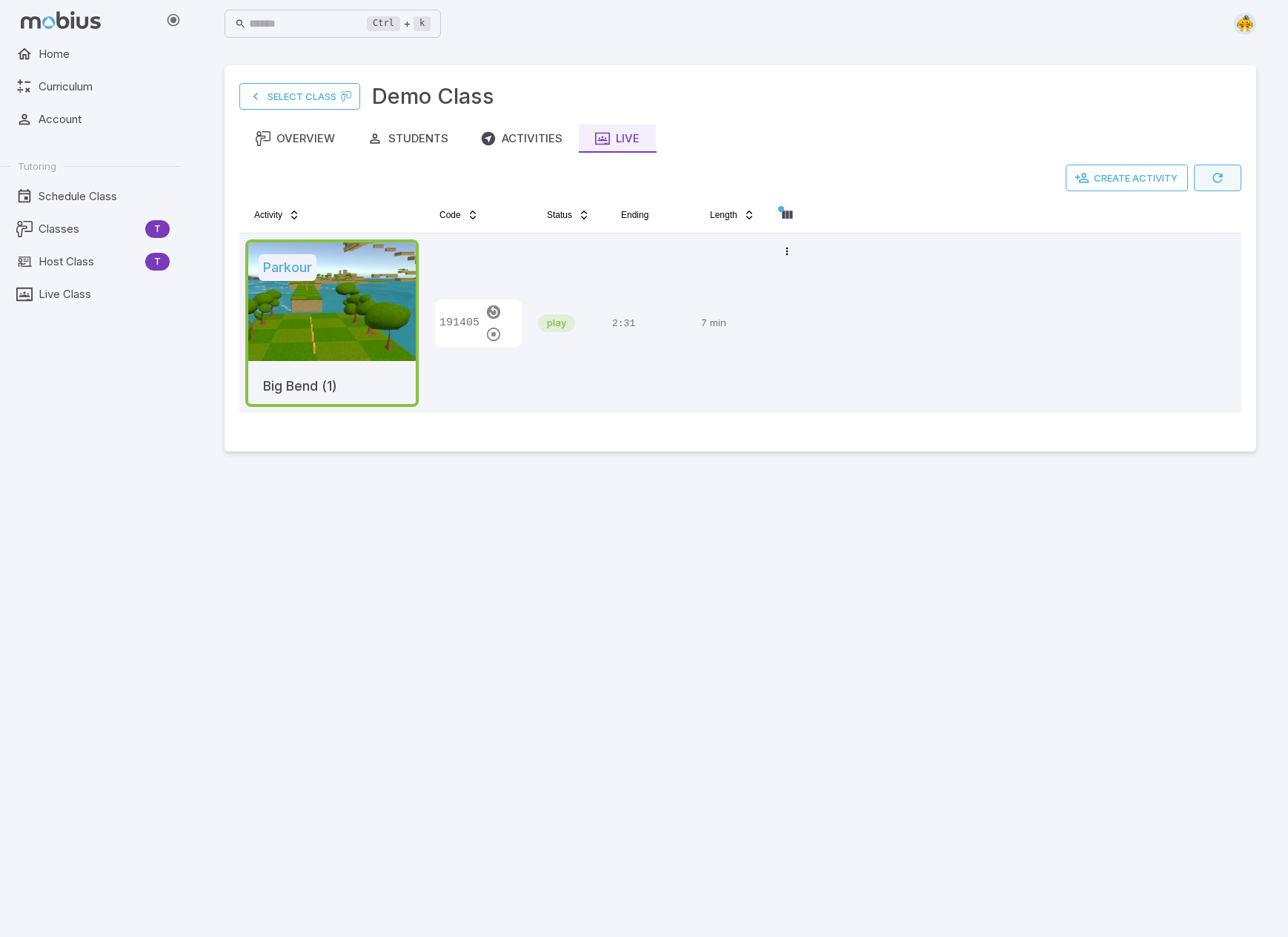
click at [832, 175] on button "button" at bounding box center [1217, 178] width 47 height 27
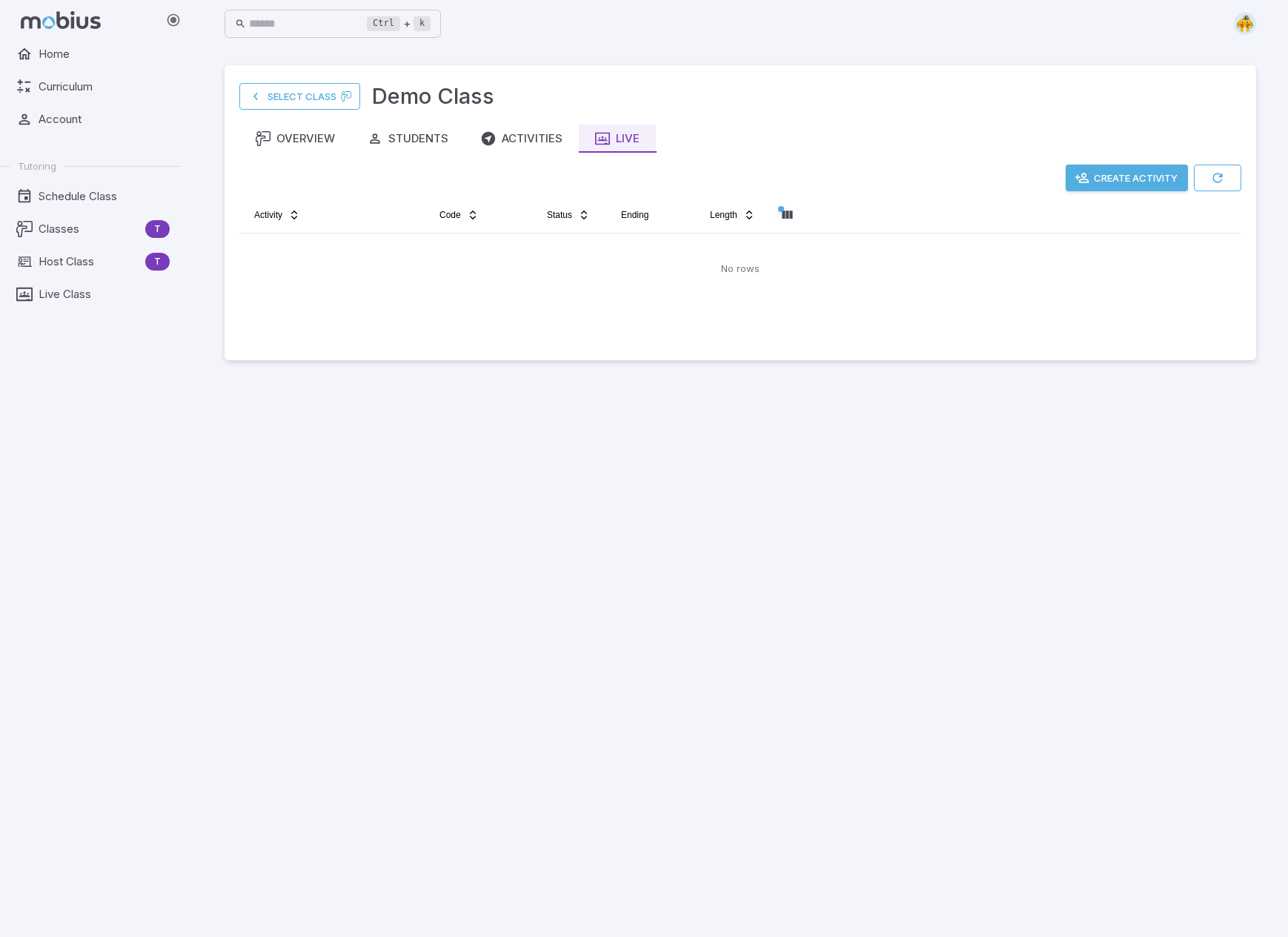
click at [407, 761] on main "Select Class Demo Class Overview Students Activities Live Create Activity Activ…" at bounding box center [740, 491] width 1067 height 889
click at [832, 22] on img at bounding box center [1245, 24] width 23 height 23
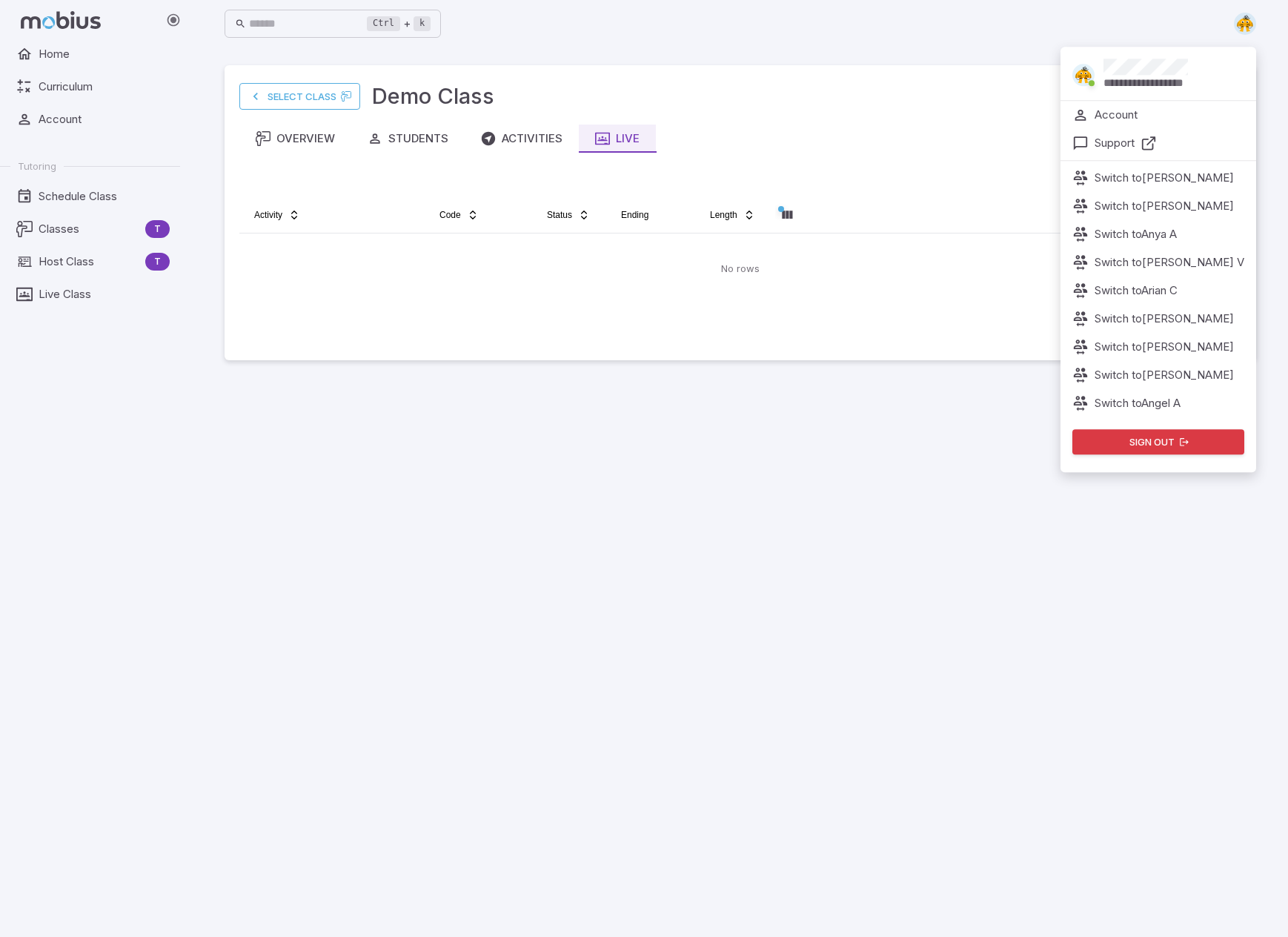
click at [832, 441] on button "Sign out" at bounding box center [1158, 442] width 172 height 26
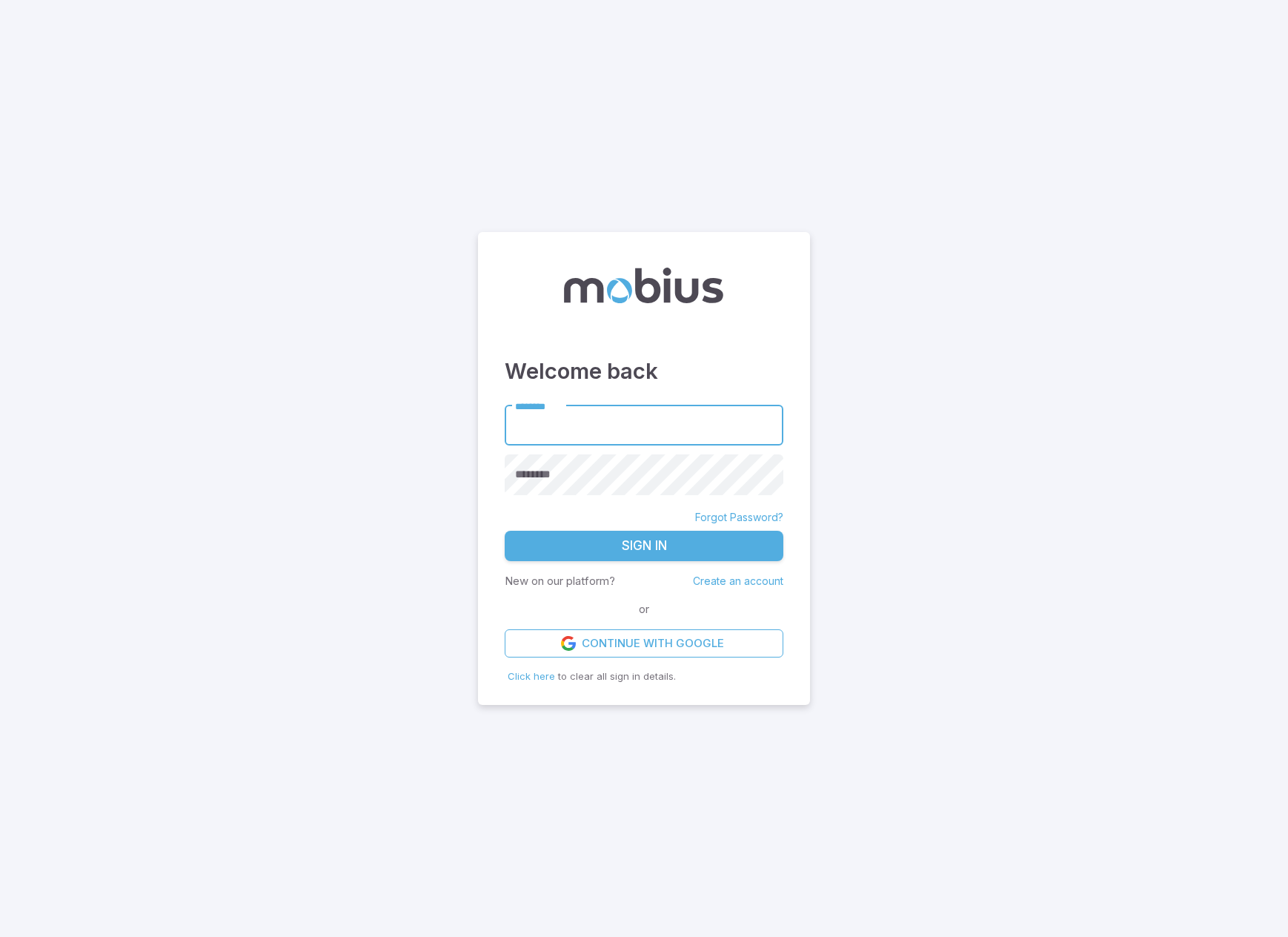
click at [983, 645] on main "Welcome back ******** ******** ******** Forgot Password? Sign In New on our pla…" at bounding box center [644, 468] width 1288 height 937
click at [657, 639] on link "Continue with Google" at bounding box center [644, 642] width 279 height 28
